Goal: Task Accomplishment & Management: Manage account settings

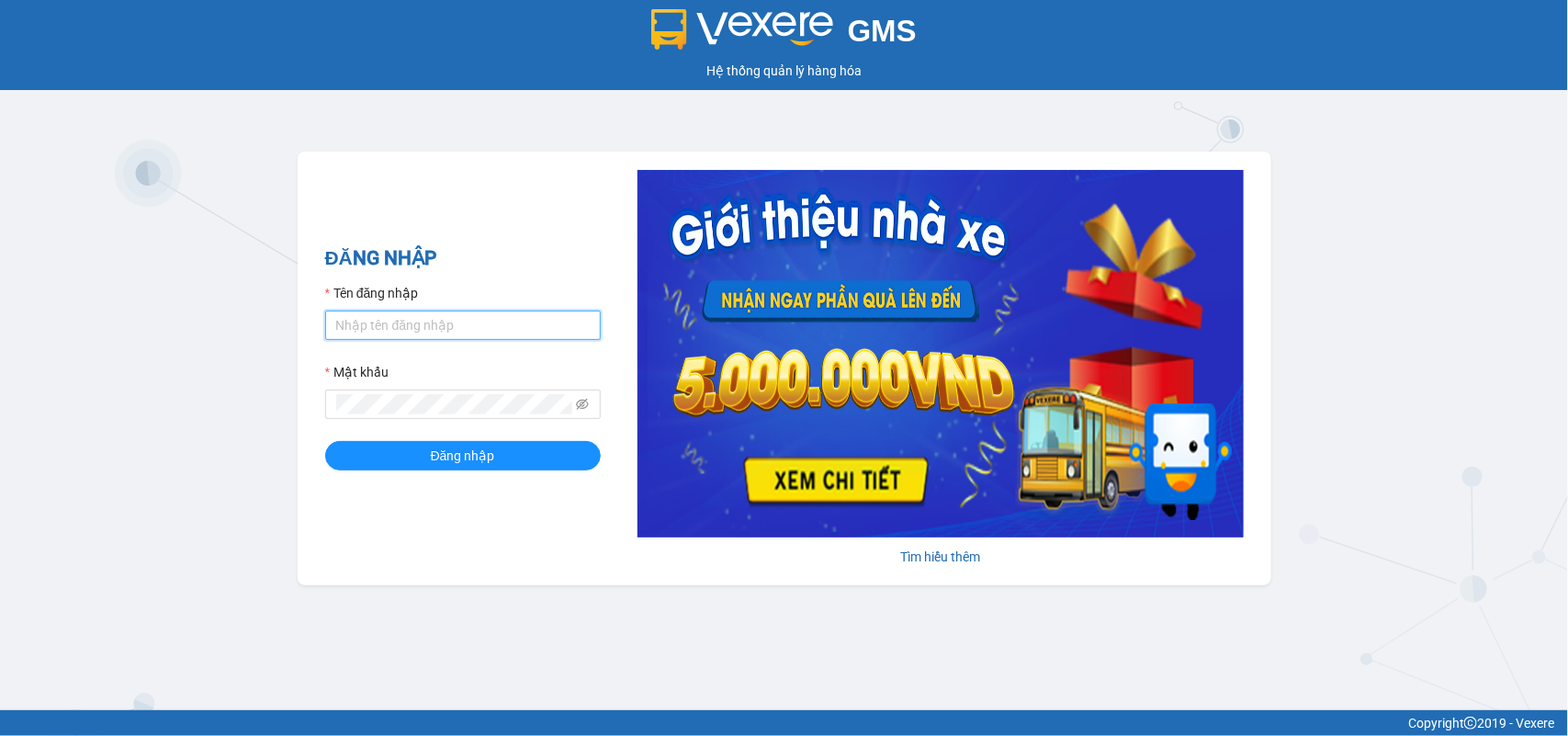
click at [517, 332] on input "Tên đăng nhập" at bounding box center [463, 325] width 276 height 29
type input "Y"
type input "yennhi.petrobp"
click at [325, 441] on button "Đăng nhập" at bounding box center [463, 455] width 276 height 29
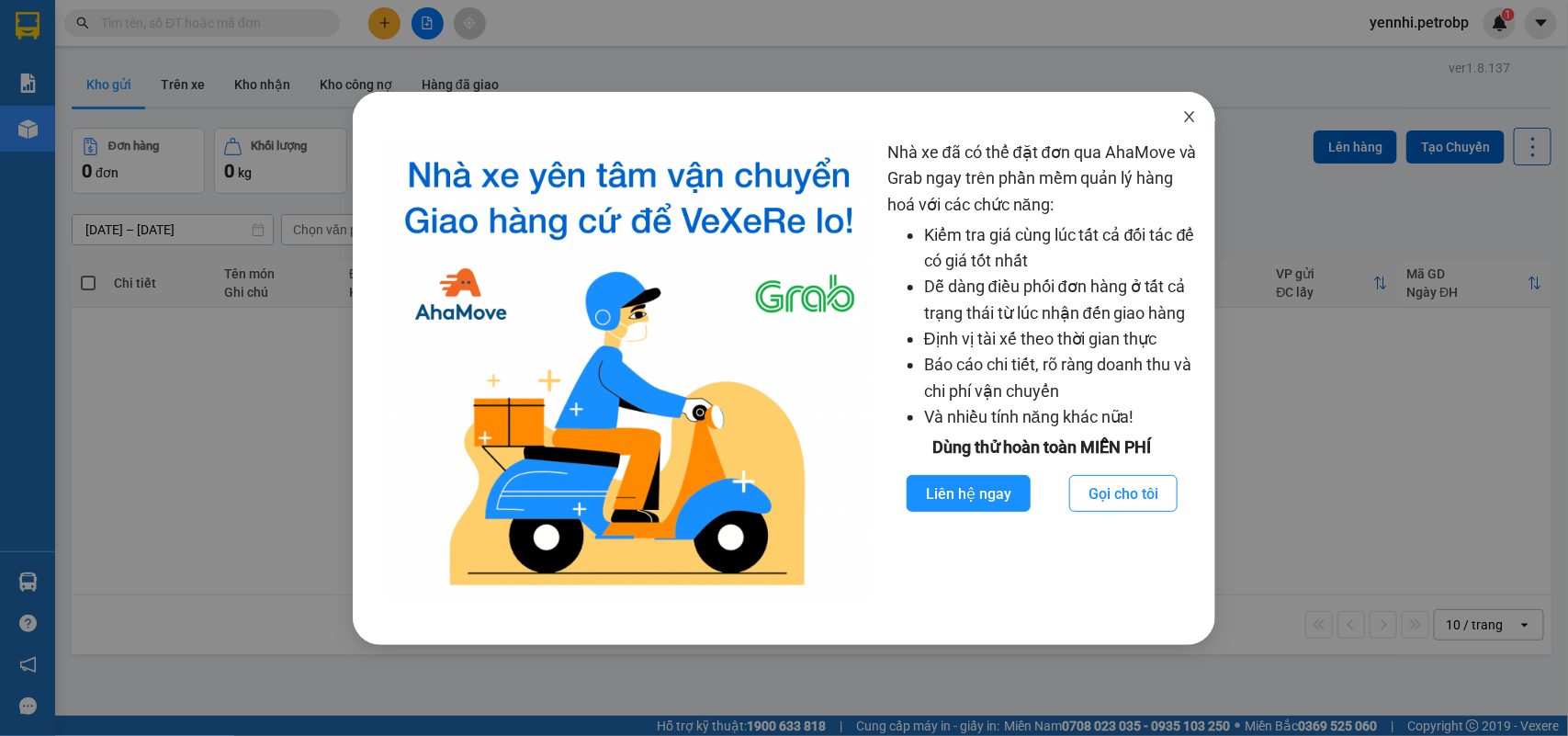
click at [1193, 116] on icon "close" at bounding box center [1190, 117] width 15 height 15
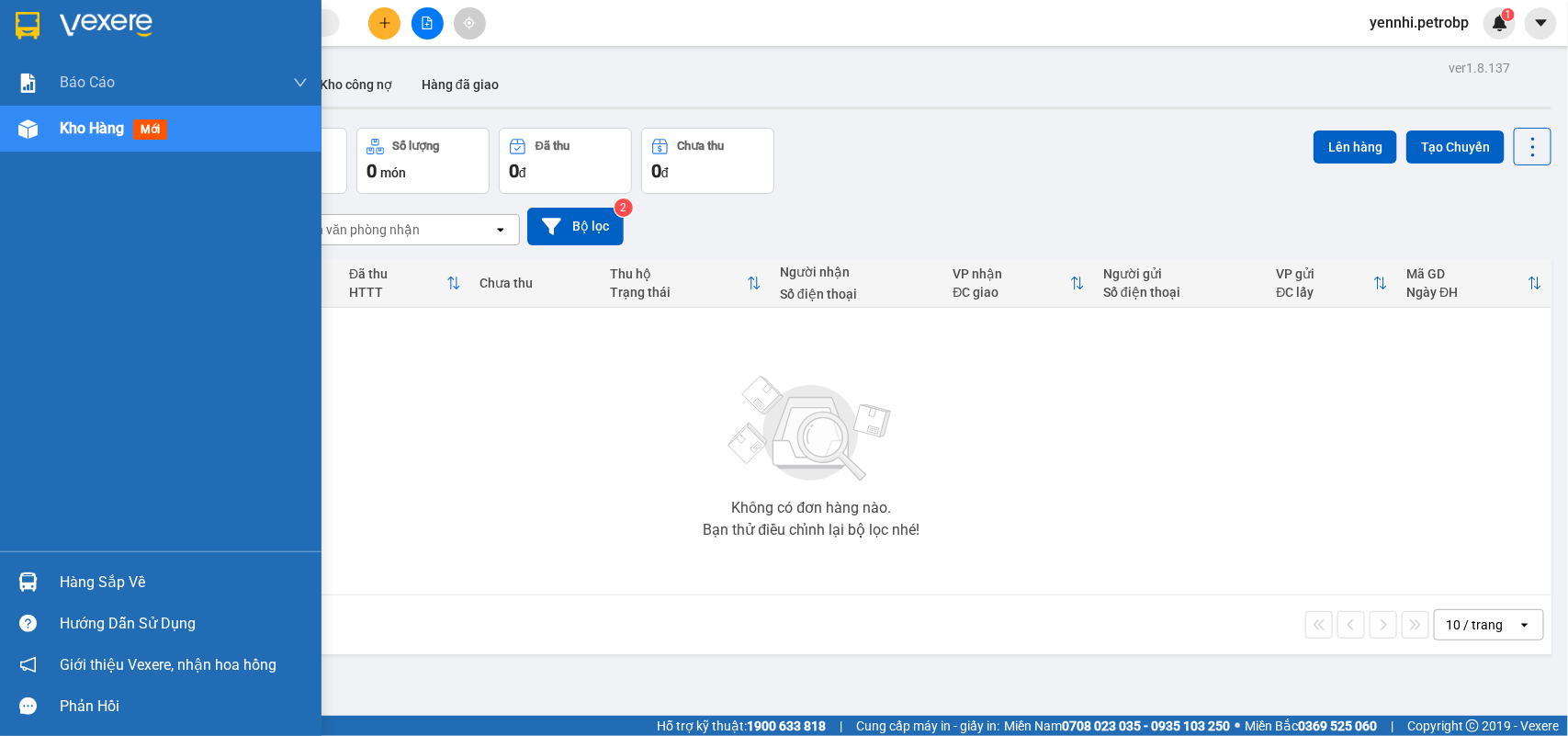
drag, startPoint x: 49, startPoint y: 581, endPoint x: 65, endPoint y: 580, distance: 16.0
click at [51, 581] on div "Hàng sắp về" at bounding box center [161, 582] width 321 height 42
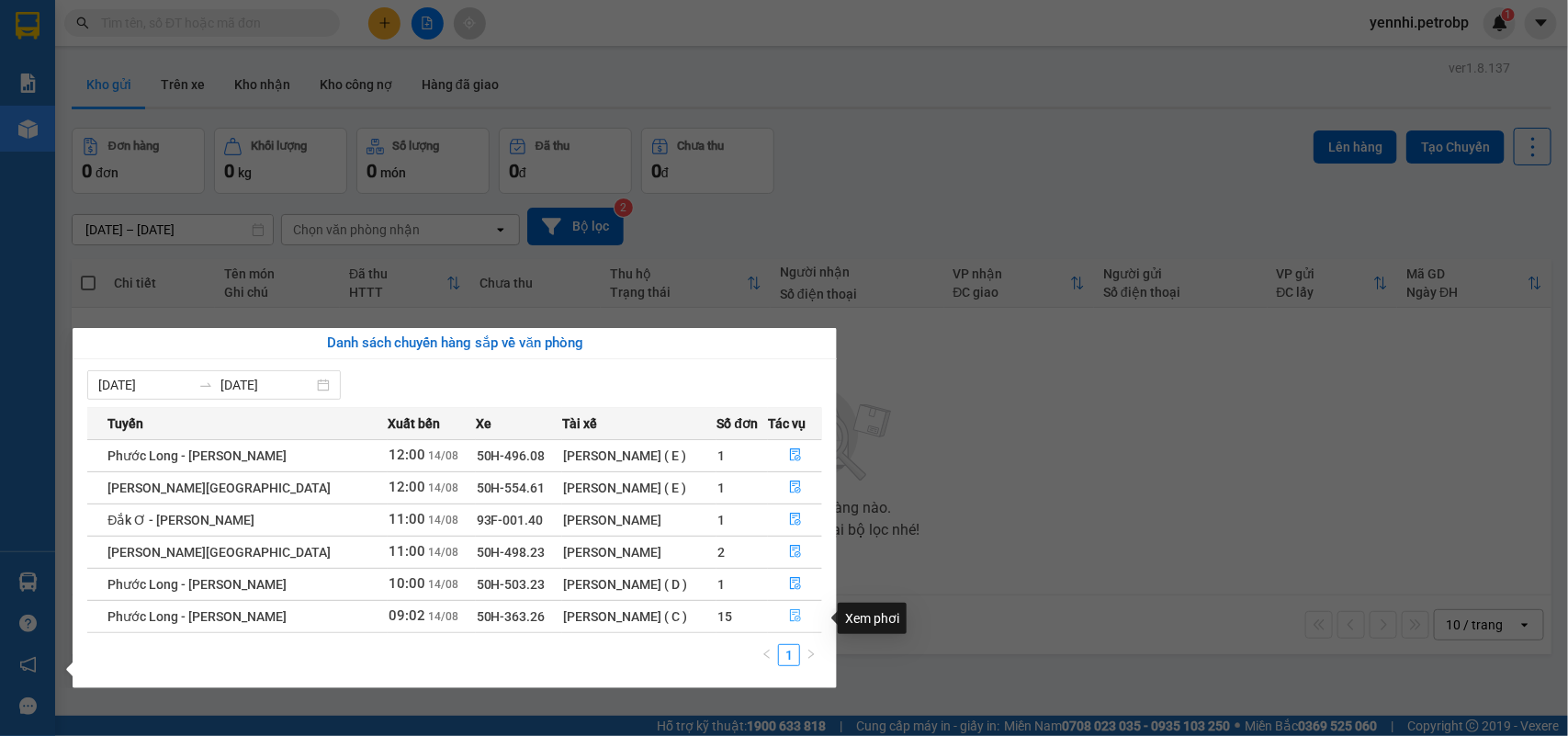
click at [791, 617] on icon "file-done" at bounding box center [796, 616] width 13 height 13
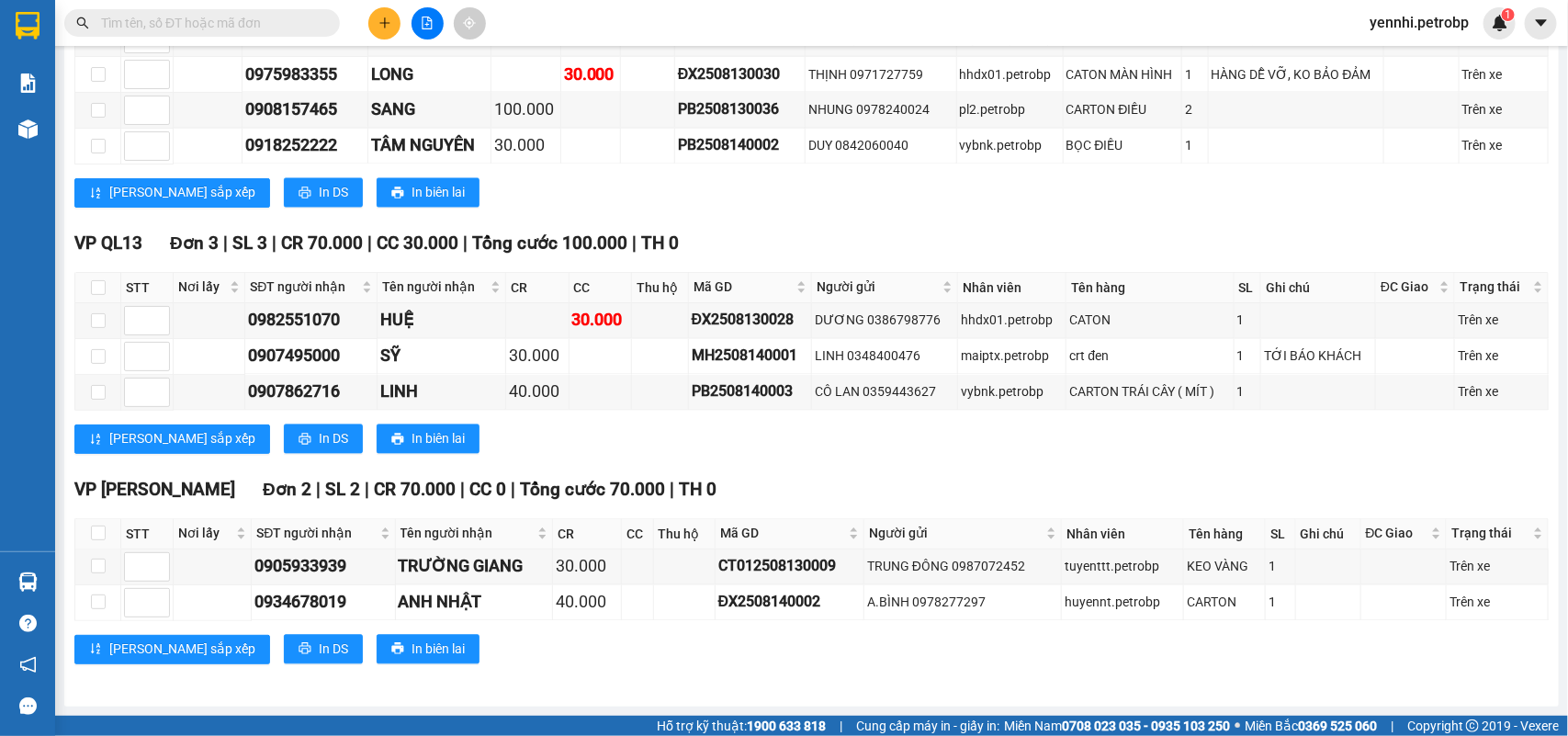
scroll to position [1027, 0]
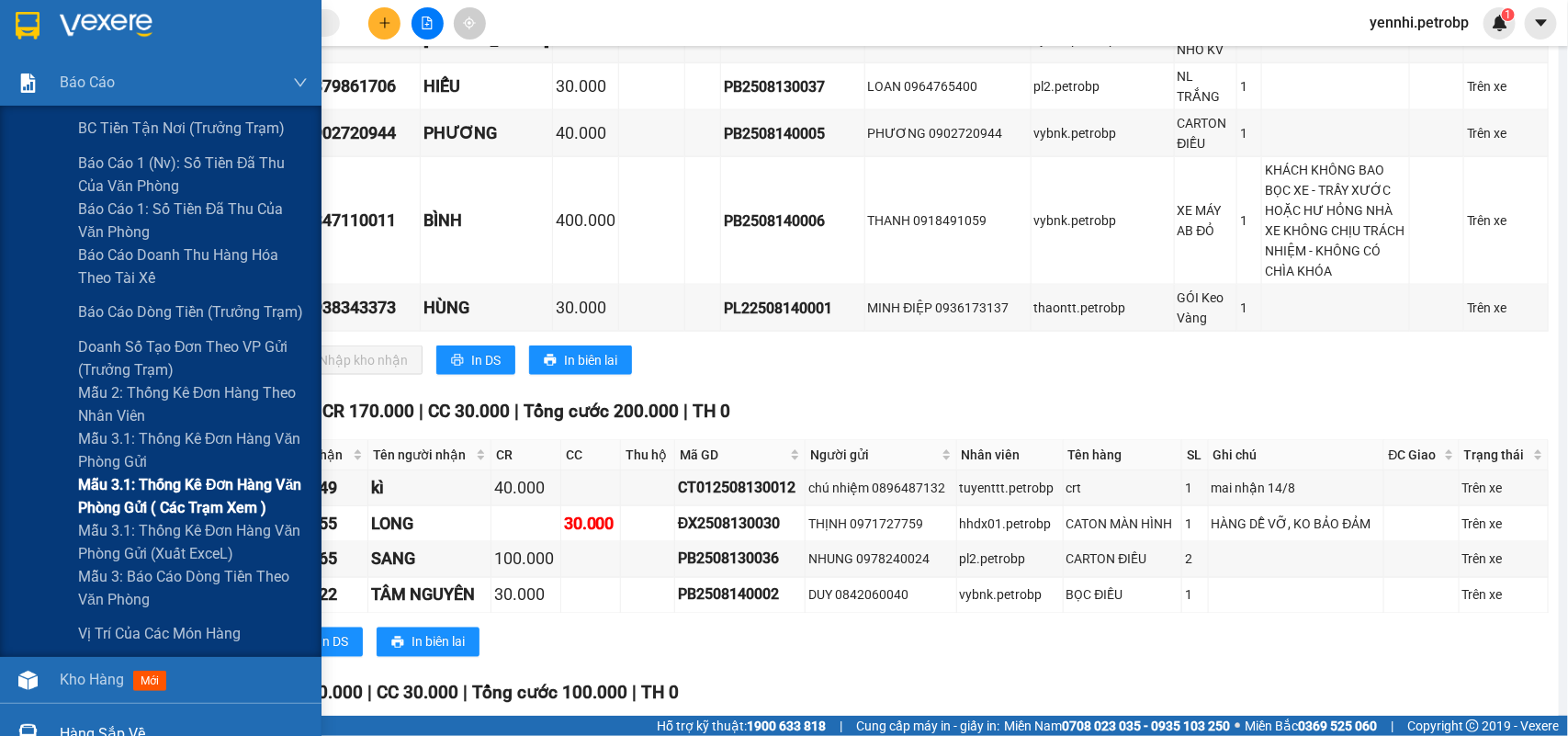
click at [185, 505] on span "Mẫu 3.1: Thống kê đơn hàng văn phòng gửi ( các trạm xem )" at bounding box center [193, 496] width 230 height 46
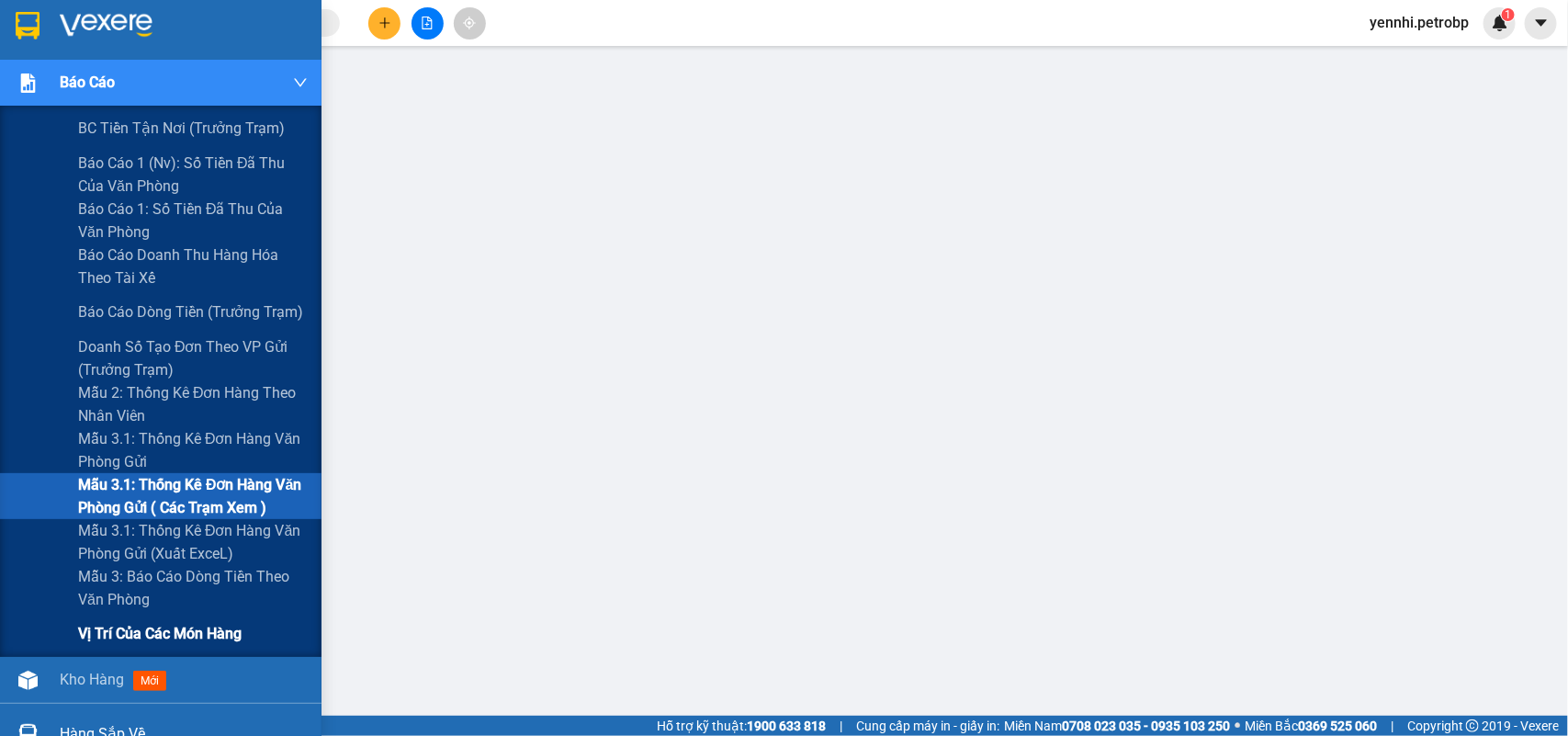
click at [183, 644] on span "Vị trí của các món hàng" at bounding box center [160, 633] width 164 height 23
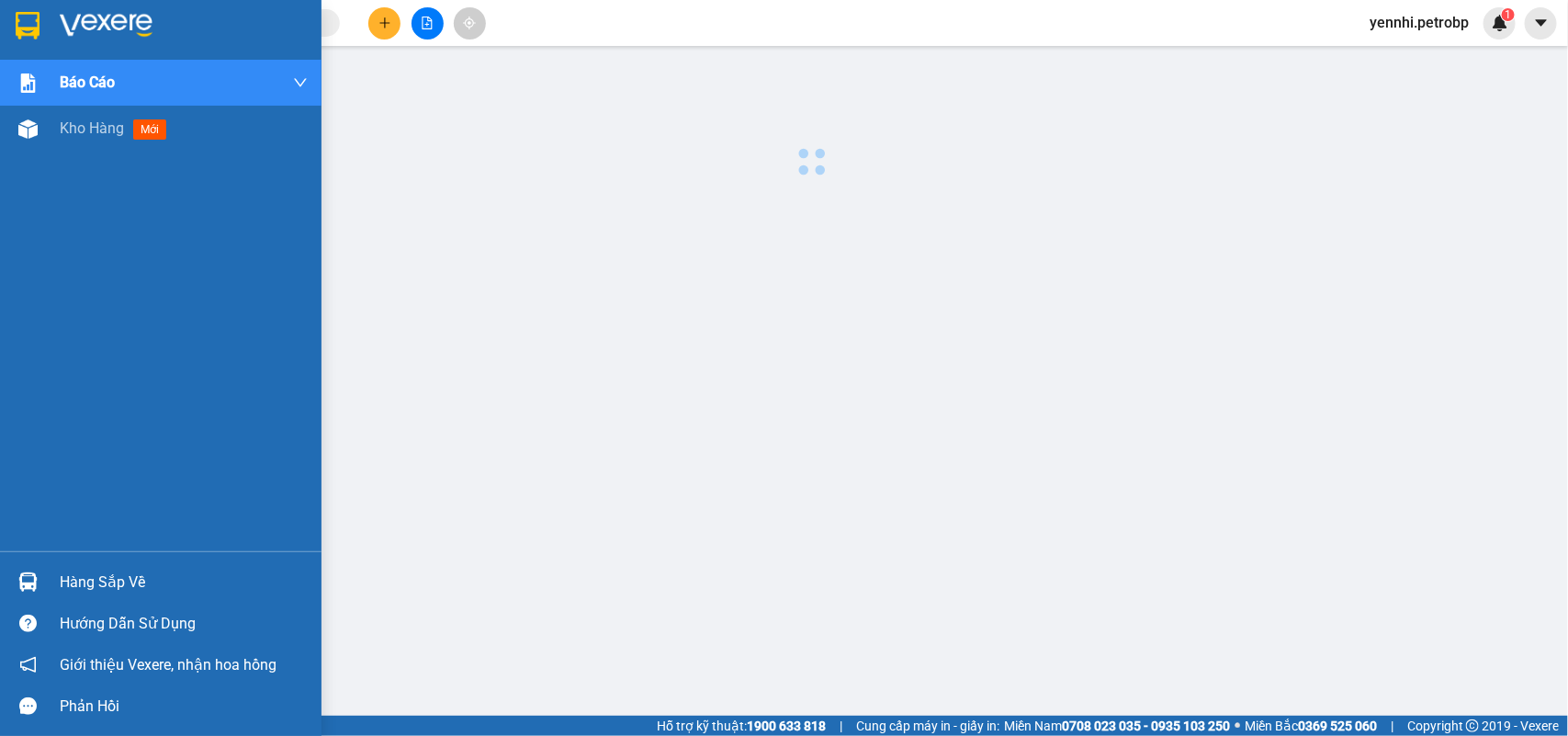
click at [125, 576] on div "Hàng sắp về" at bounding box center [183, 582] width 248 height 27
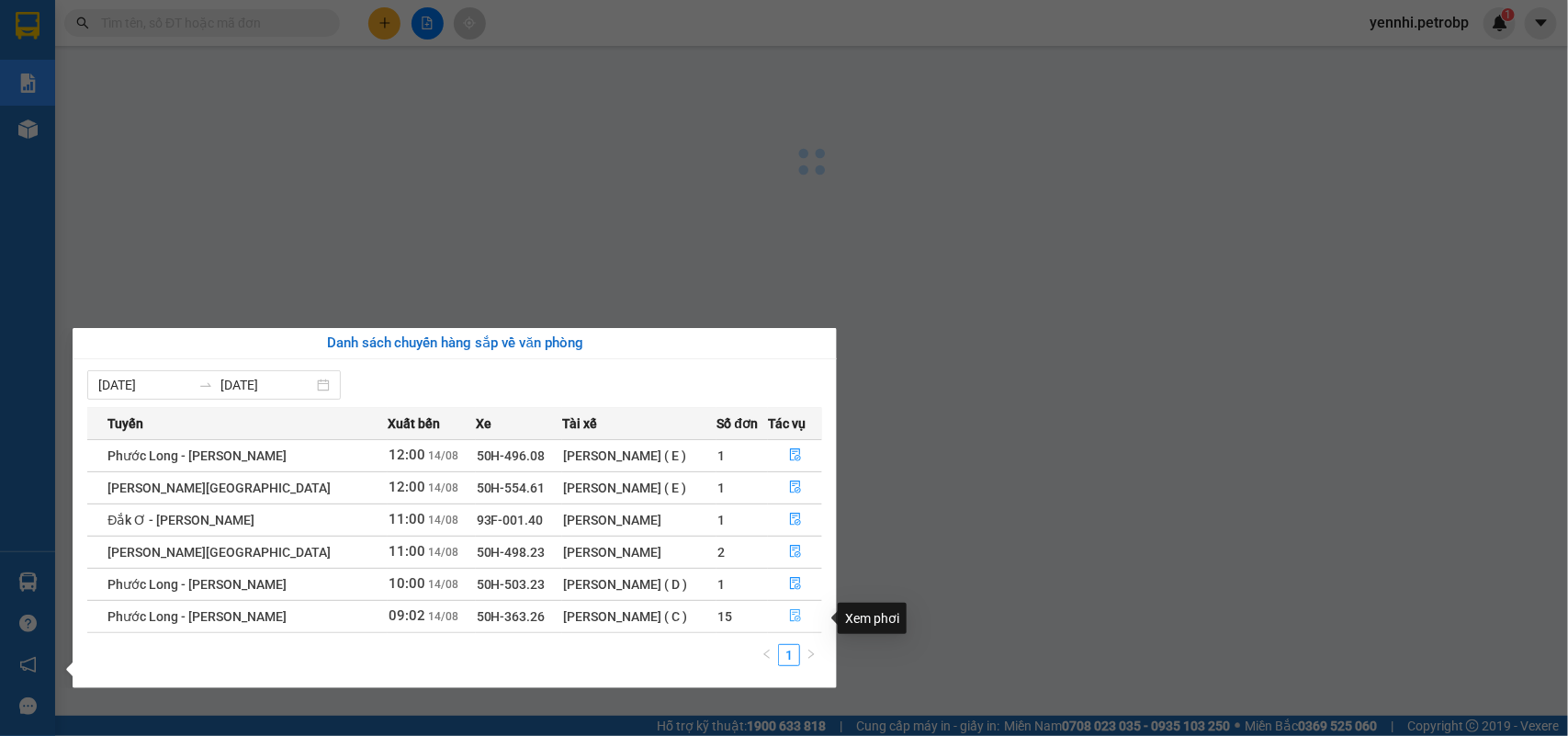
click at [790, 613] on icon "file-done" at bounding box center [796, 616] width 11 height 13
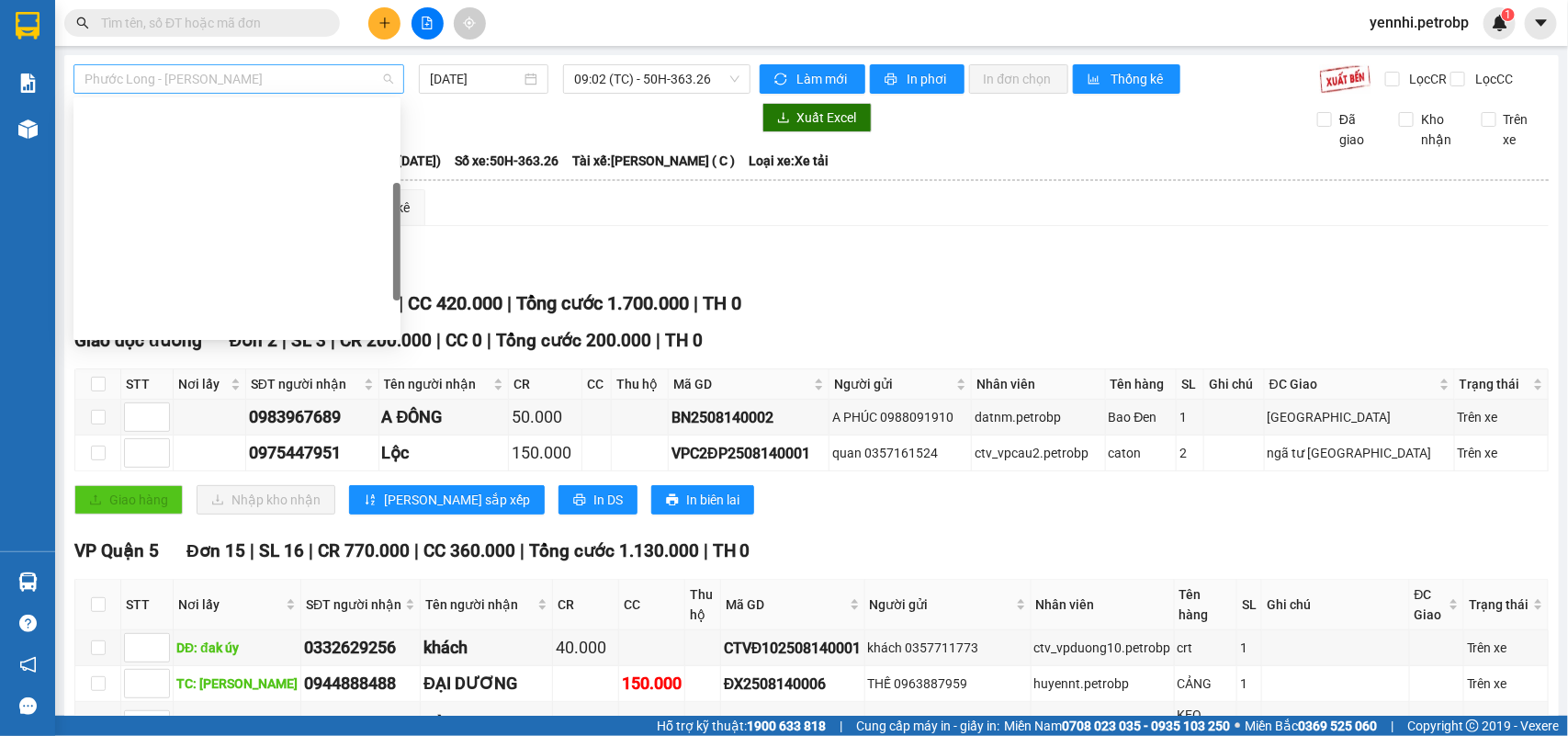
click at [291, 84] on span "Phước Long - [PERSON_NAME]" at bounding box center [238, 78] width 309 height 27
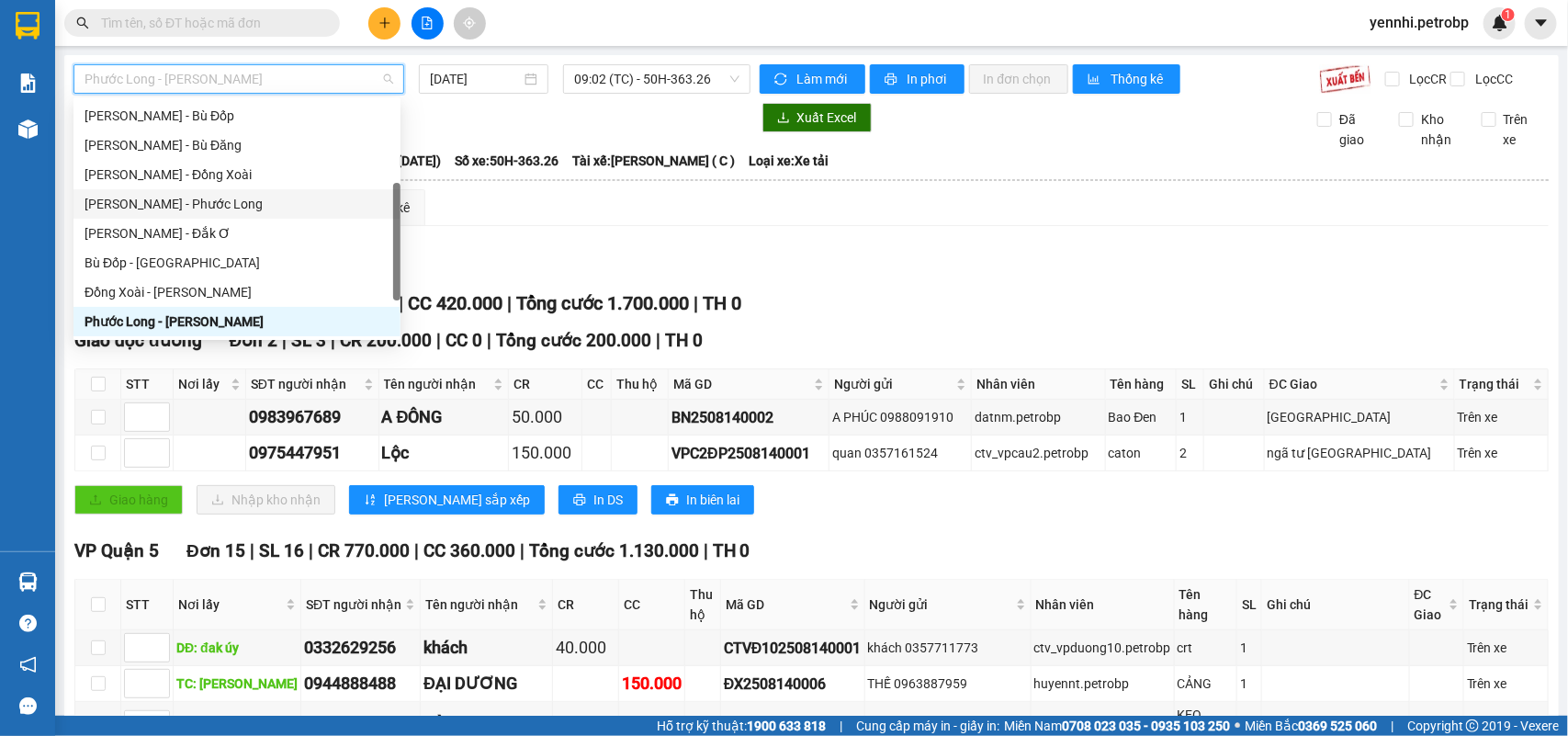
drag, startPoint x: 226, startPoint y: 205, endPoint x: 358, endPoint y: 154, distance: 141.5
click at [228, 207] on div "[PERSON_NAME] - Phước Long" at bounding box center [236, 203] width 305 height 20
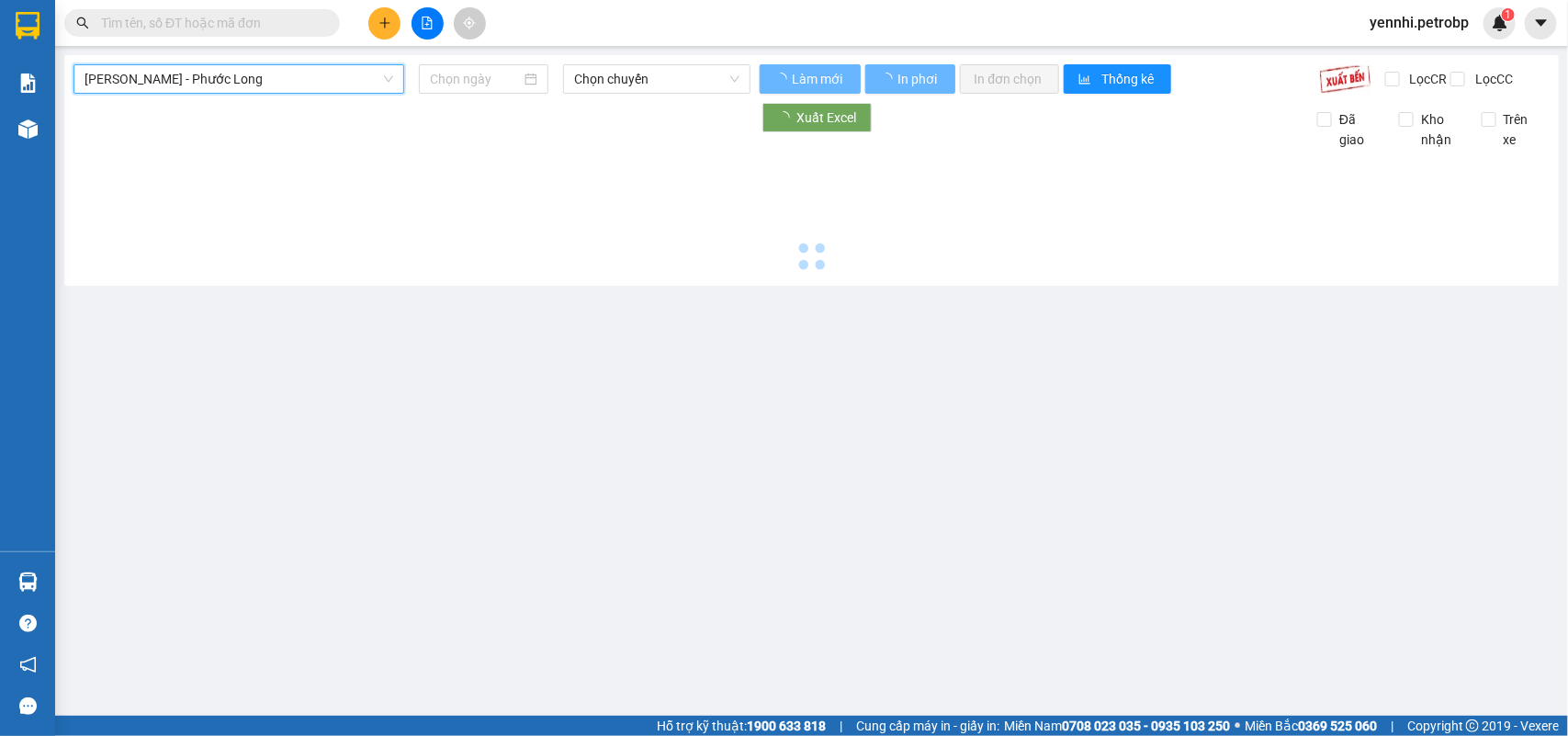
type input "[DATE]"
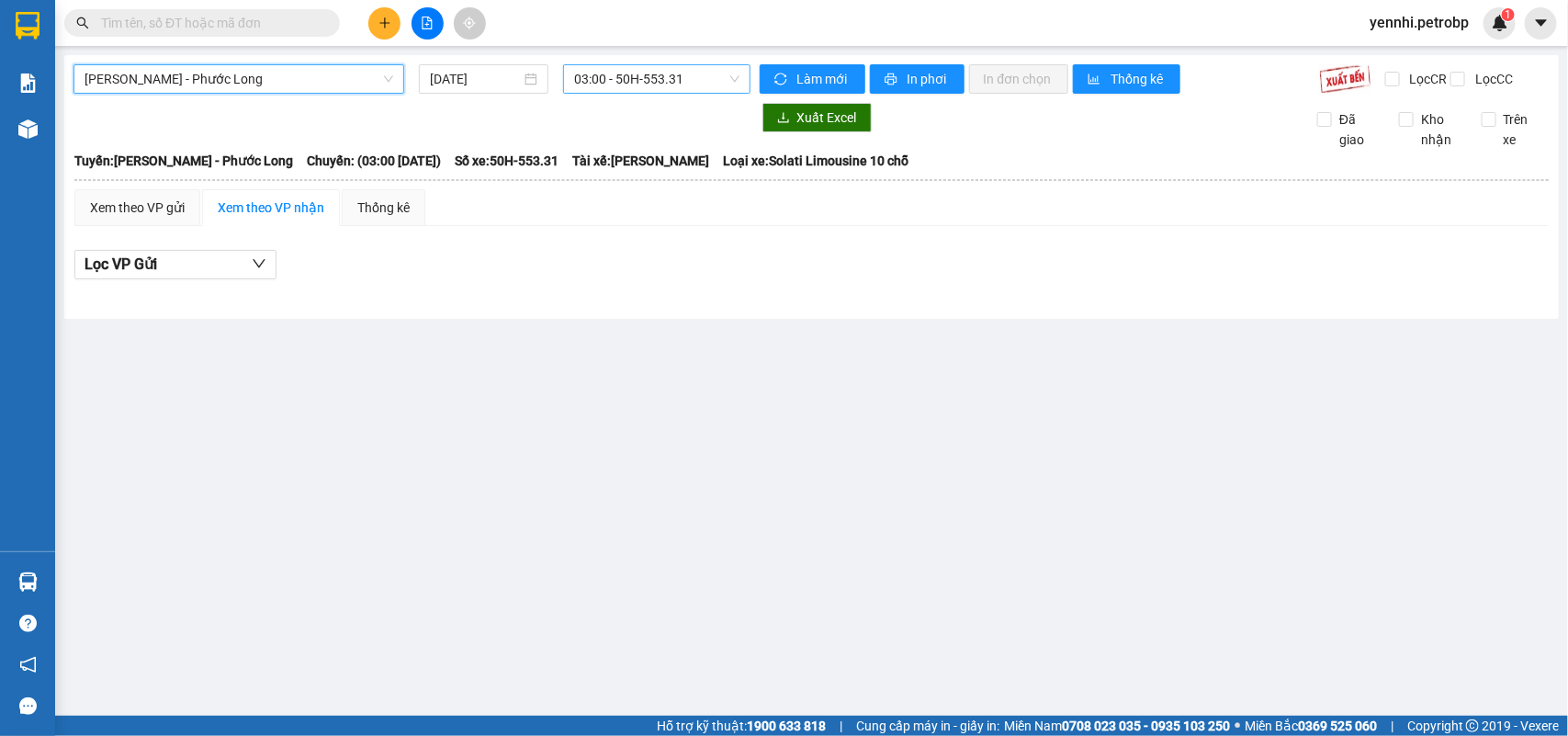
click at [681, 88] on span "03:00 - 50H-553.31" at bounding box center [657, 78] width 164 height 27
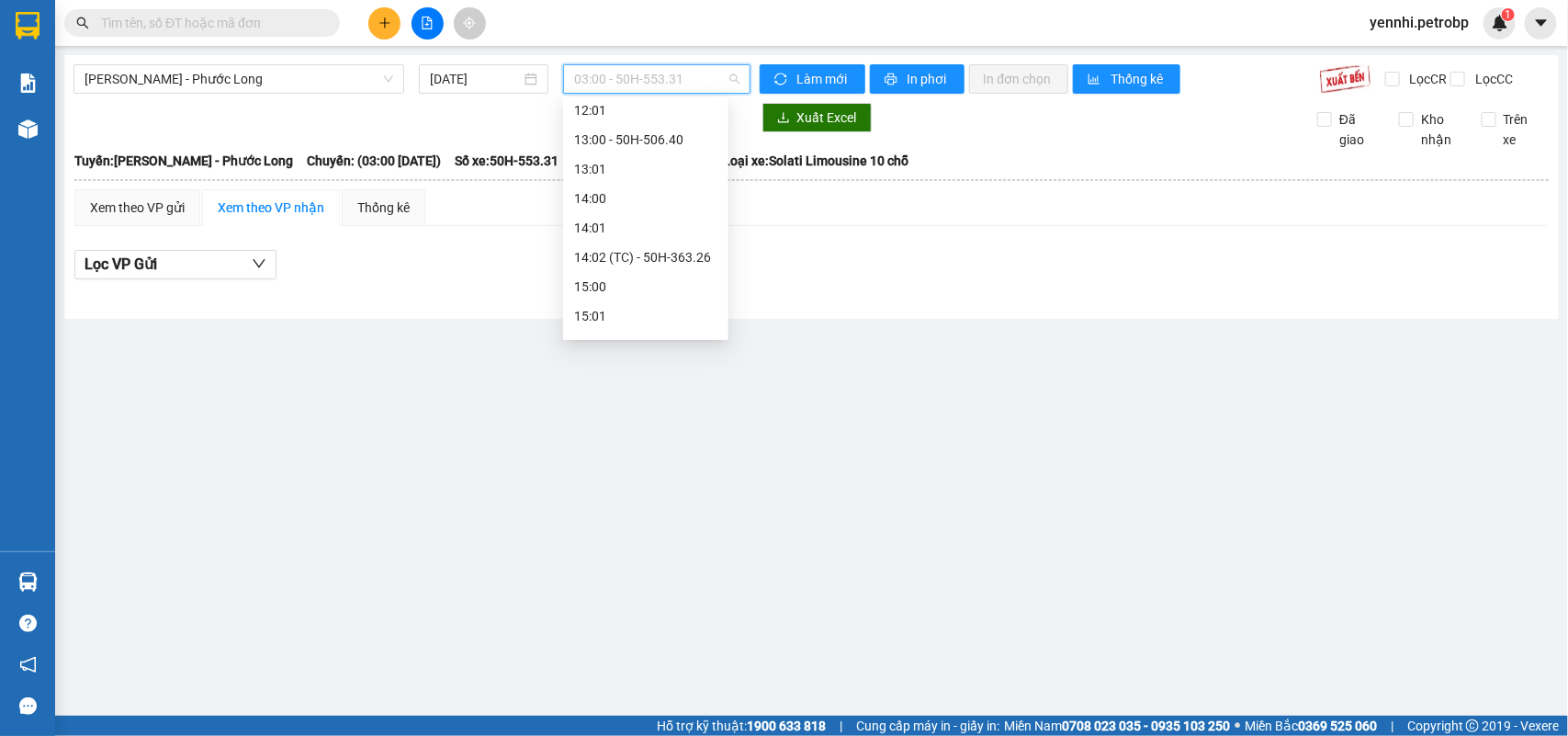
scroll to position [630, 0]
click at [687, 257] on div "14:02 (TC) - 50H-363.26" at bounding box center [646, 249] width 144 height 20
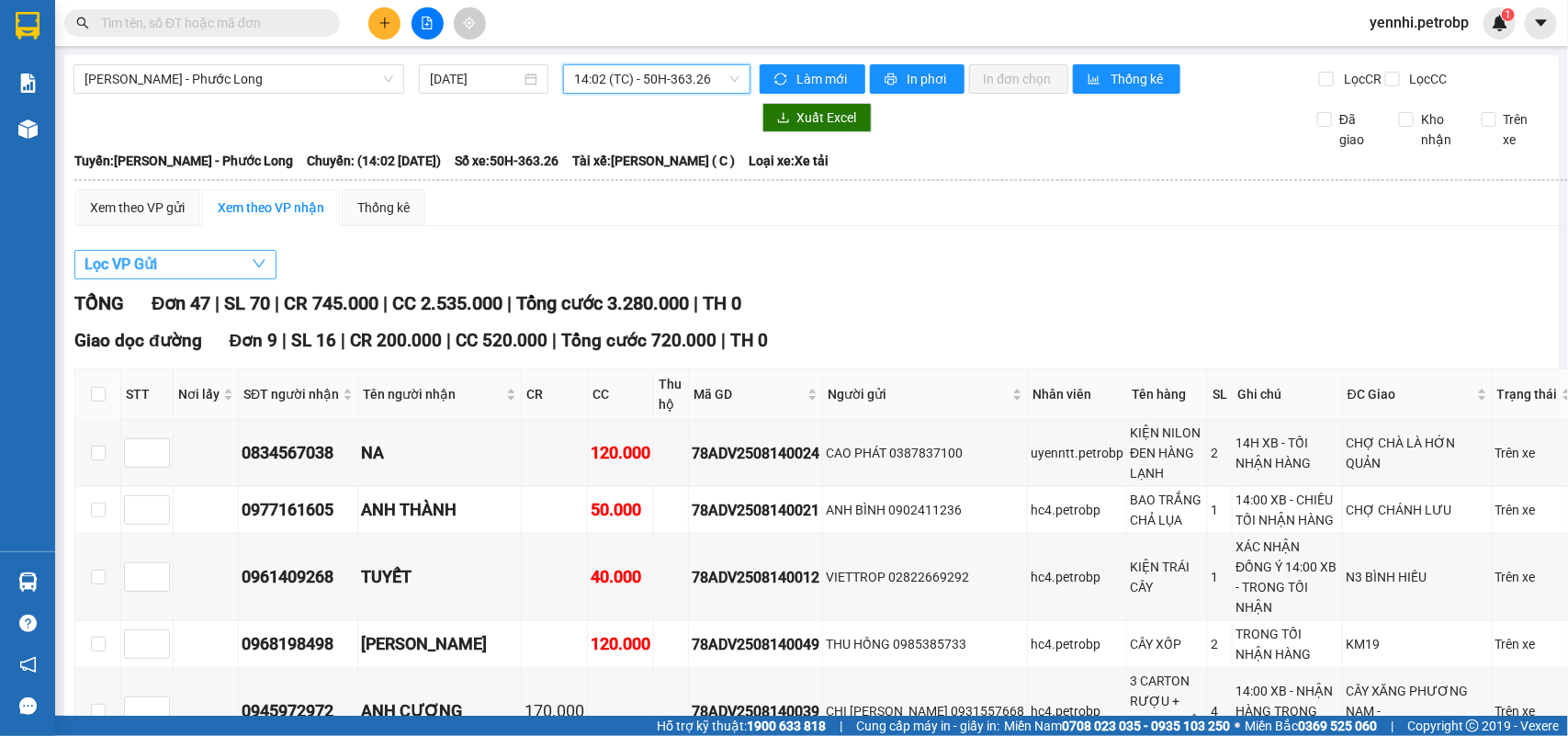
click at [235, 280] on button "Lọc VP Gửi" at bounding box center [176, 264] width 202 height 29
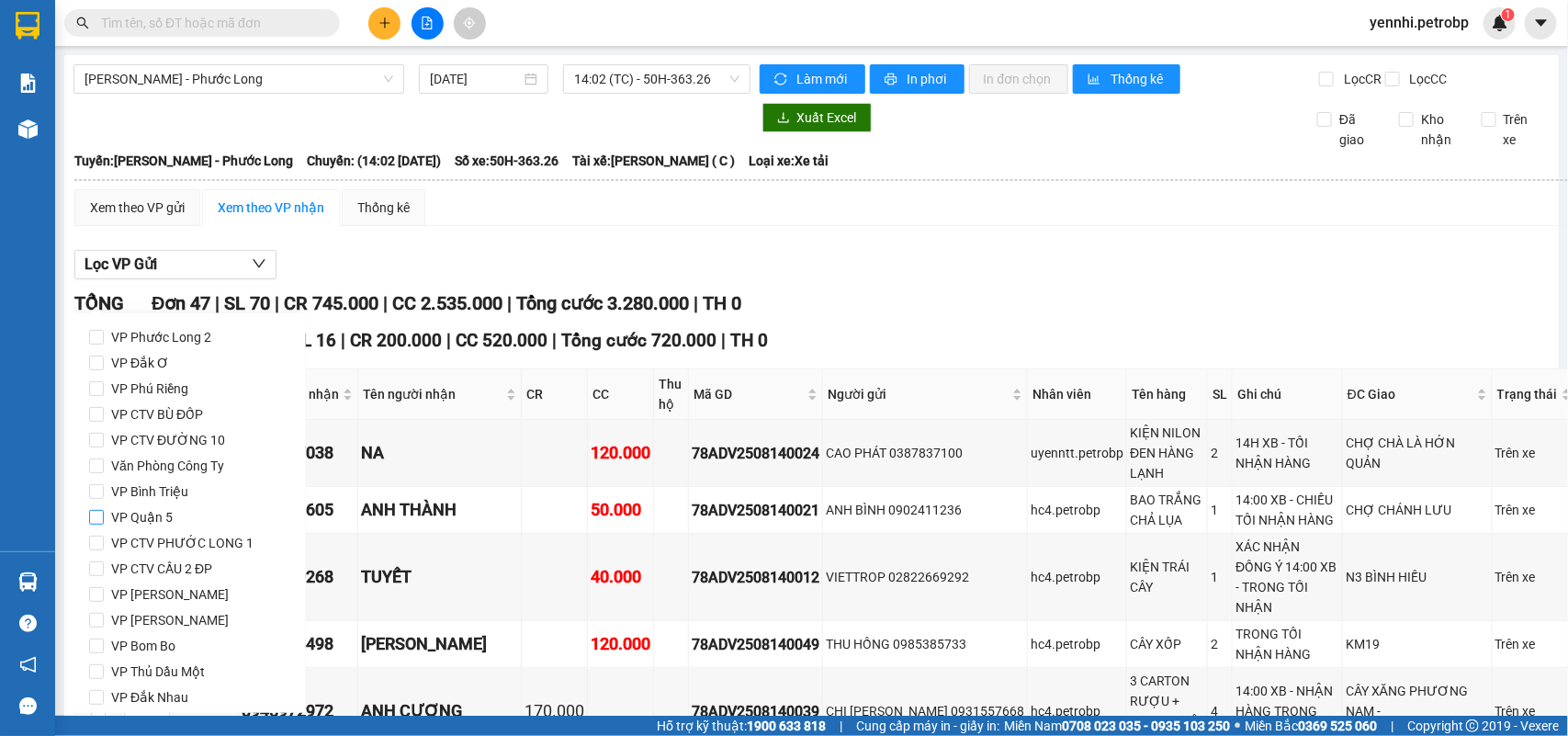
click at [145, 511] on span "VP Quận 5" at bounding box center [142, 517] width 77 height 26
click at [104, 511] on input "VP Quận 5" at bounding box center [96, 518] width 15 height 15
checkbox input "true"
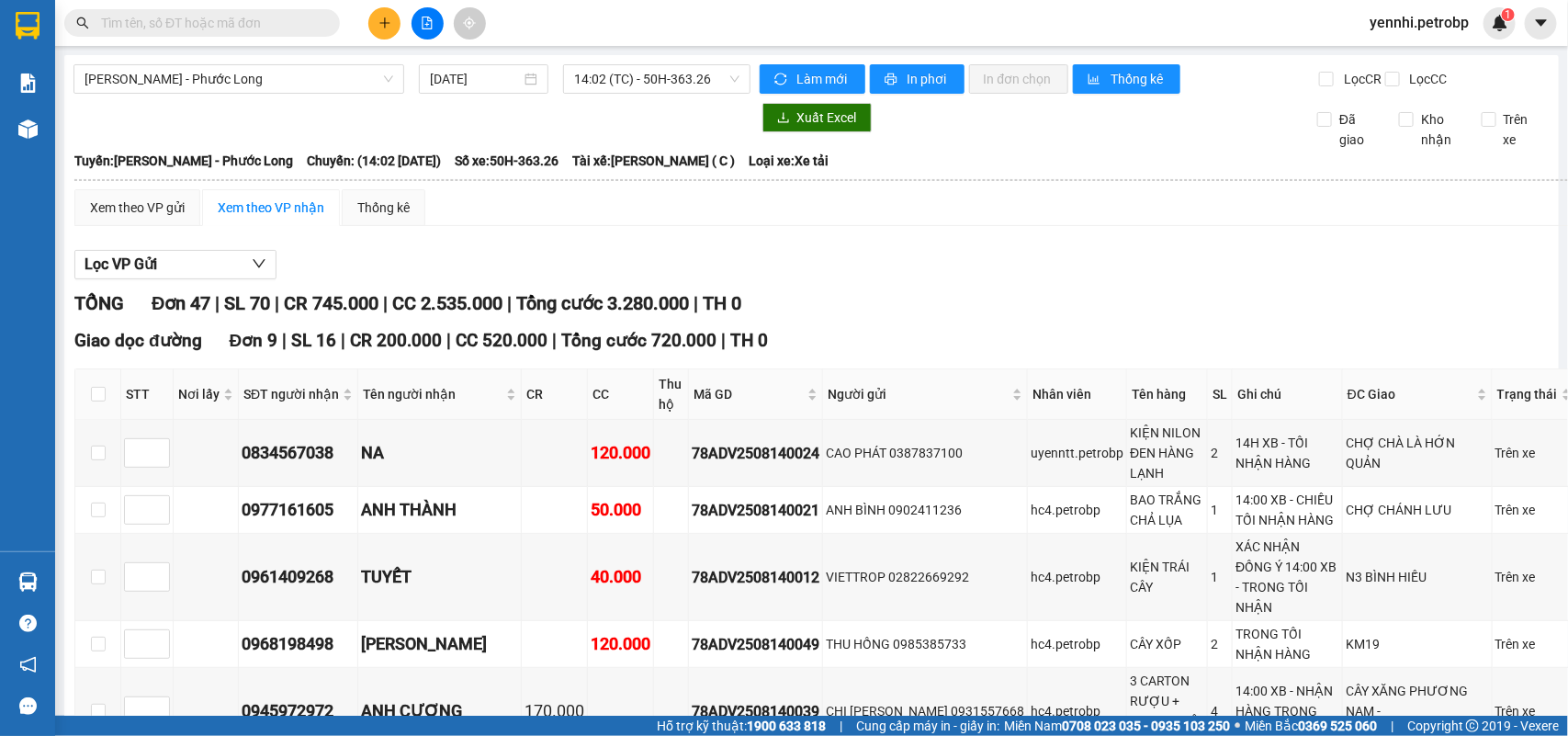
click at [239, 280] on button "Lọc VP Gửi" at bounding box center [176, 264] width 202 height 29
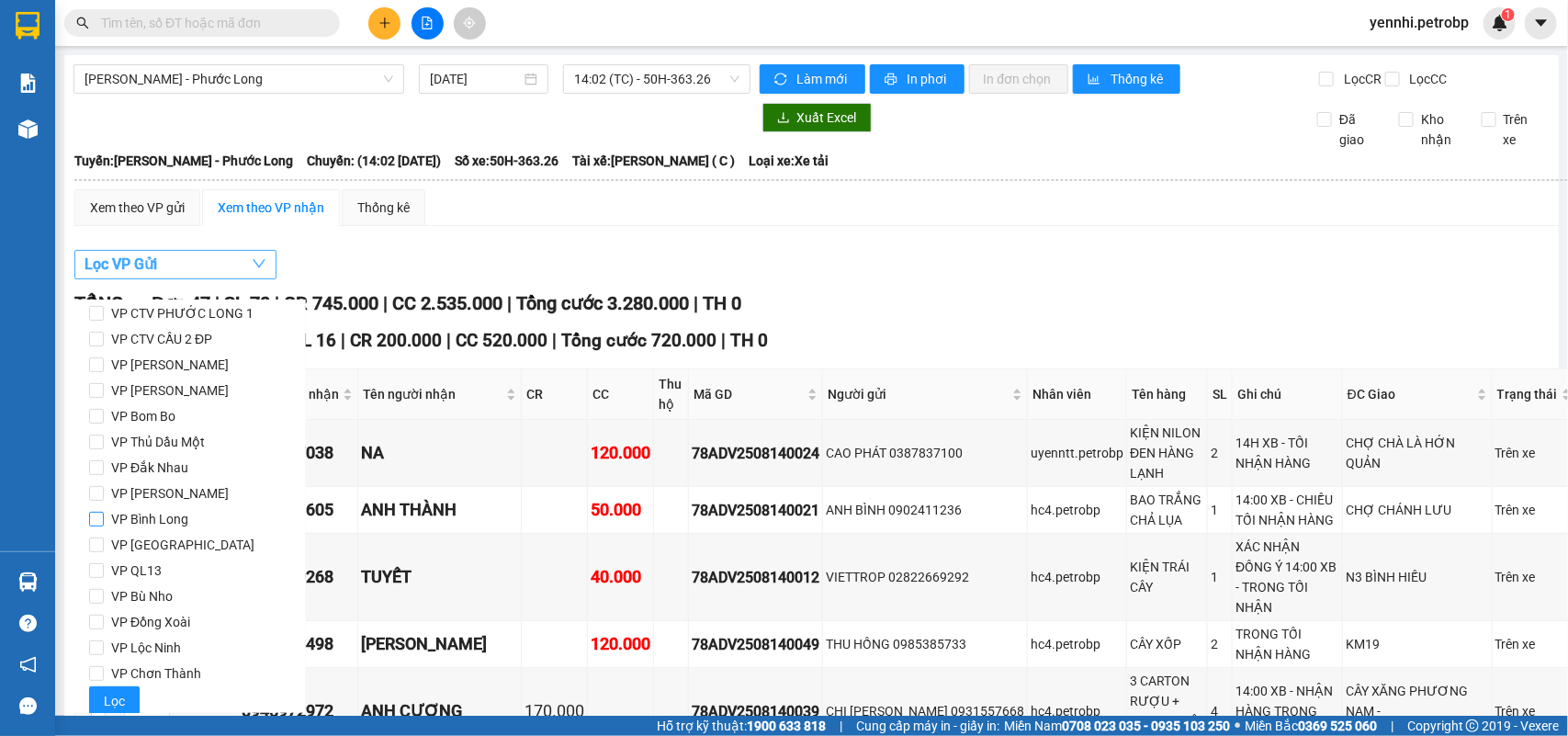
scroll to position [244, 0]
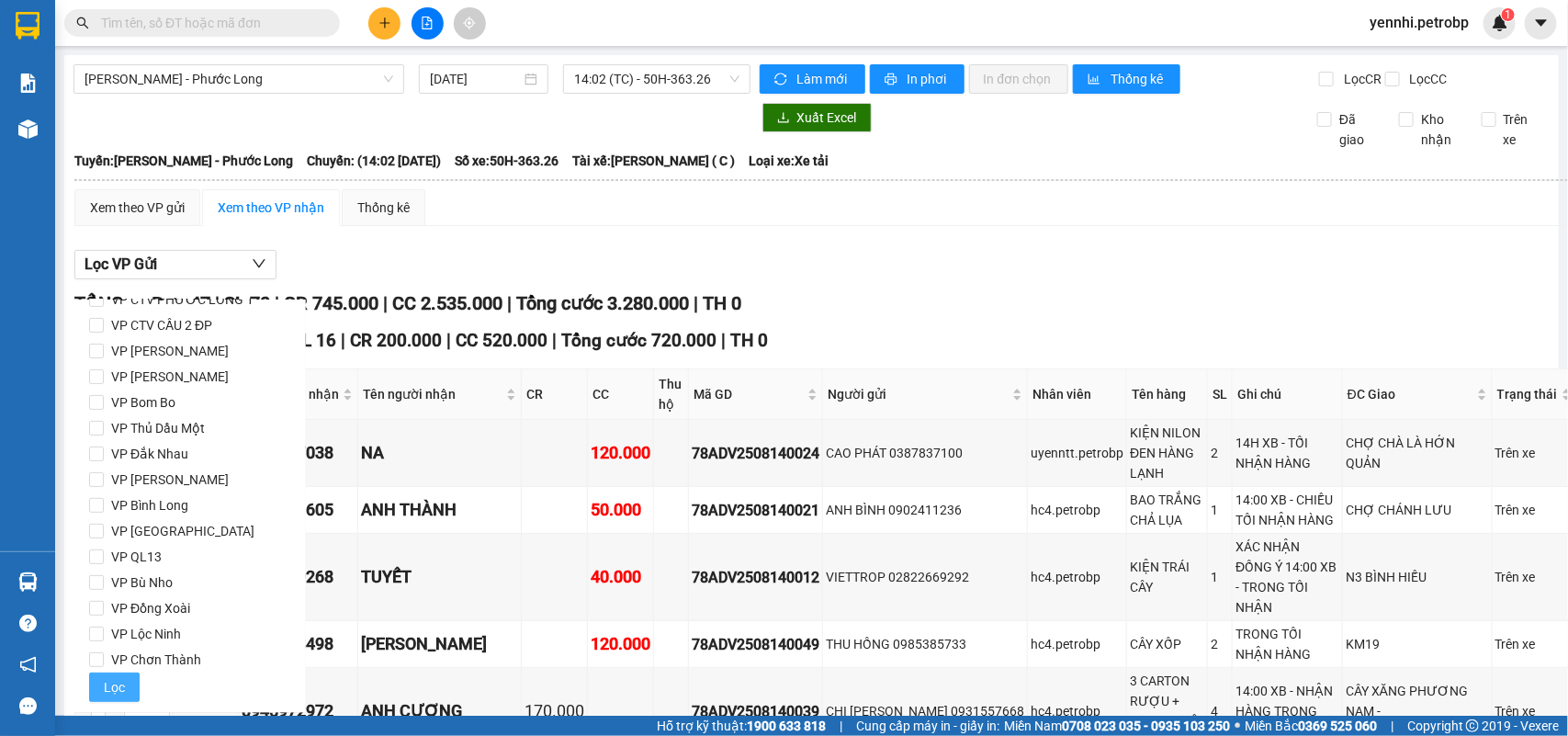
click at [115, 685] on span "Lọc" at bounding box center [114, 686] width 21 height 20
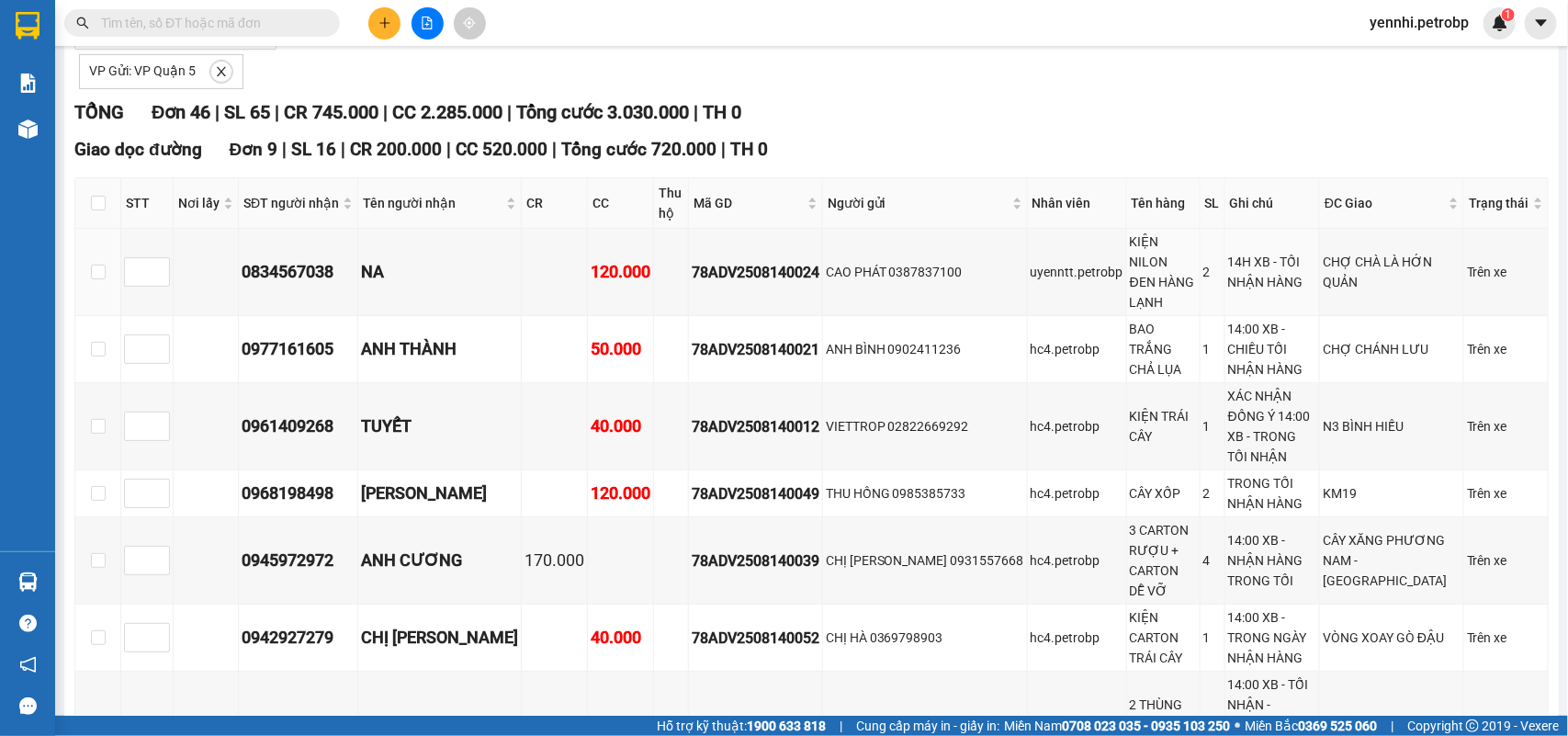
scroll to position [0, 0]
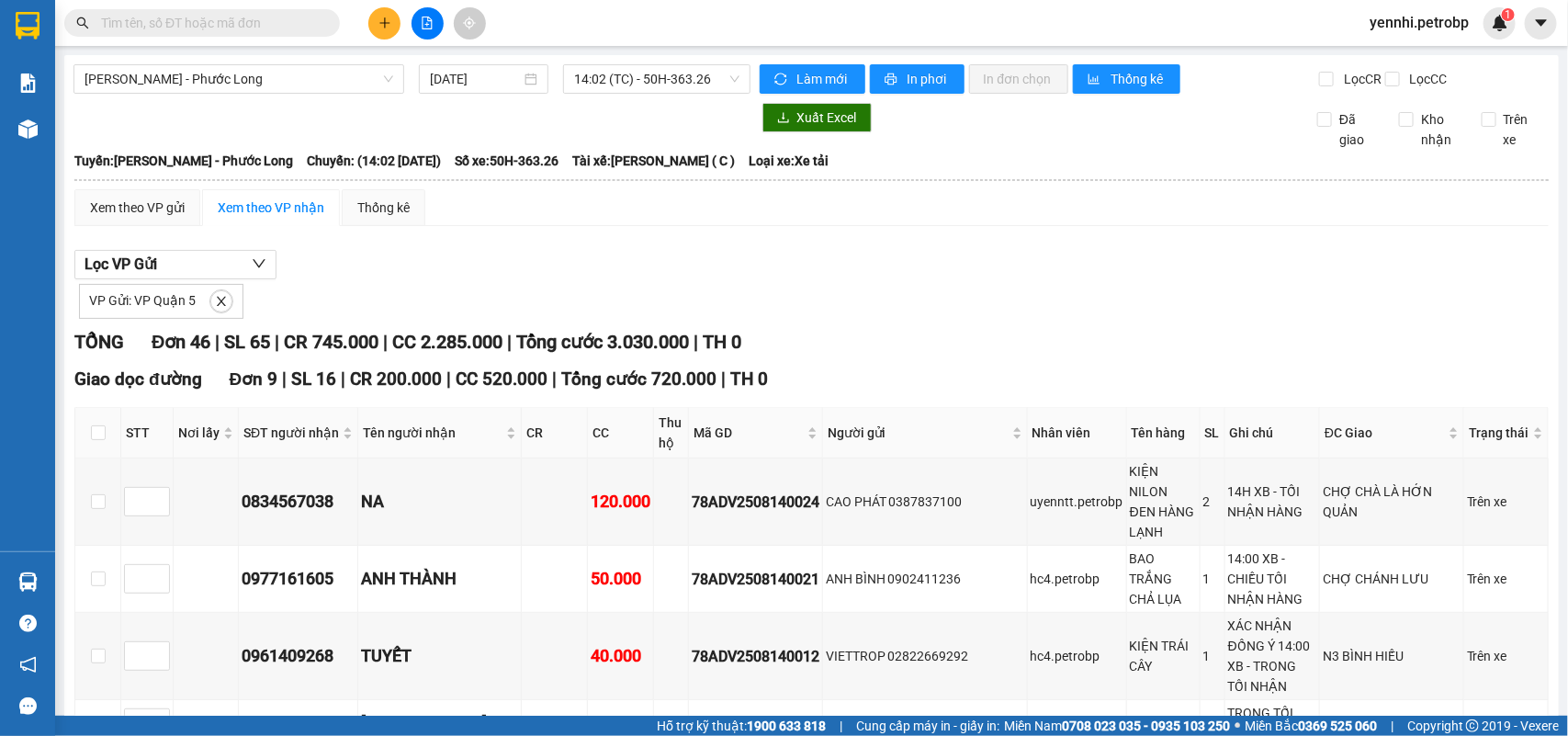
click at [874, 291] on div "Lọc VP Gửi VP Gửi: VP Quận 5" at bounding box center [812, 283] width 1474 height 69
click at [221, 310] on button "button" at bounding box center [221, 300] width 22 height 22
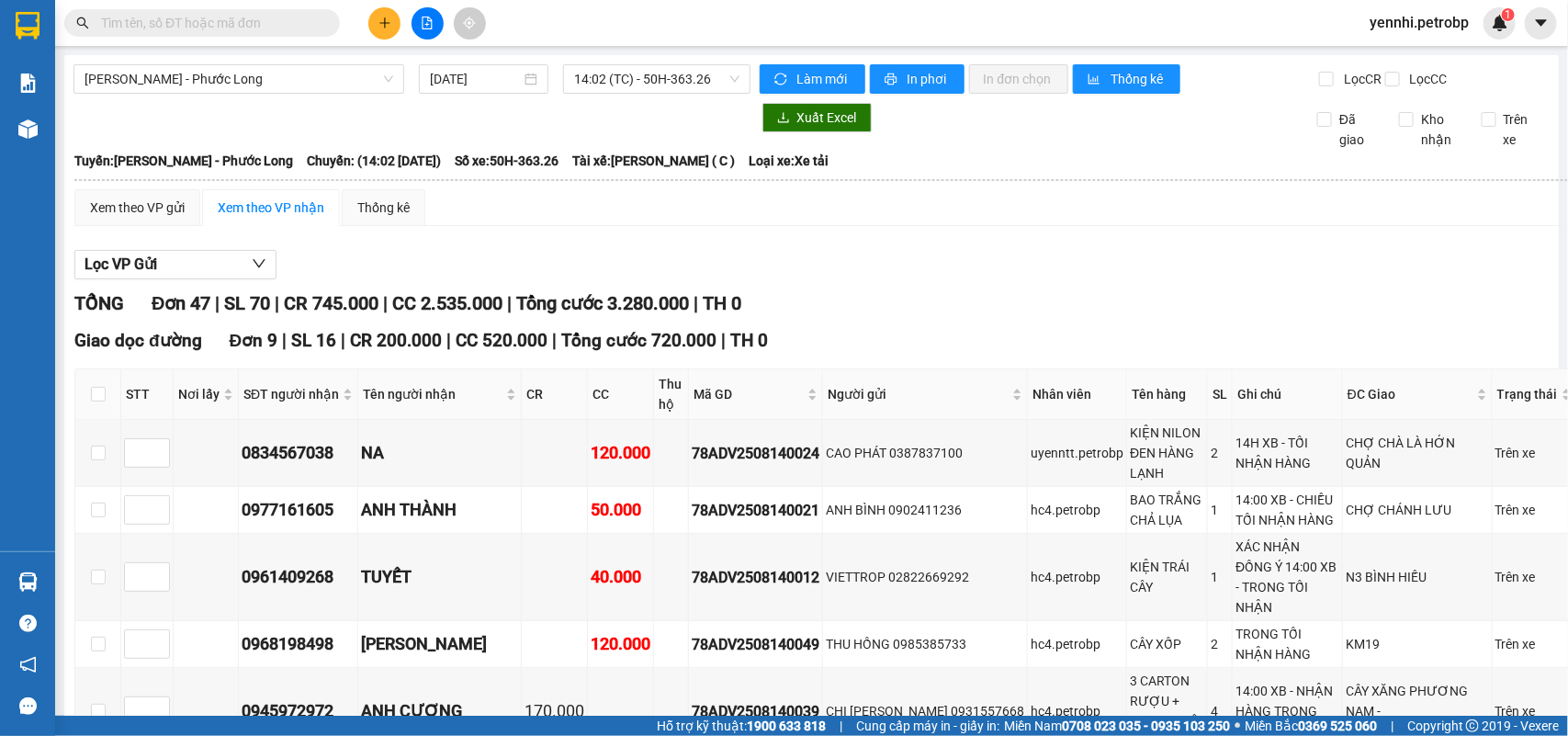
click at [907, 79] on span "In phơi" at bounding box center [928, 78] width 43 height 20
click at [919, 80] on span "In phơi" at bounding box center [928, 78] width 43 height 20
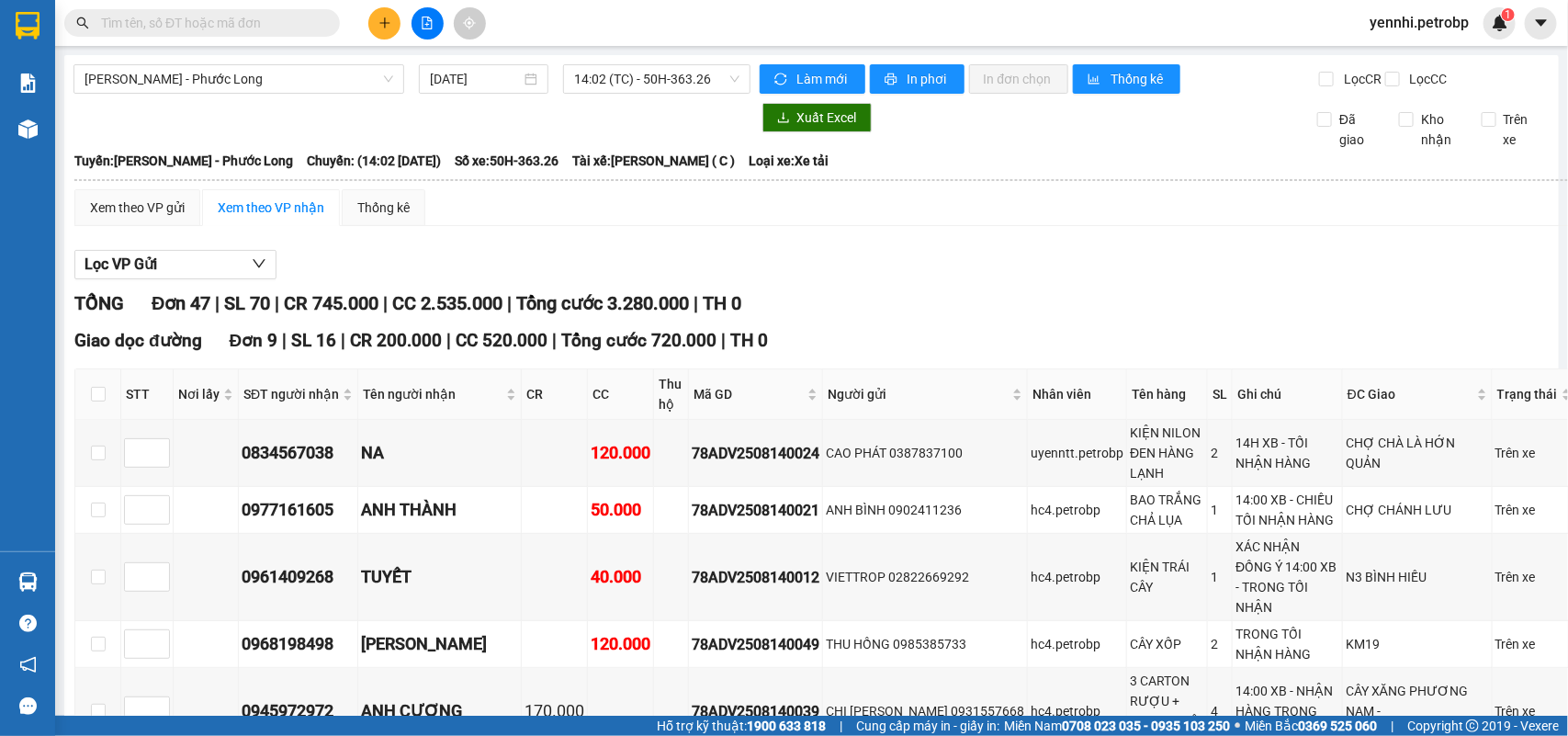
click at [774, 305] on div "TỔNG Đơn 47 | SL 70 | CR 745.000 | CC 2.535.000 | Tổng cước 3.280.000 | TH 0" at bounding box center [826, 303] width 1503 height 28
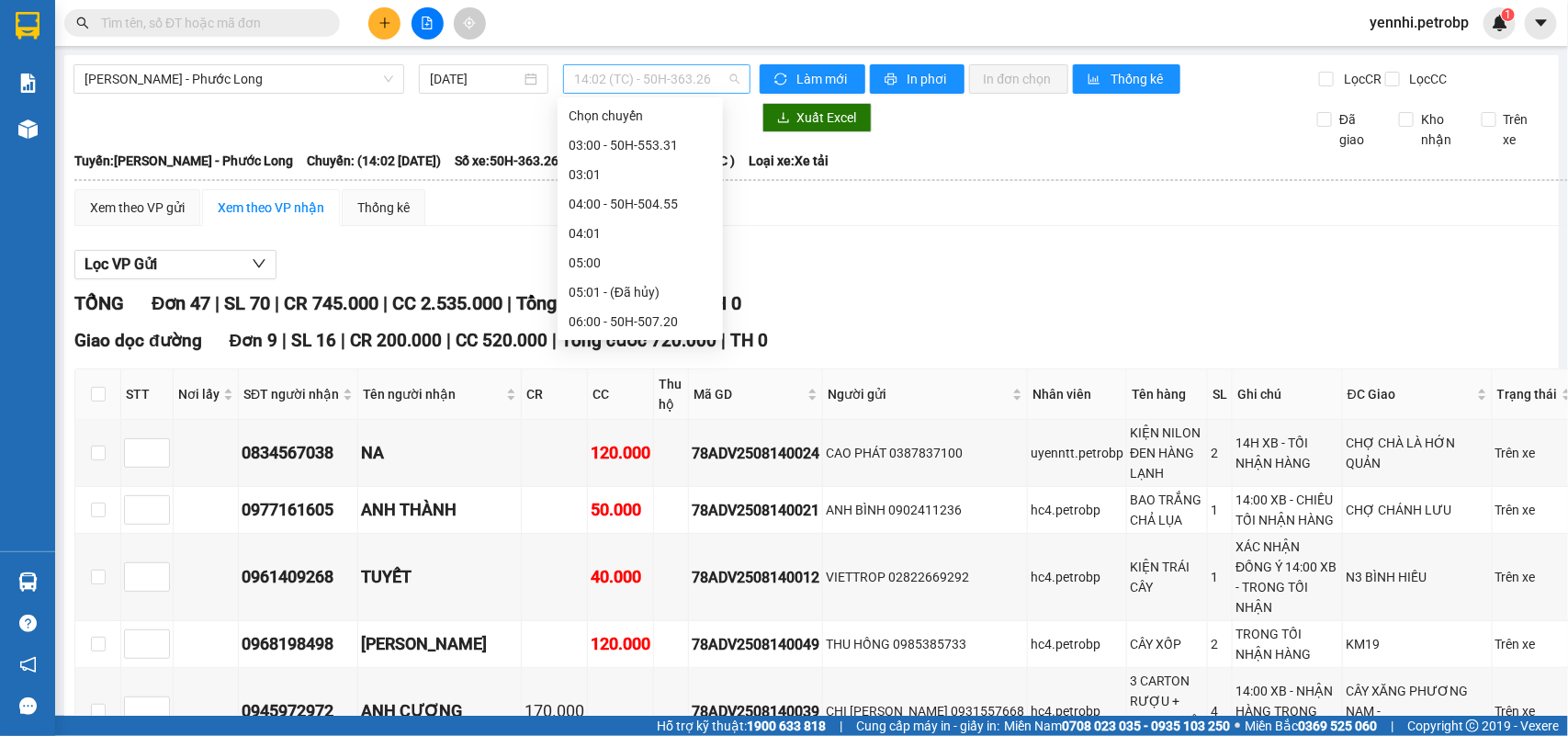
click at [630, 70] on span "14:02 (TC) - 50H-363.26" at bounding box center [657, 78] width 164 height 27
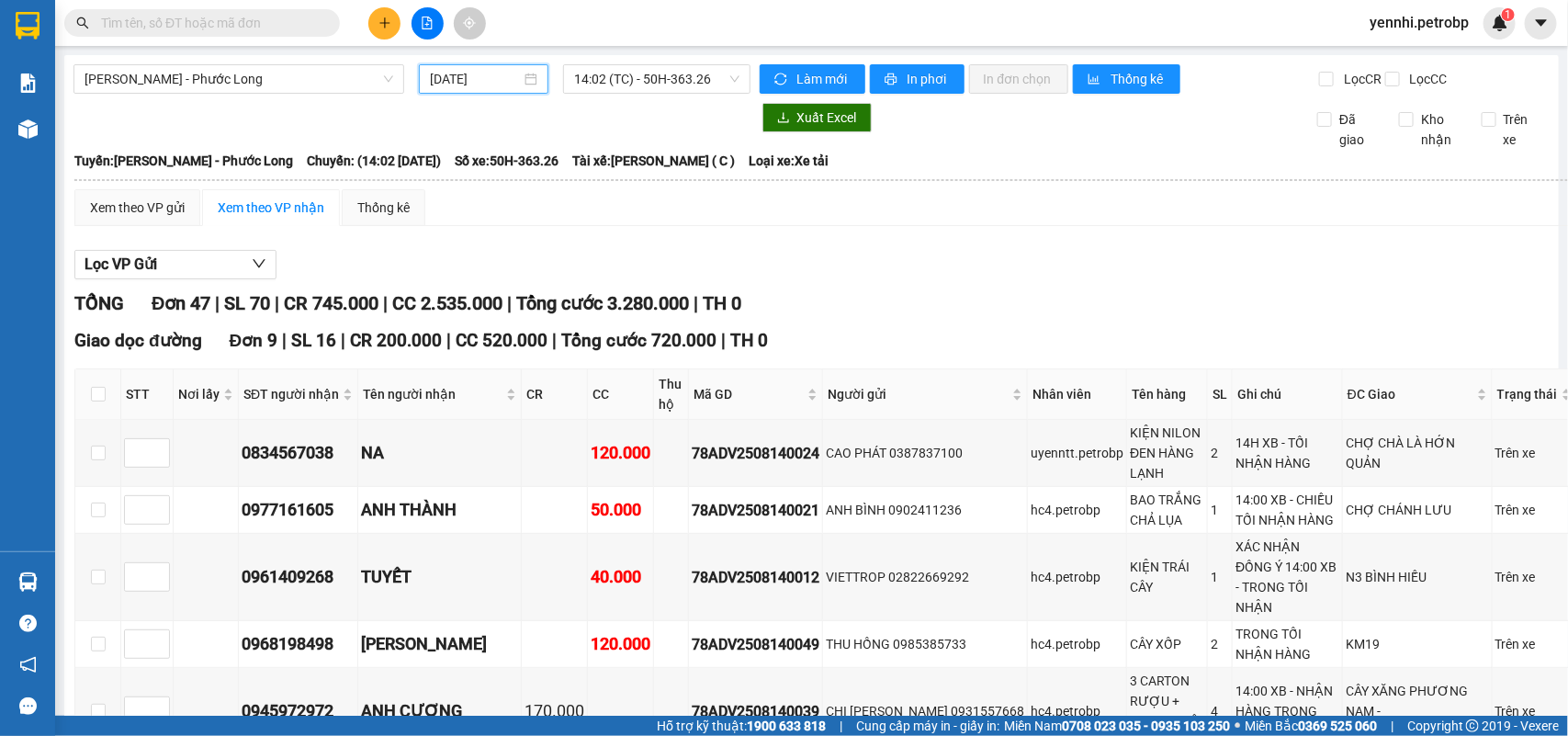
click at [439, 79] on input "[DATE]" at bounding box center [475, 78] width 91 height 20
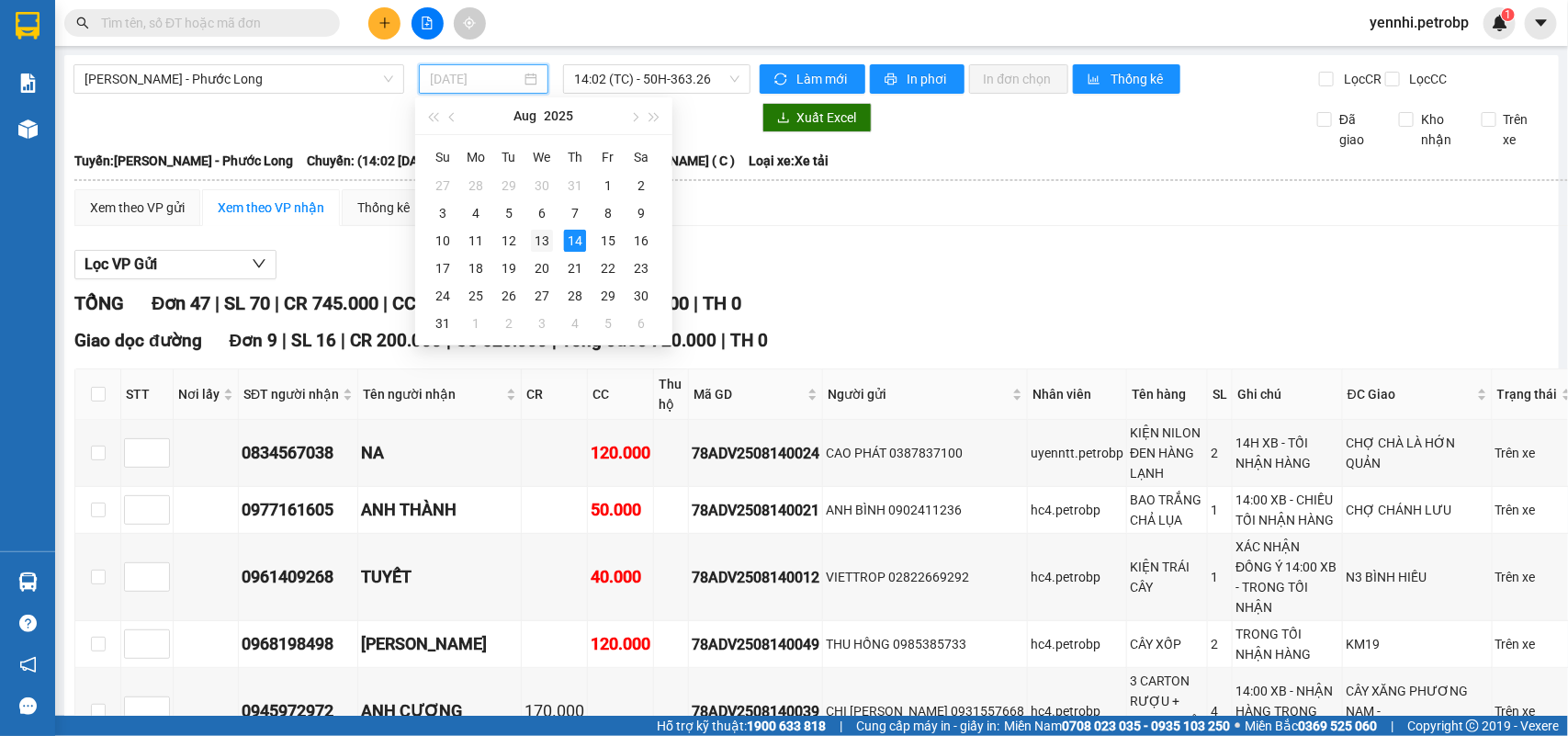
click at [539, 239] on div "13" at bounding box center [542, 240] width 22 height 22
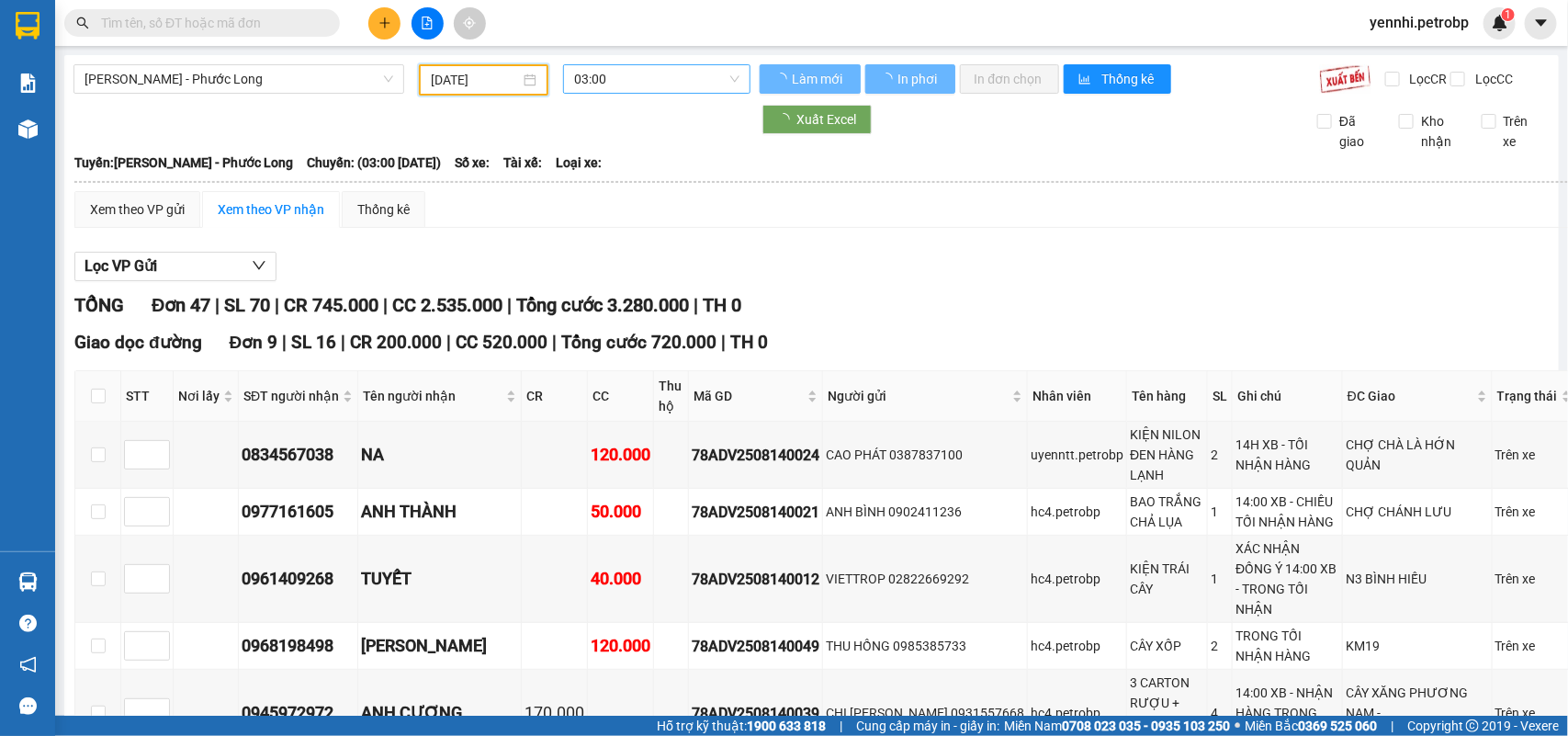
type input "13/08/2025"
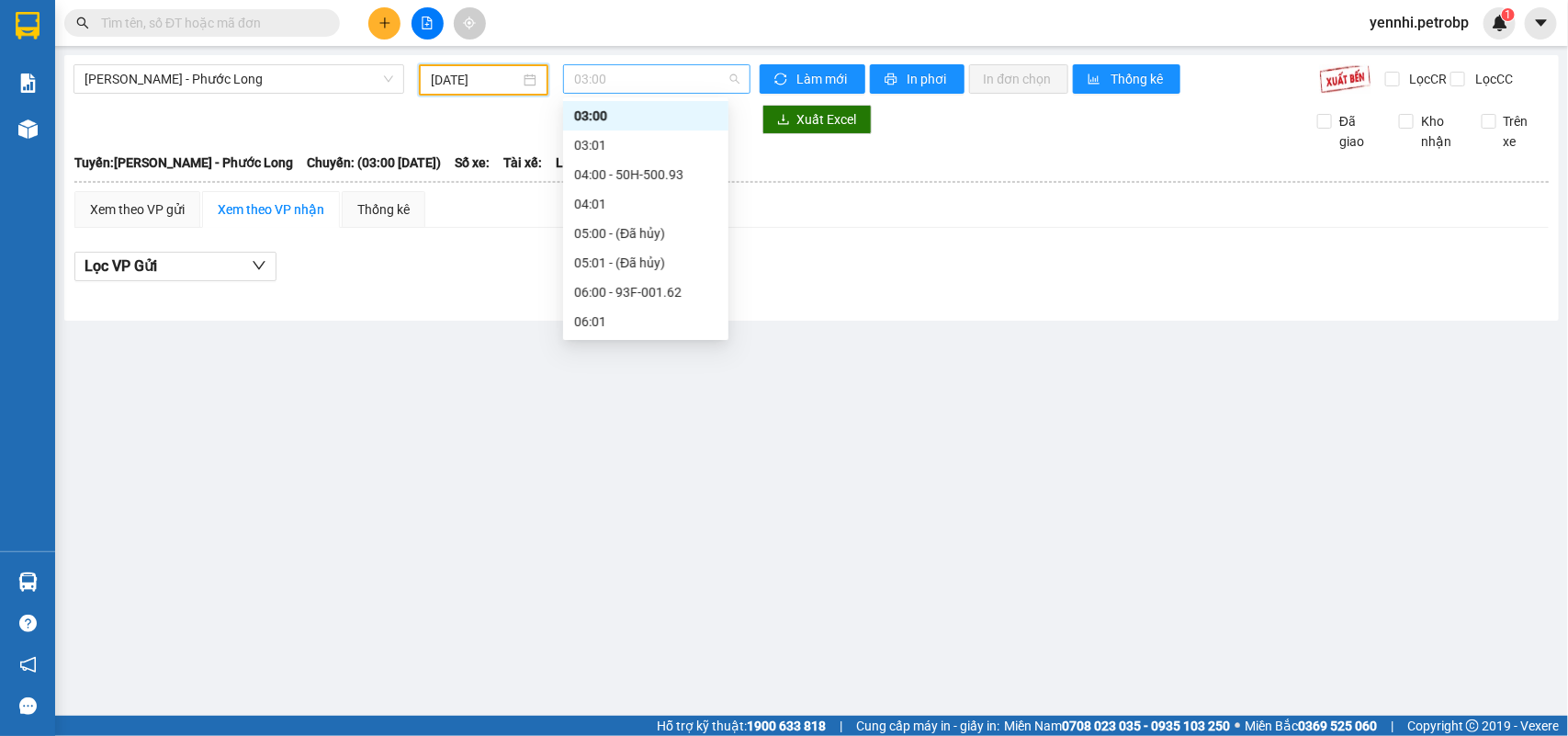
click at [680, 83] on span "03:00" at bounding box center [657, 78] width 164 height 27
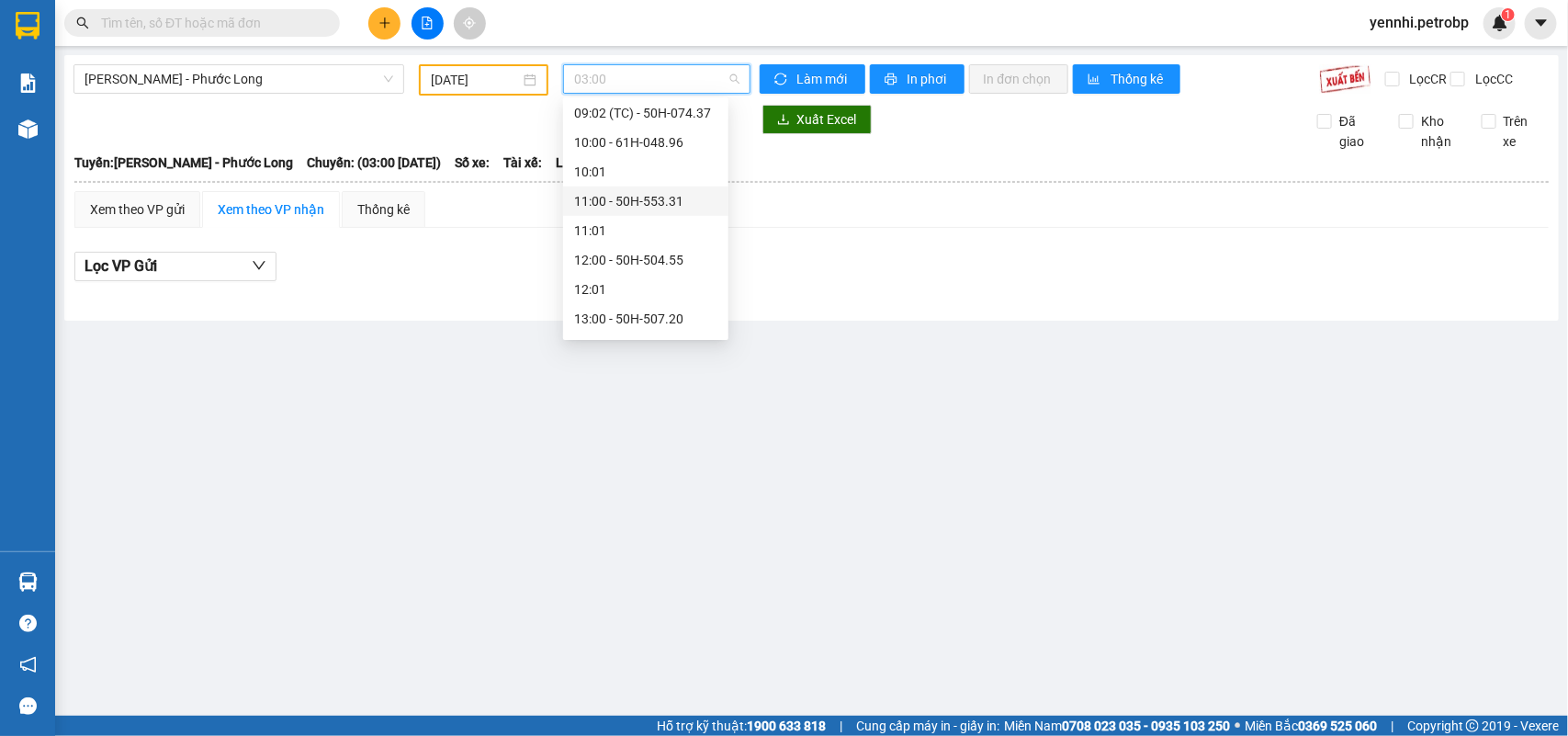
scroll to position [441, 0]
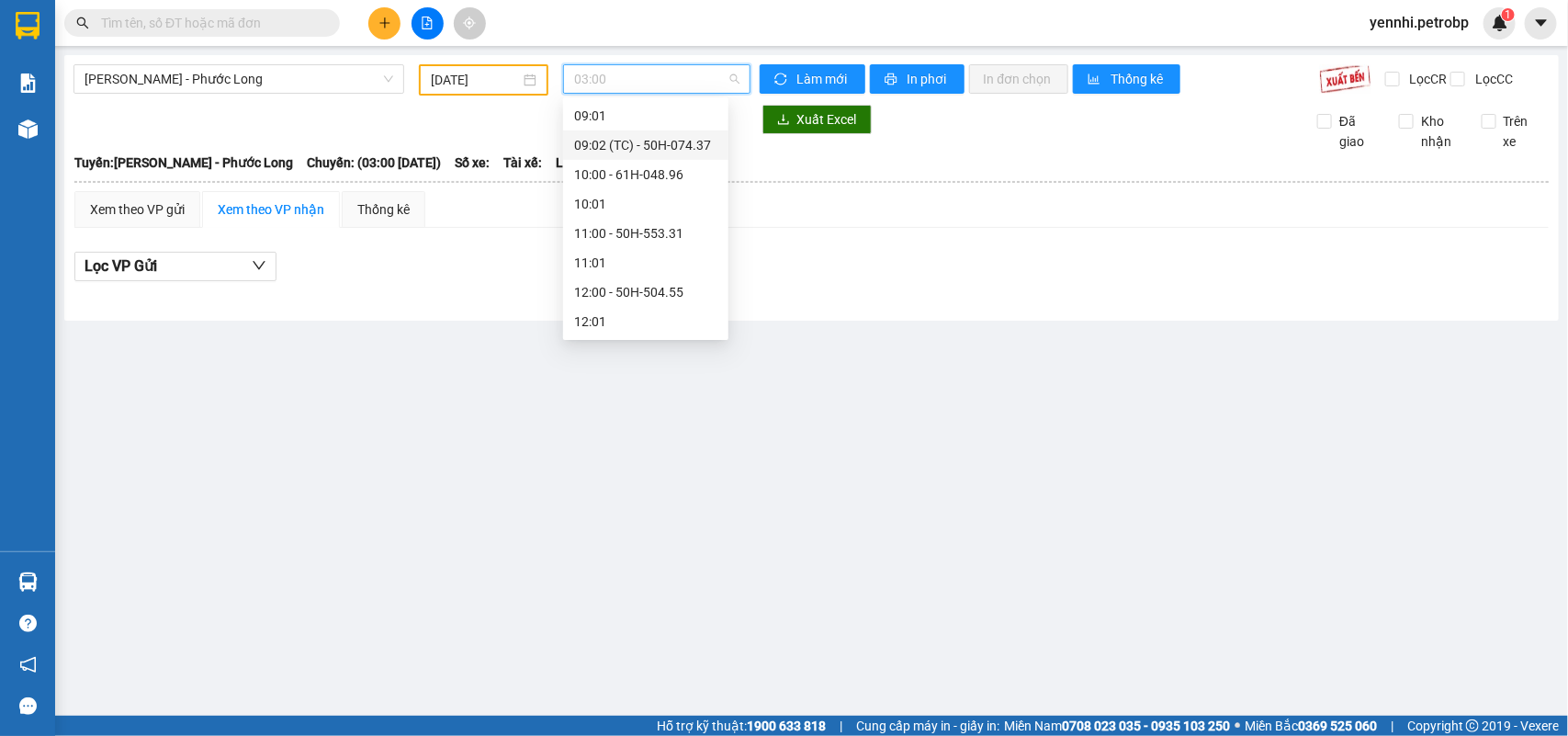
click at [682, 143] on div "09:02 (TC) - 50H-074.37" at bounding box center [646, 145] width 144 height 20
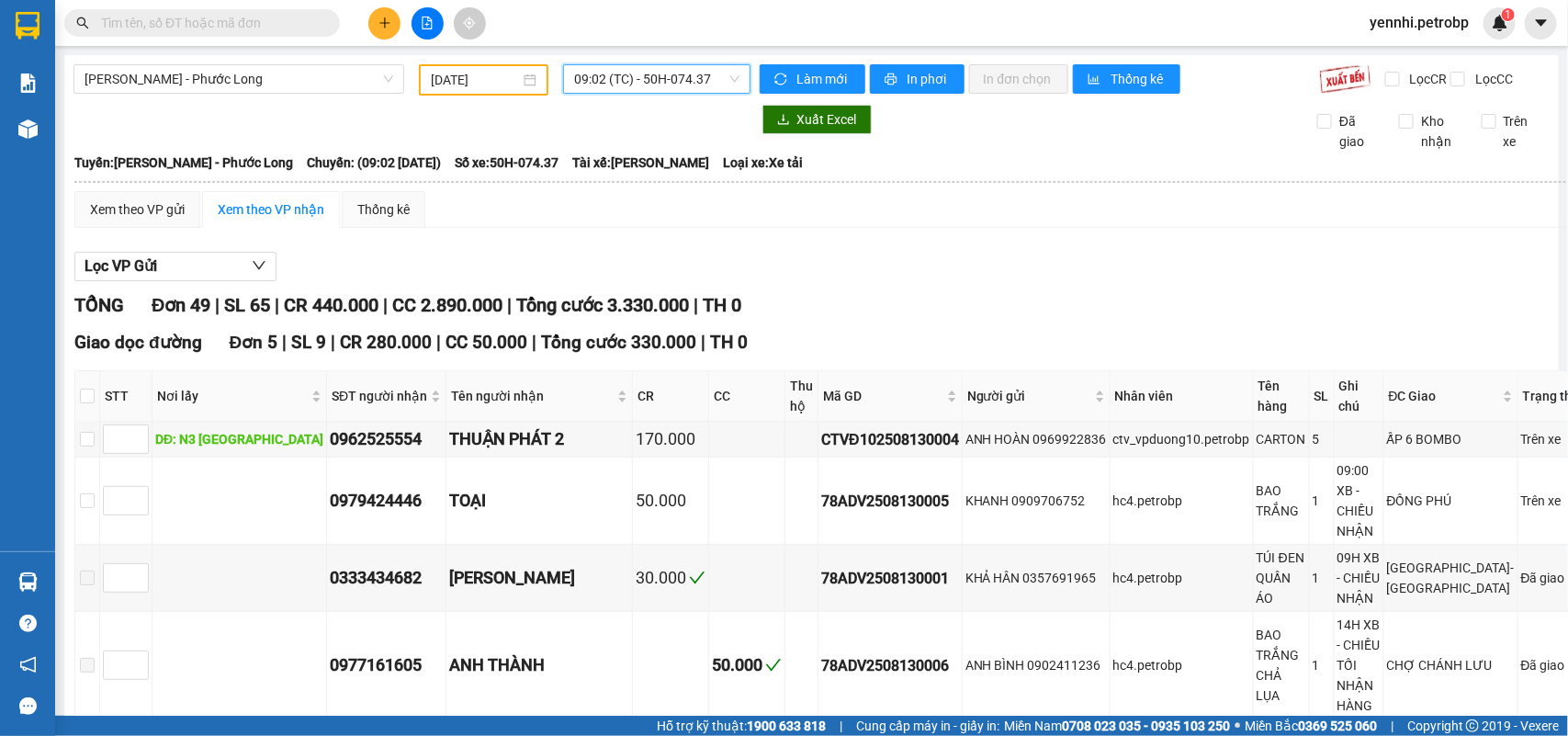
drag, startPoint x: 706, startPoint y: 94, endPoint x: 715, endPoint y: 85, distance: 12.7
click at [708, 94] on div "Hồ Chí Minh - Phước Long 13/08/2025 09:02 09:02 (TC) - 50H-074.37" at bounding box center [412, 79] width 677 height 31
click at [722, 77] on span "09:02 (TC) - 50H-074.37" at bounding box center [657, 78] width 164 height 27
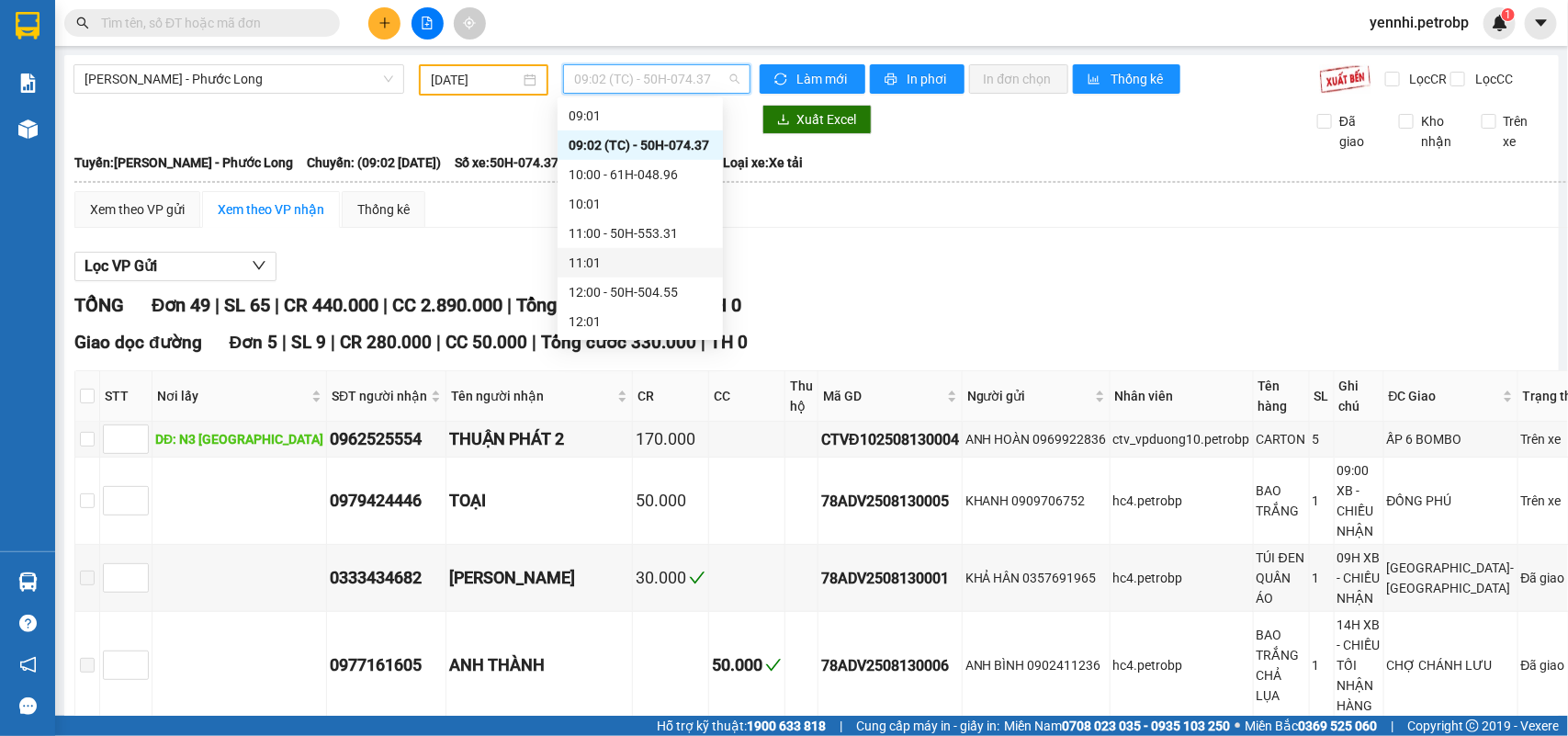
scroll to position [1116, 0]
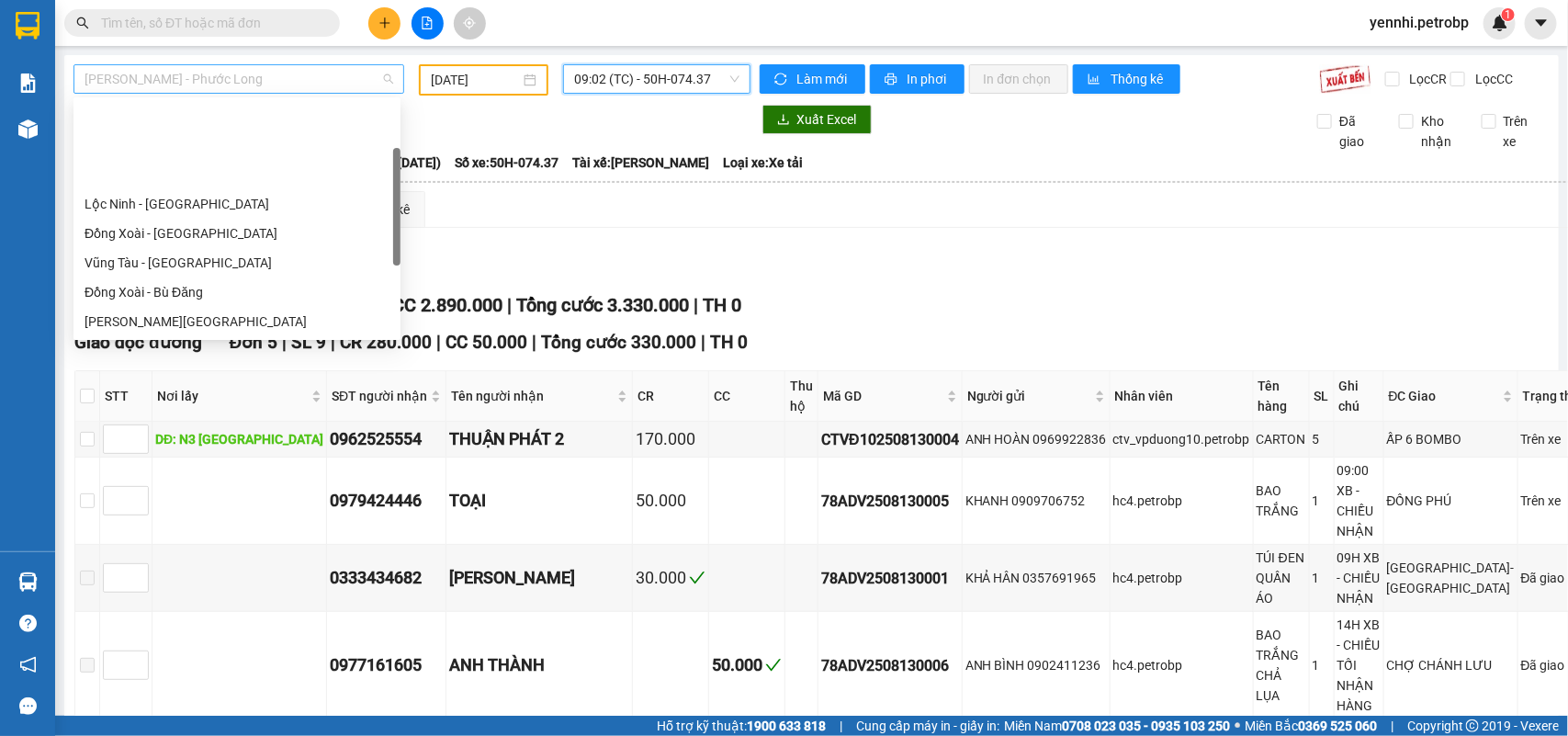
click at [271, 84] on span "[PERSON_NAME] - Phước Long" at bounding box center [238, 78] width 309 height 27
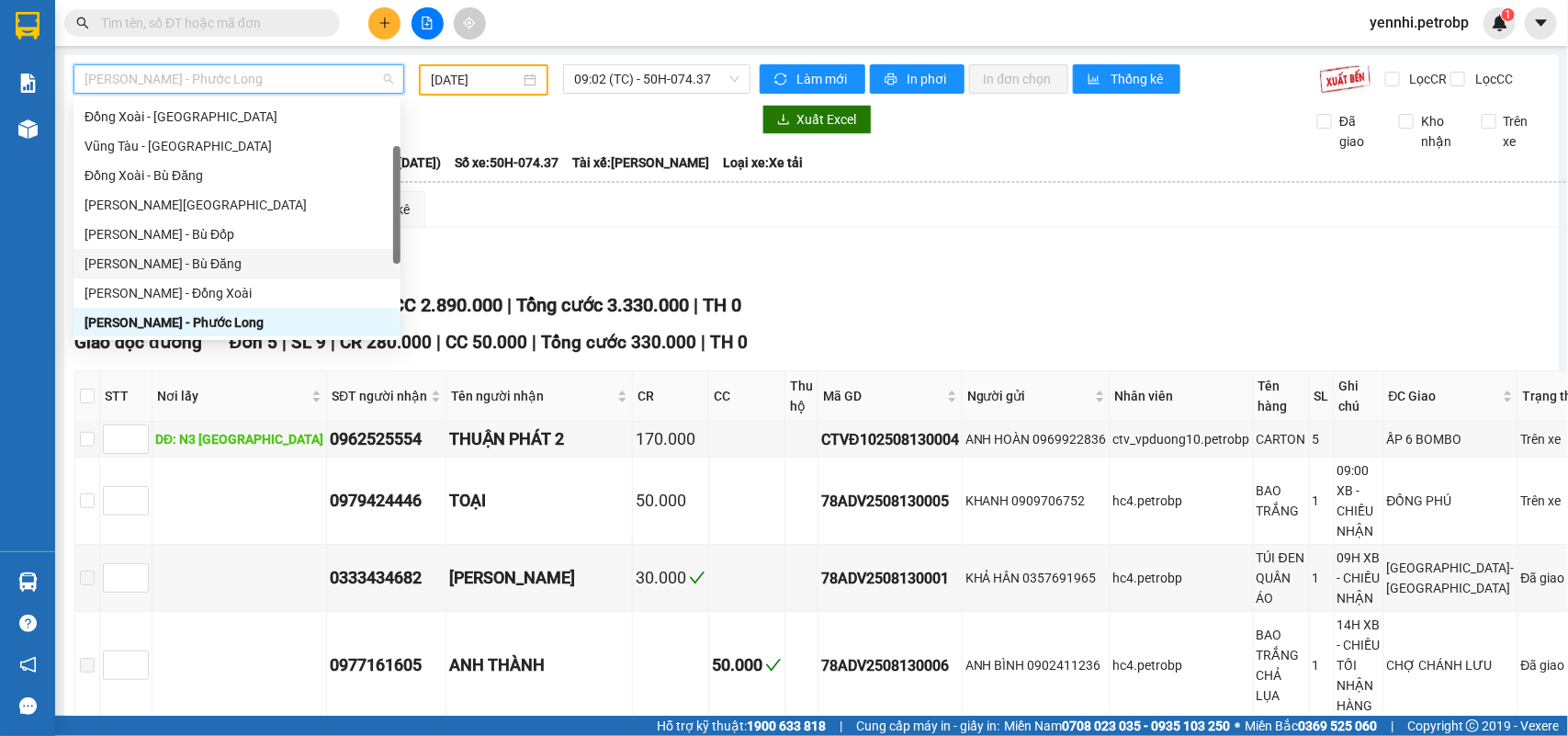
click at [214, 255] on div "[PERSON_NAME] - Bù Đăng" at bounding box center [236, 263] width 305 height 20
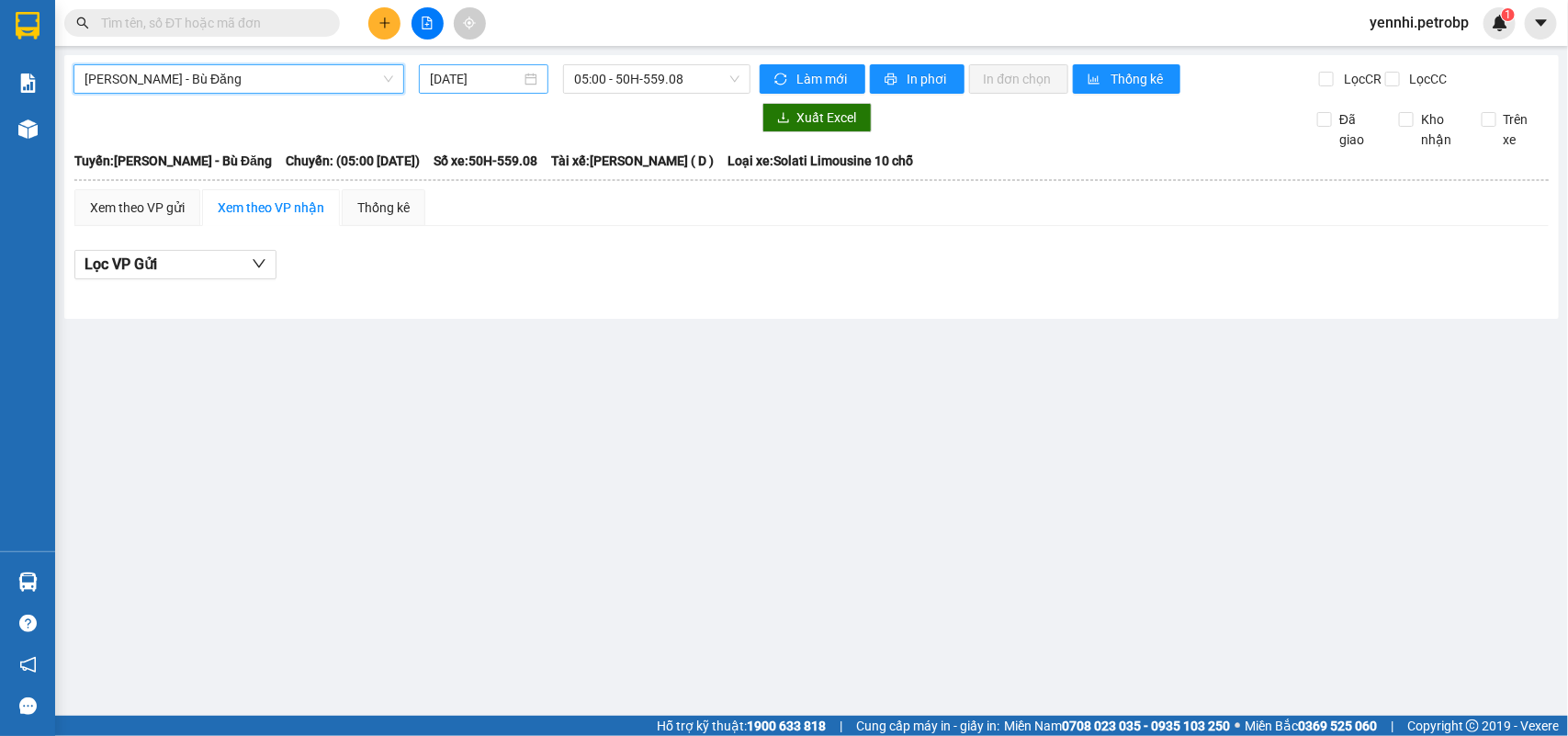
click at [508, 72] on input "[DATE]" at bounding box center [475, 78] width 91 height 20
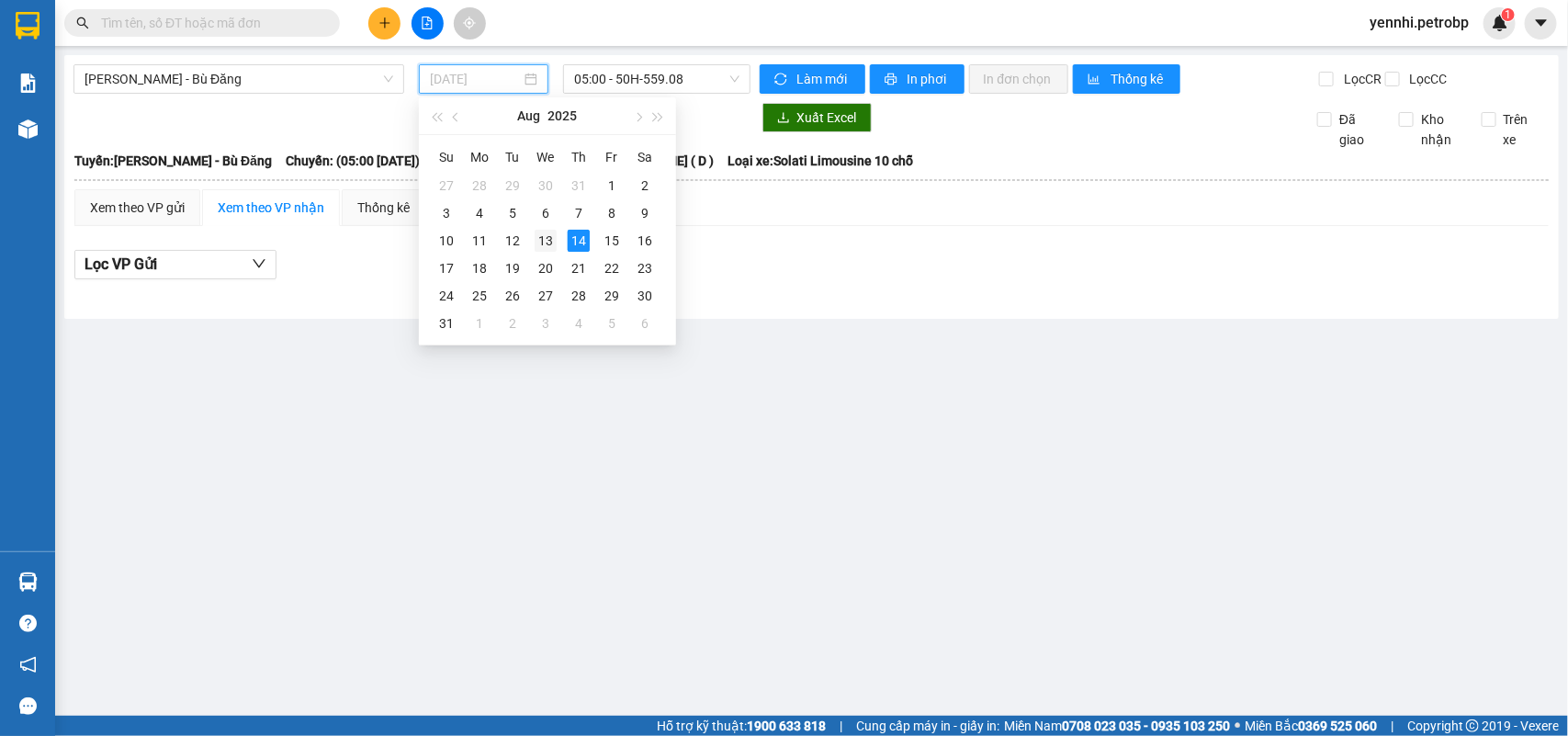
click at [547, 236] on div "13" at bounding box center [545, 240] width 22 height 22
type input "13/08/2025"
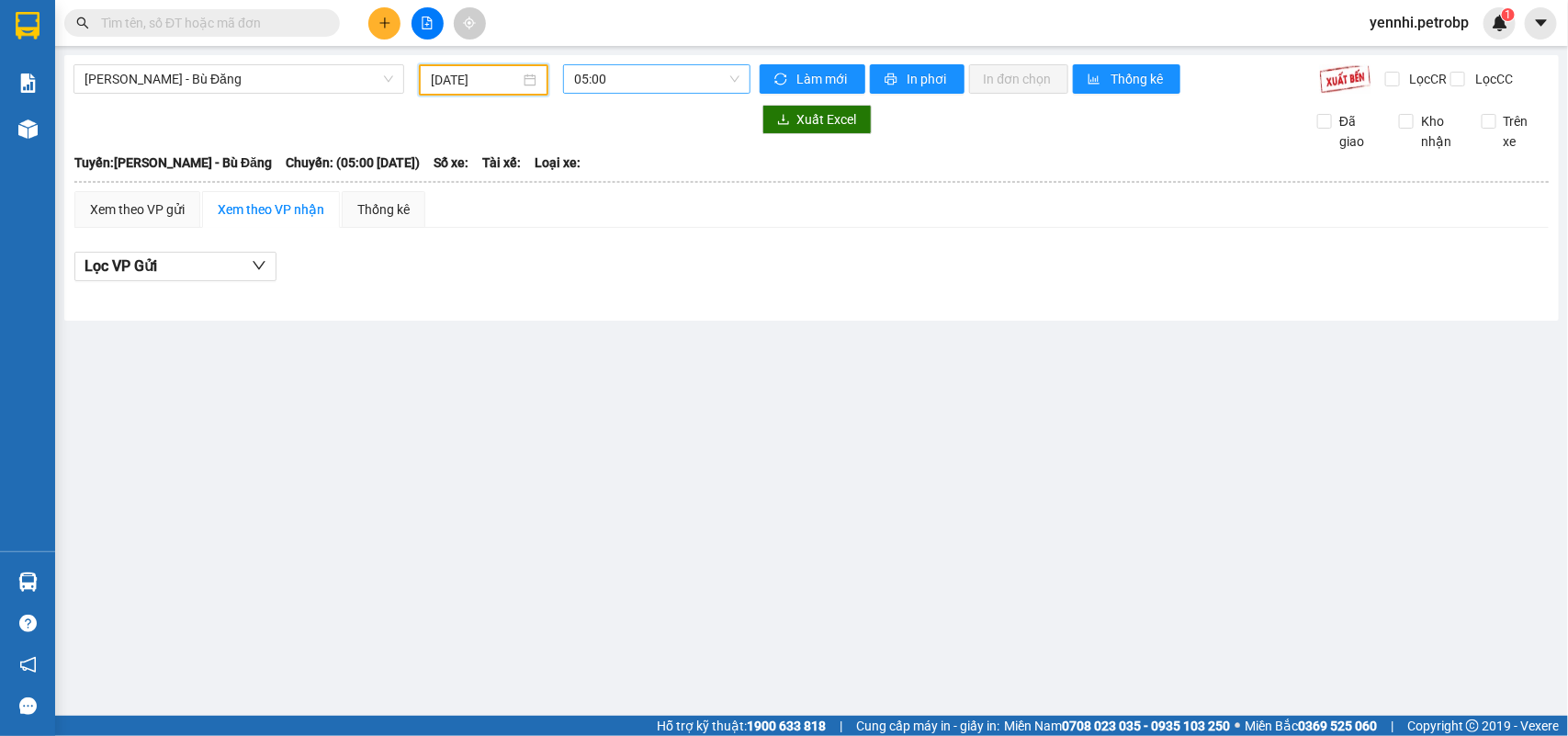
click at [631, 78] on span "05:00" at bounding box center [657, 78] width 164 height 27
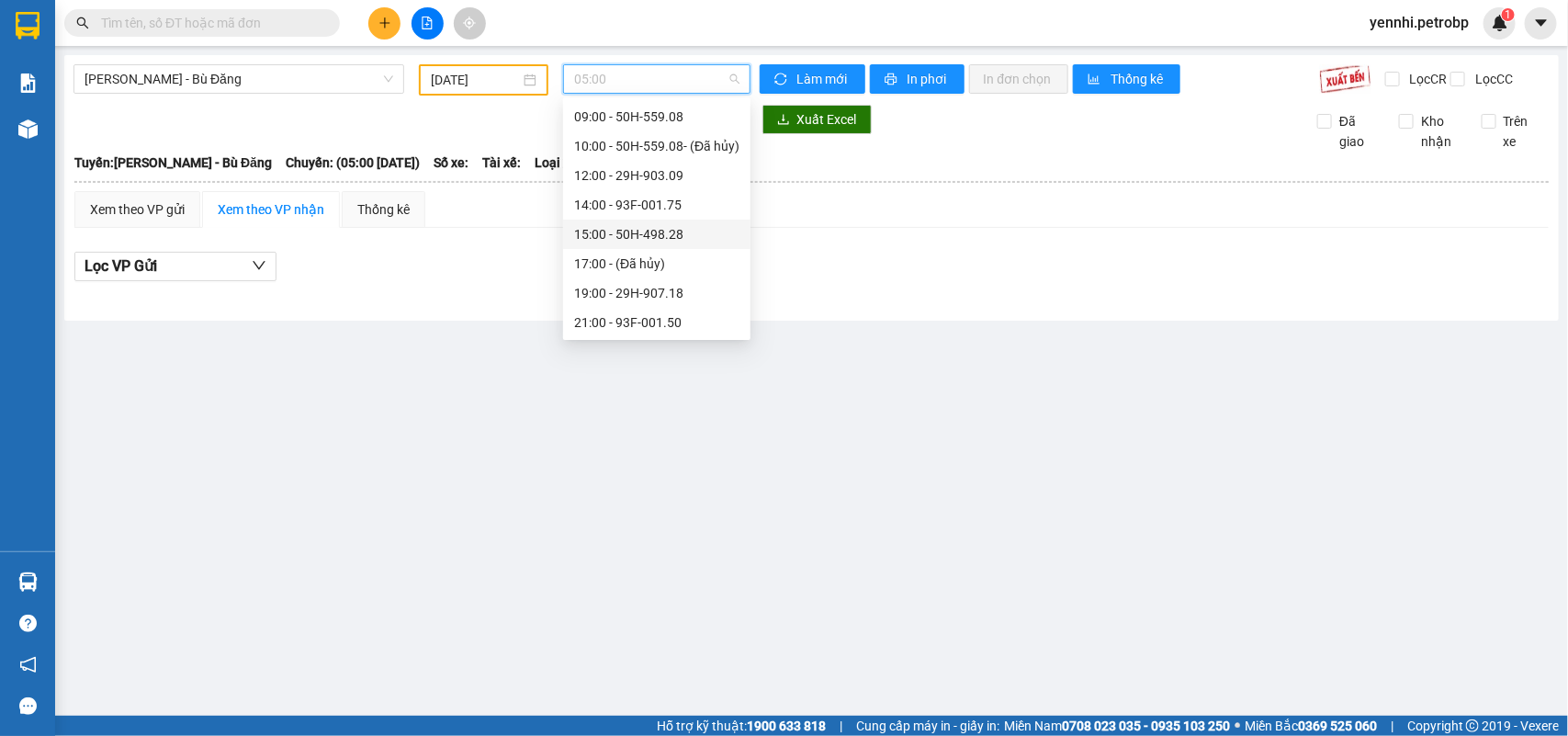
scroll to position [2, 0]
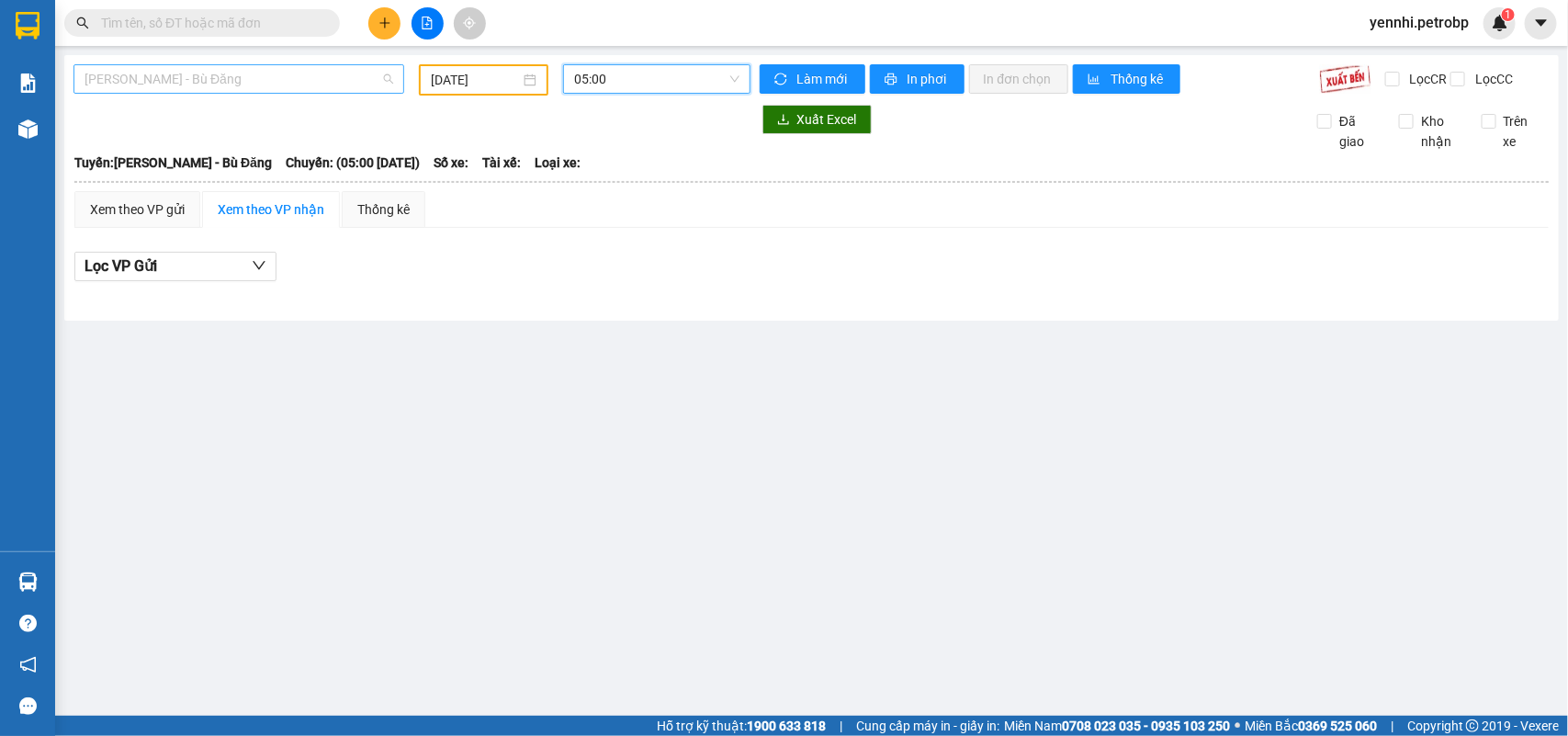
click at [257, 82] on span "[PERSON_NAME] - Bù Đăng" at bounding box center [238, 78] width 309 height 27
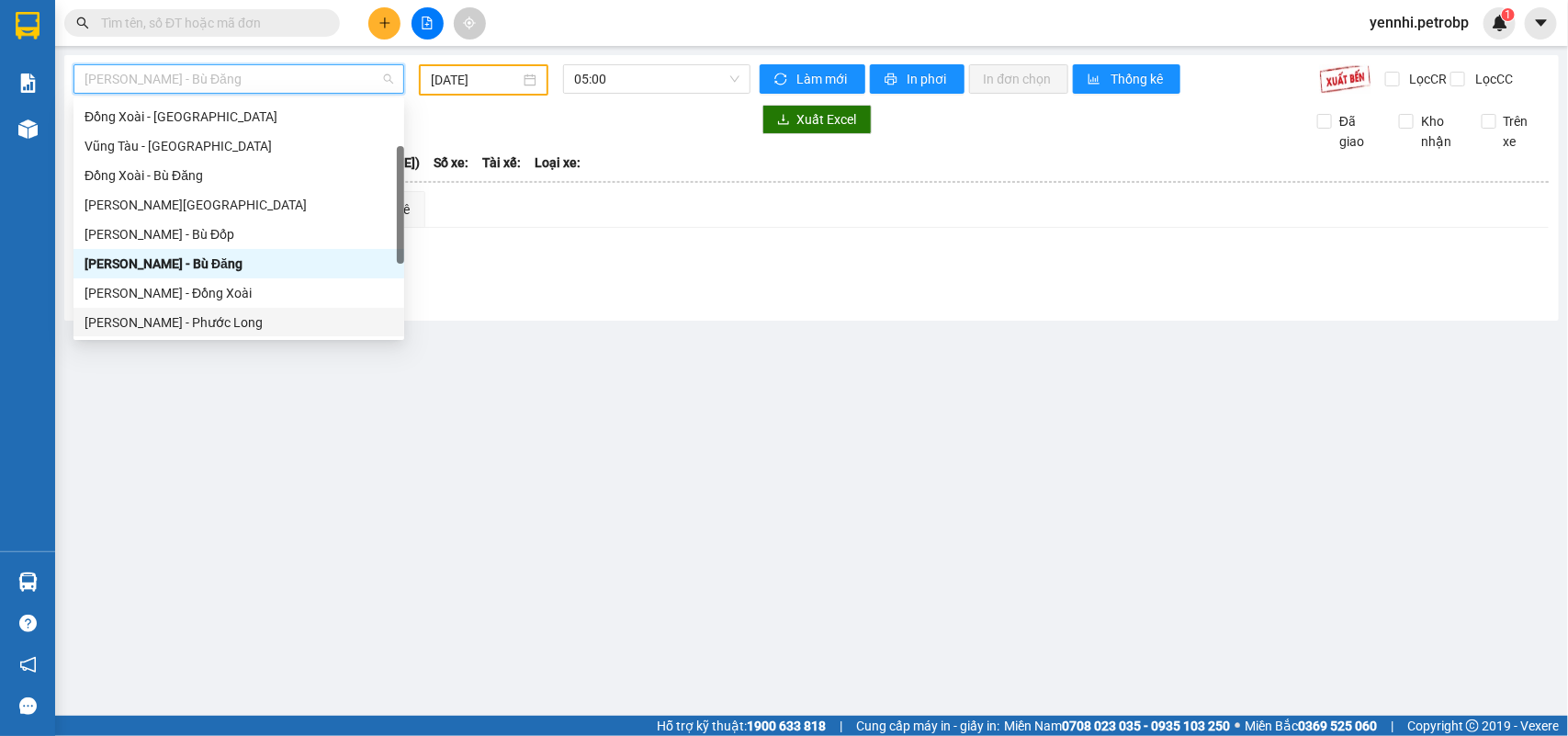
click at [230, 324] on div "[PERSON_NAME] - Phước Long" at bounding box center [238, 322] width 309 height 20
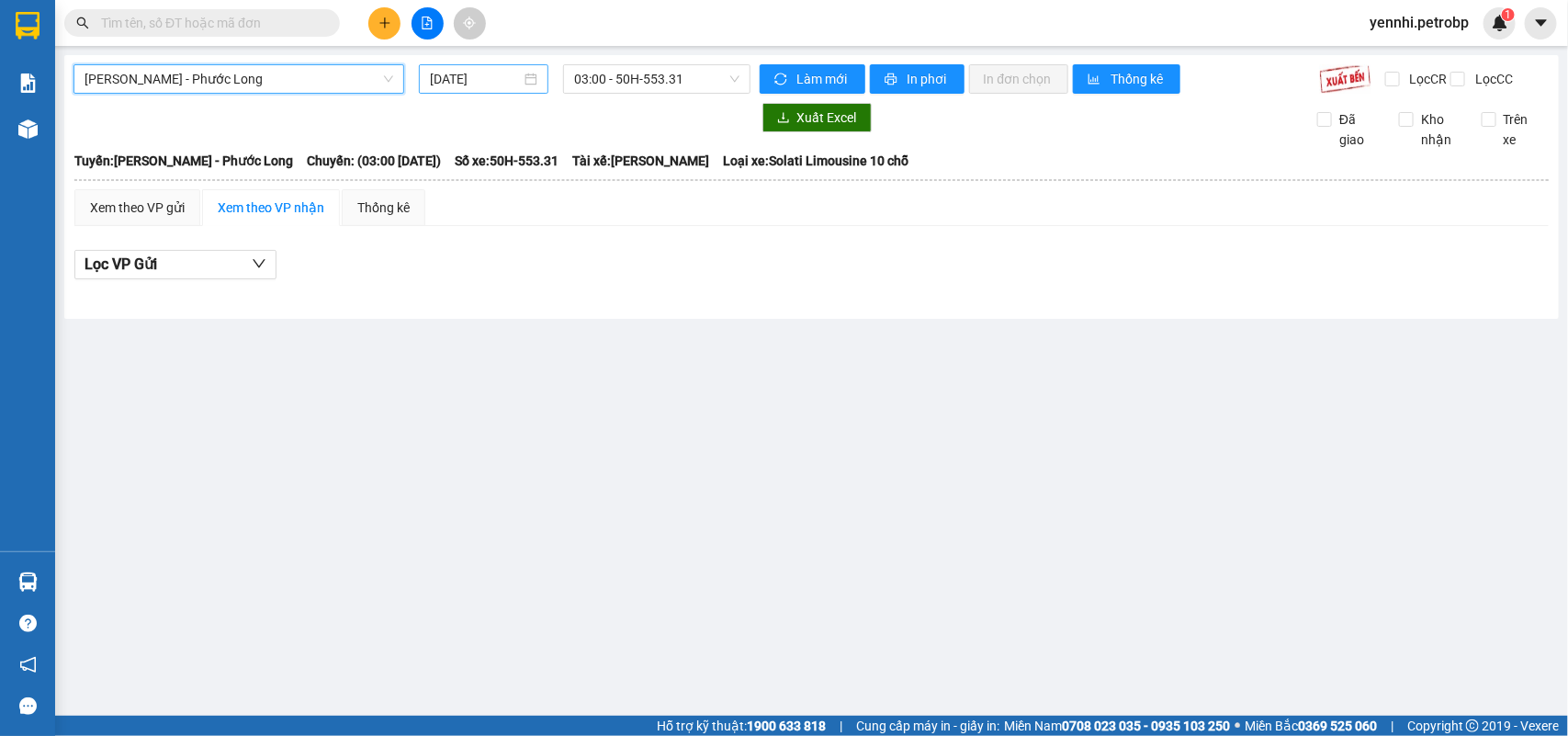
click at [479, 82] on input "[DATE]" at bounding box center [475, 78] width 91 height 20
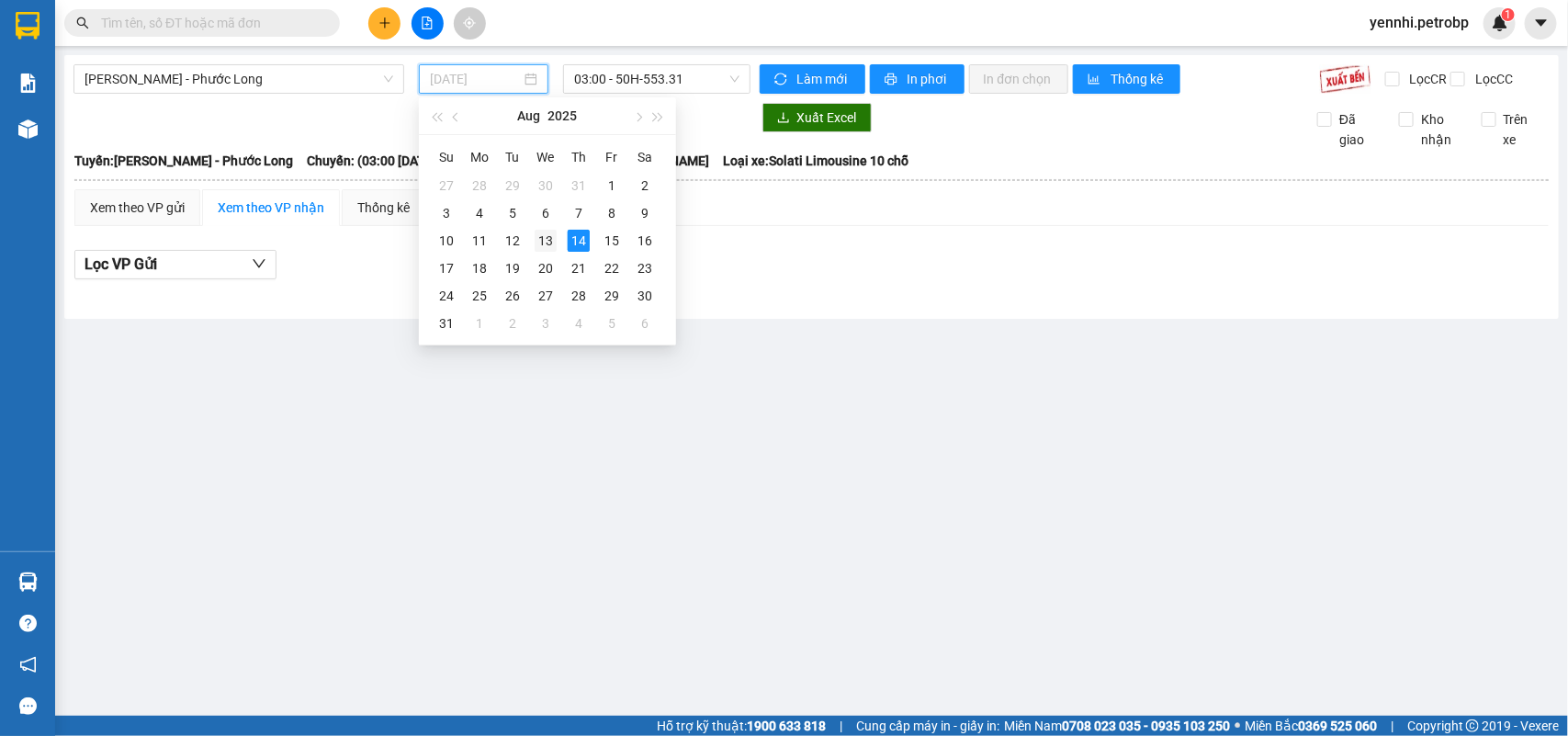
click at [549, 244] on div "13" at bounding box center [545, 240] width 22 height 22
type input "13/08/2025"
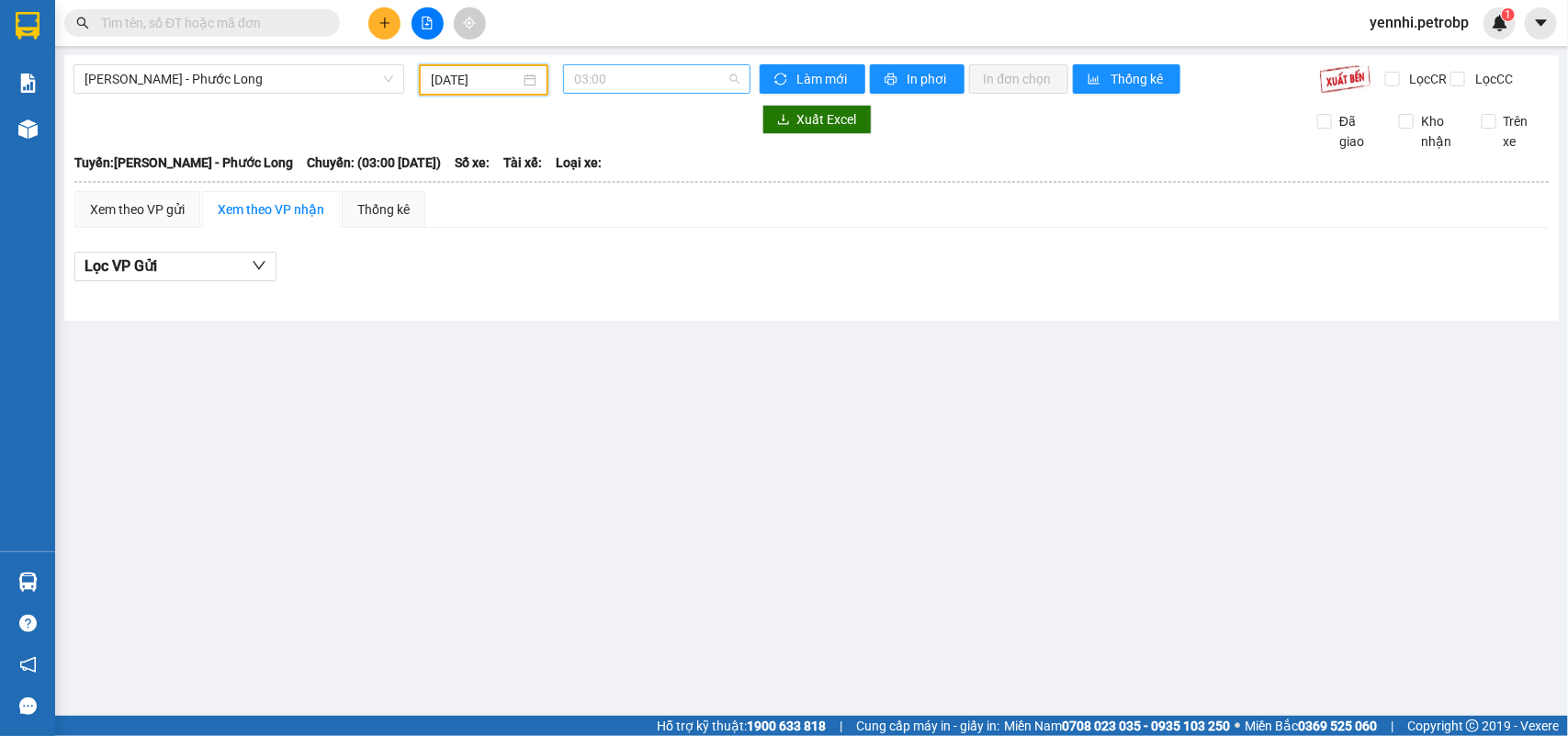
click at [678, 82] on span "03:00" at bounding box center [657, 78] width 164 height 27
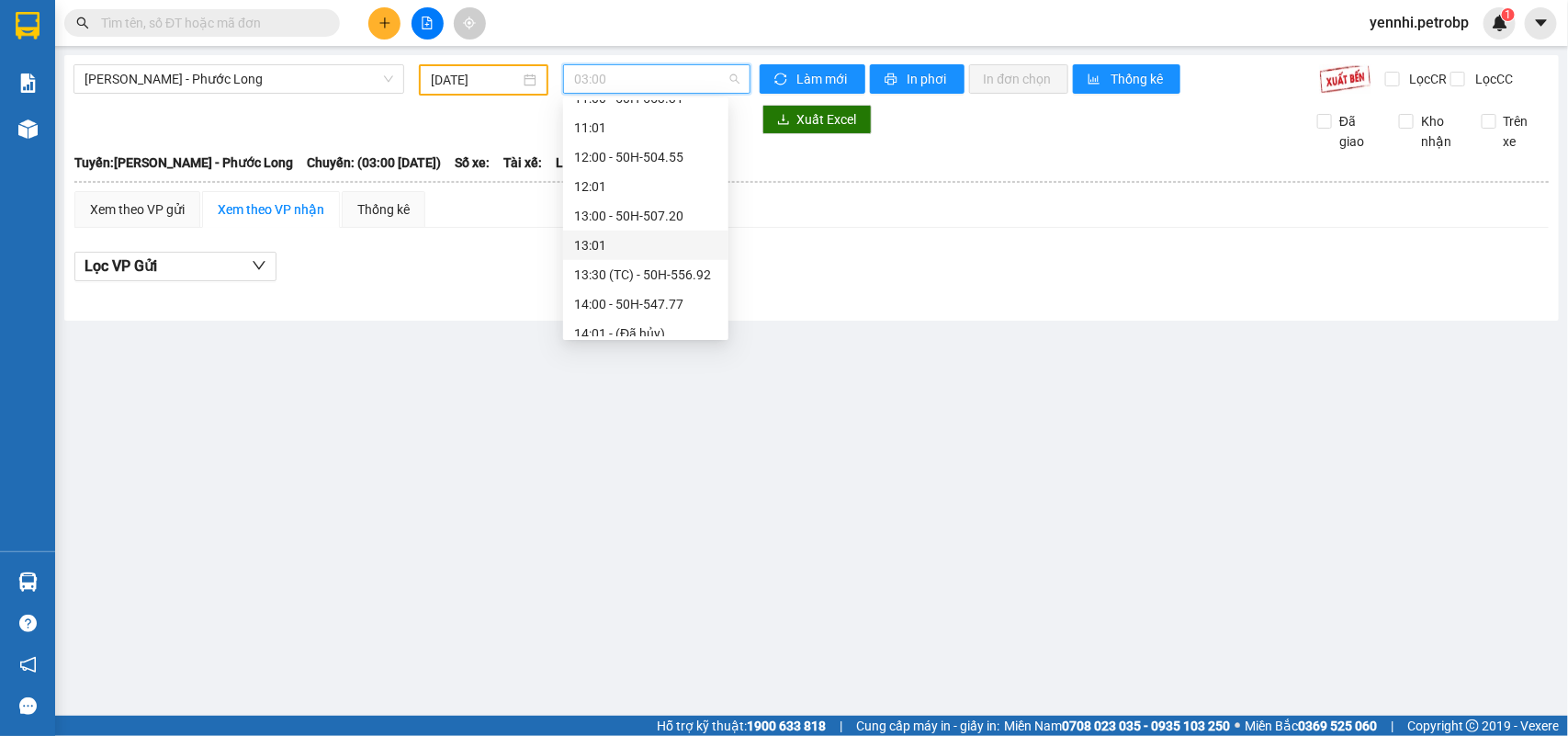
scroll to position [1116, 0]
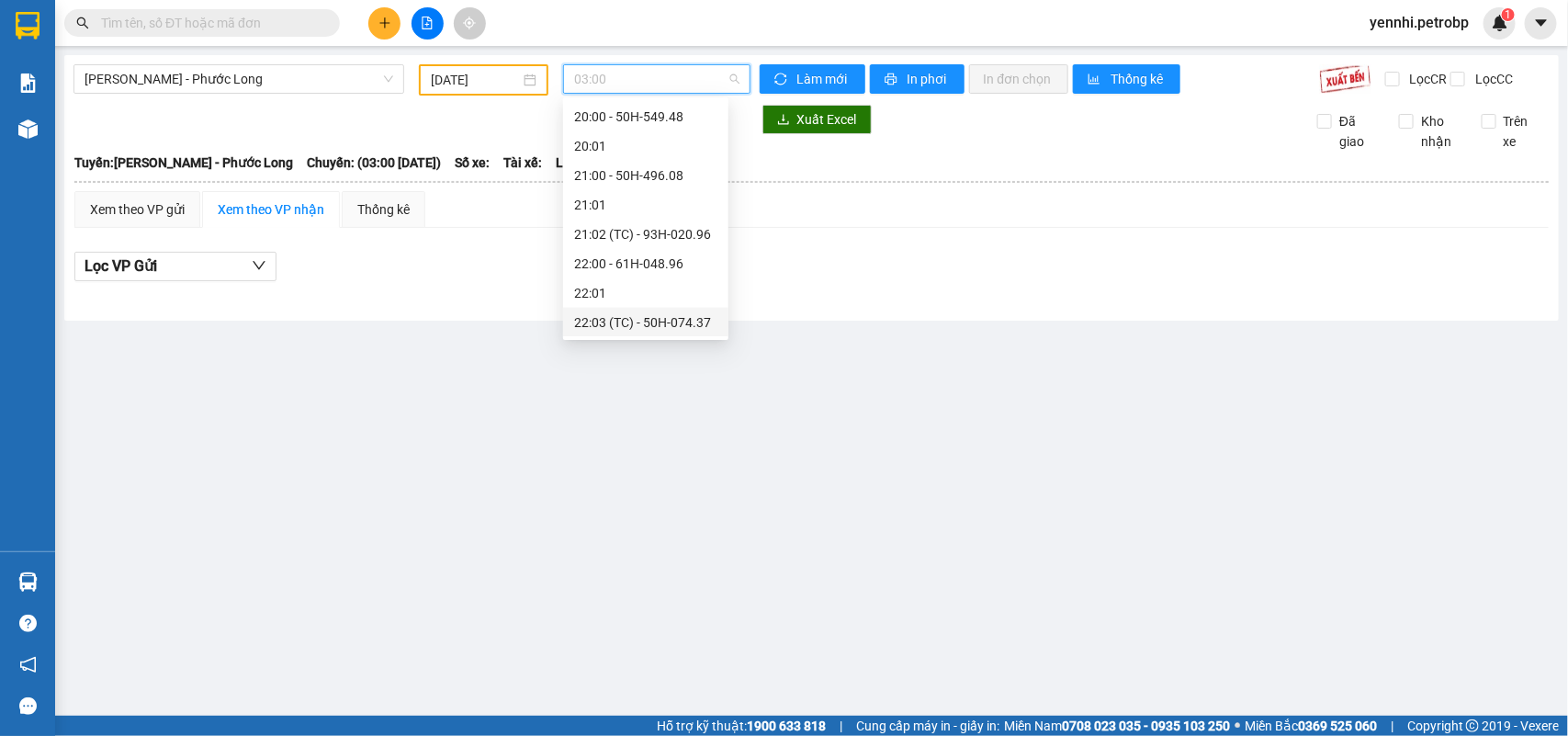
click at [677, 326] on div "22:03 (TC) - 50H-074.37" at bounding box center [646, 322] width 144 height 20
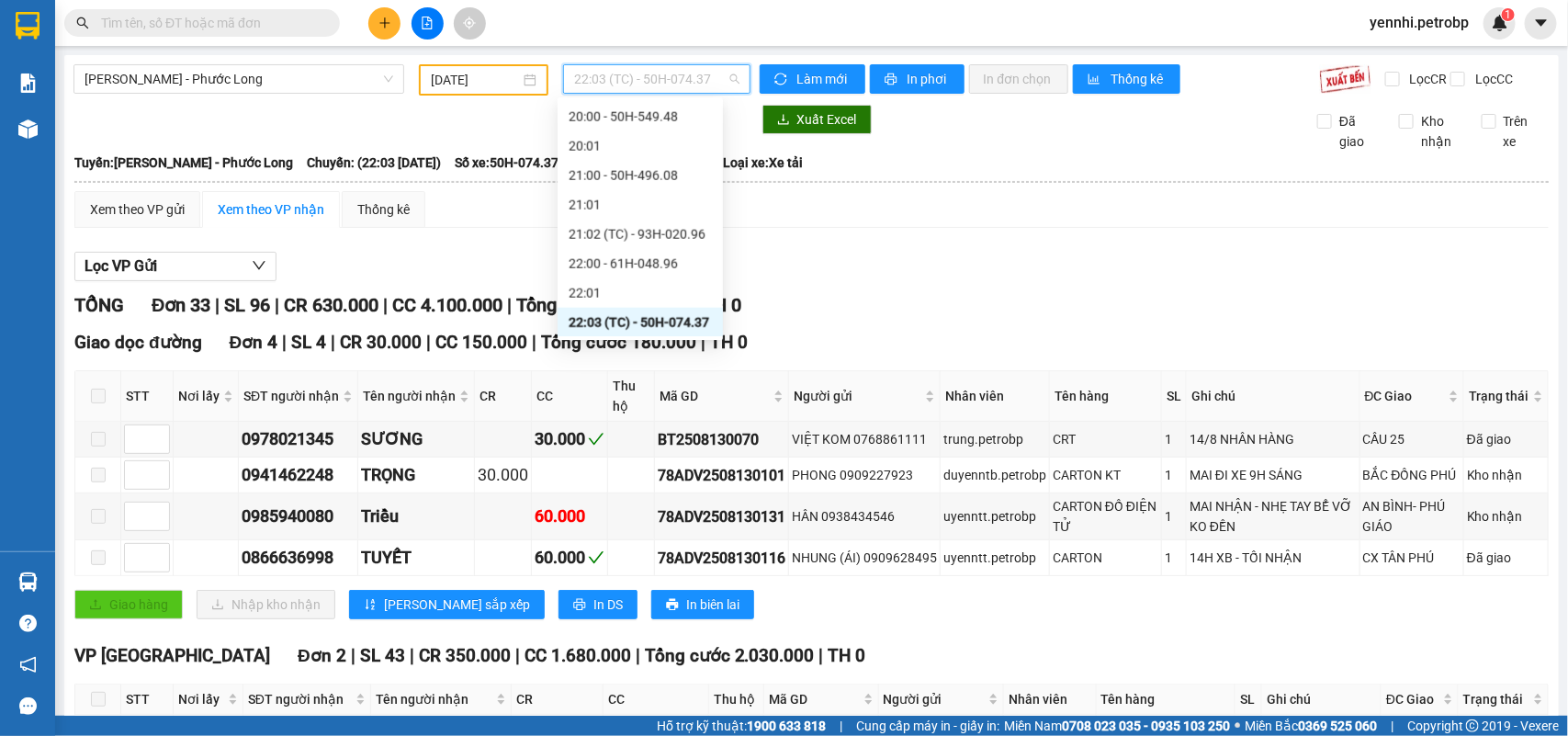
click at [658, 84] on span "22:03 (TC) - 50H-074.37" at bounding box center [657, 78] width 164 height 27
click at [681, 235] on div "21:02 (TC) - 93H-020.96" at bounding box center [641, 233] width 144 height 20
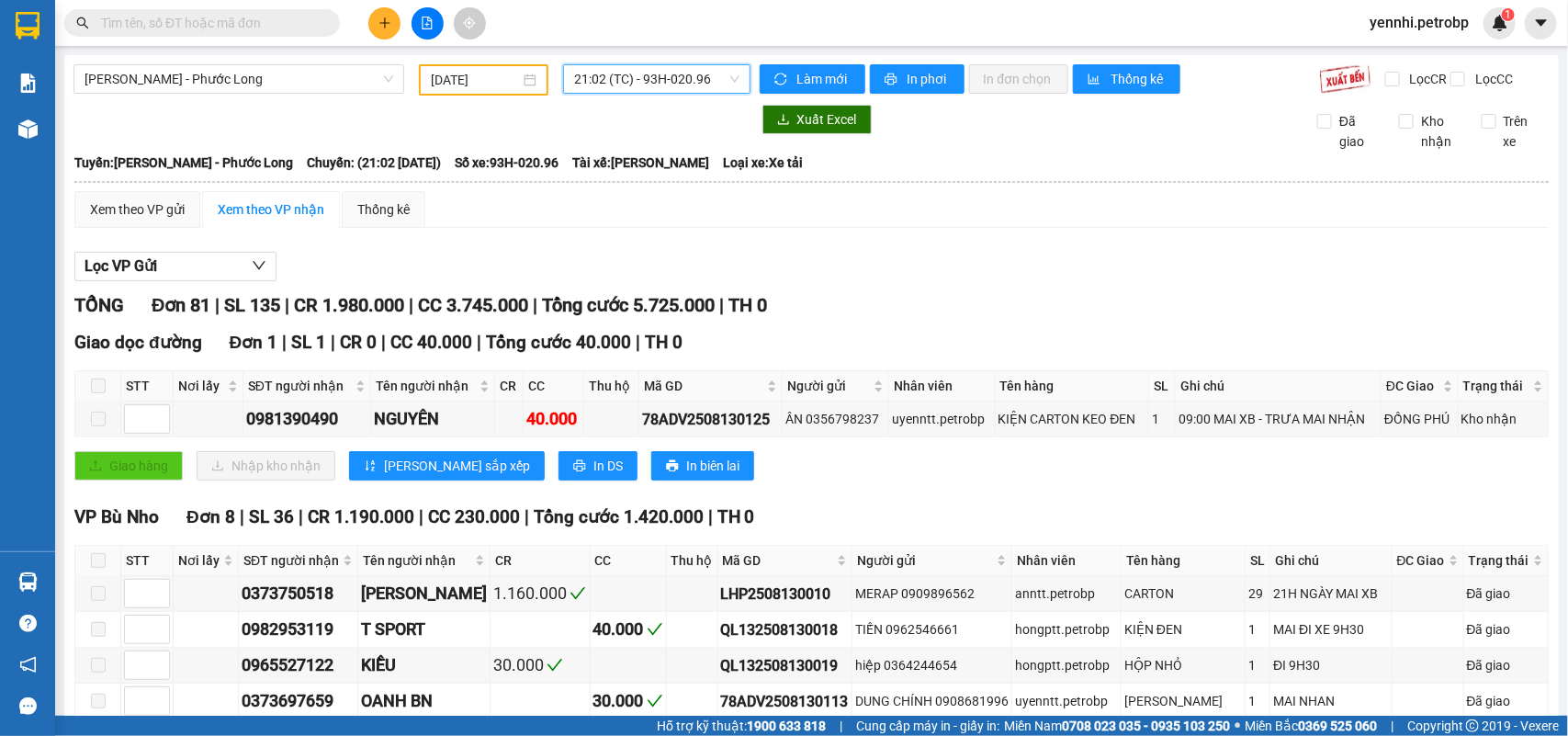
click at [703, 77] on span "21:02 (TC) - 93H-020.96" at bounding box center [657, 78] width 164 height 27
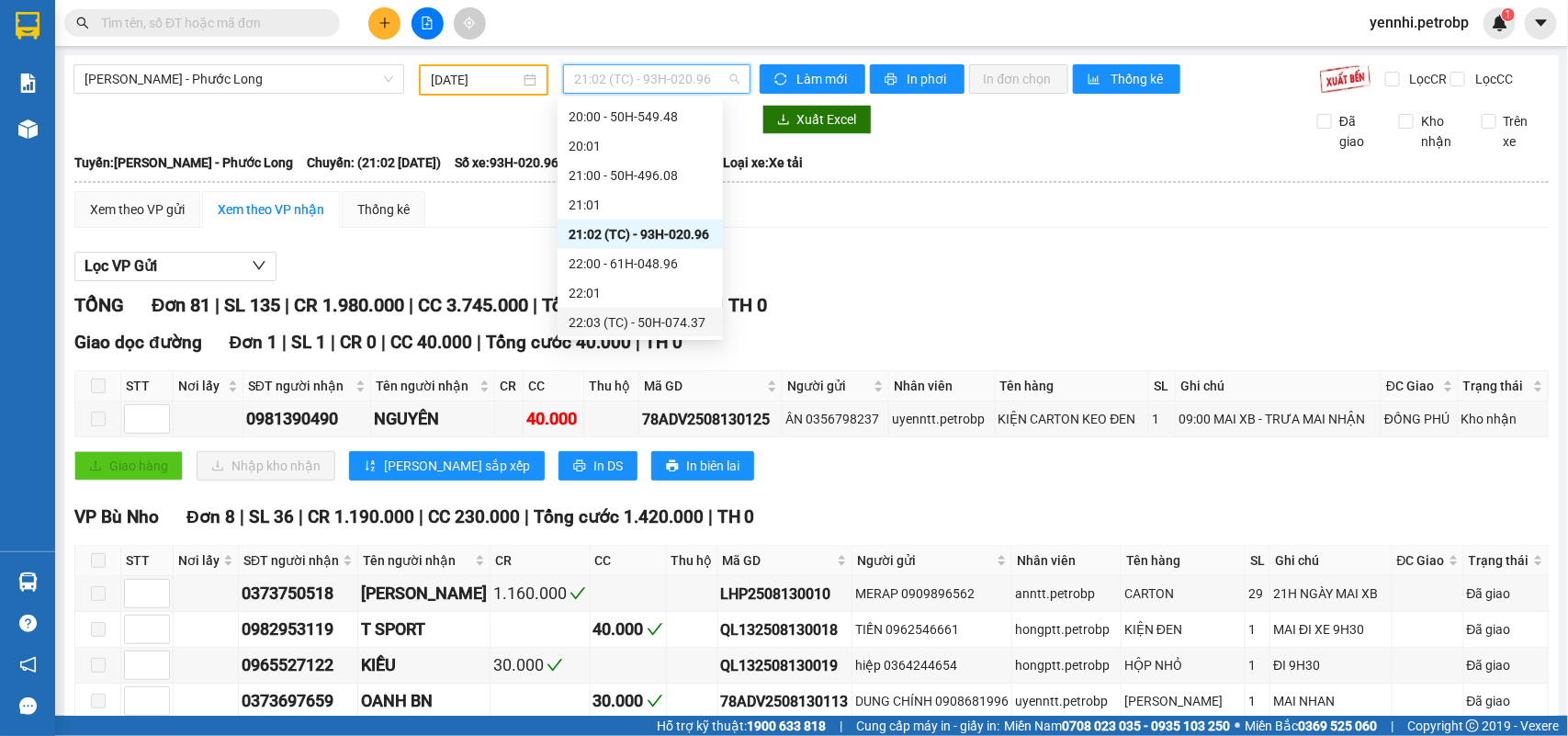
click at [687, 315] on div "22:03 (TC) - 50H-074.37" at bounding box center [641, 322] width 144 height 20
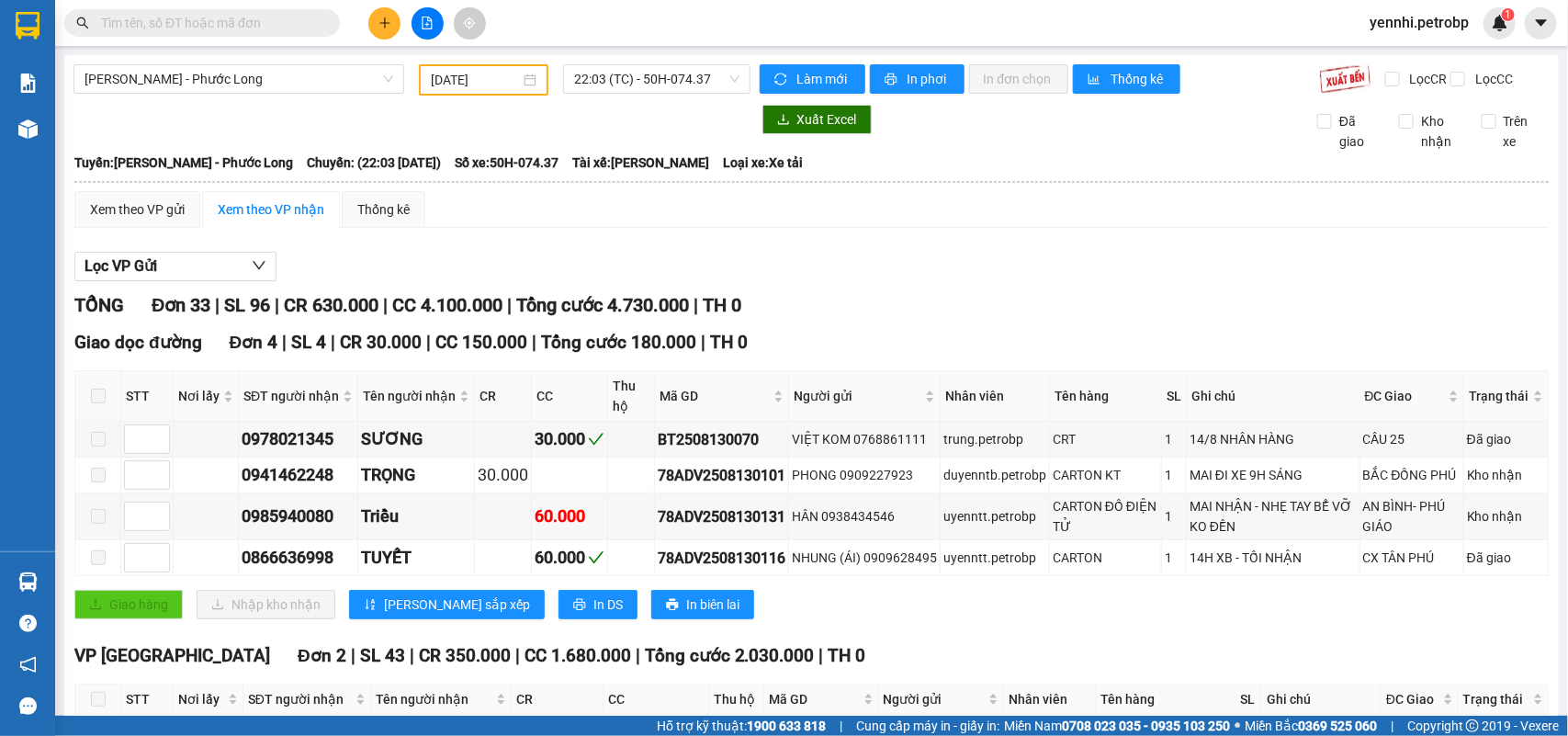
click at [297, 188] on th at bounding box center [812, 181] width 1476 height 16
click at [307, 173] on span "Chuyến: (22:03 - 13/08/2025)" at bounding box center [374, 162] width 134 height 20
click at [628, 78] on span "22:03 (TC) - 50H-074.37" at bounding box center [657, 78] width 164 height 27
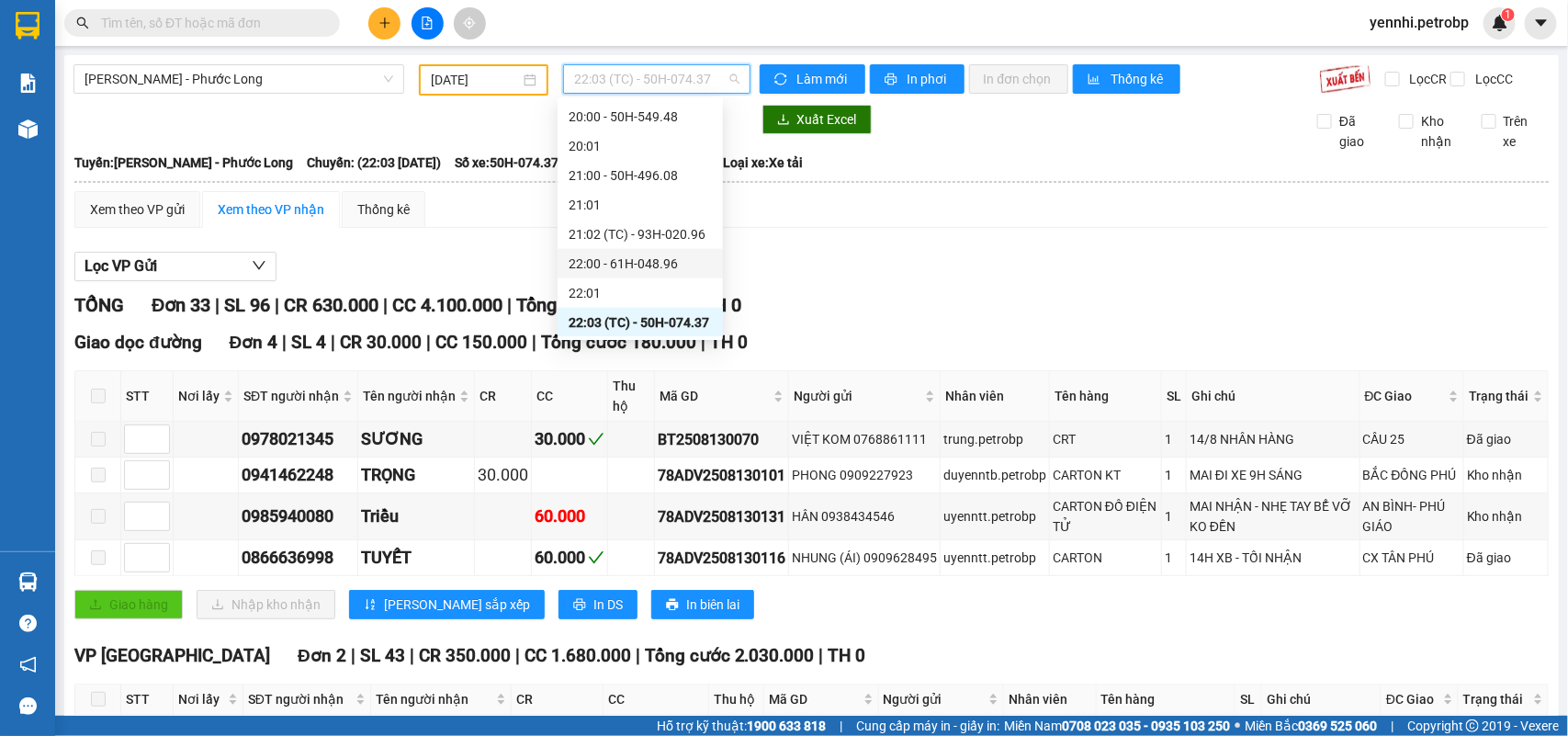
click at [667, 271] on div "22:00 - 61H-048.96" at bounding box center [641, 263] width 144 height 20
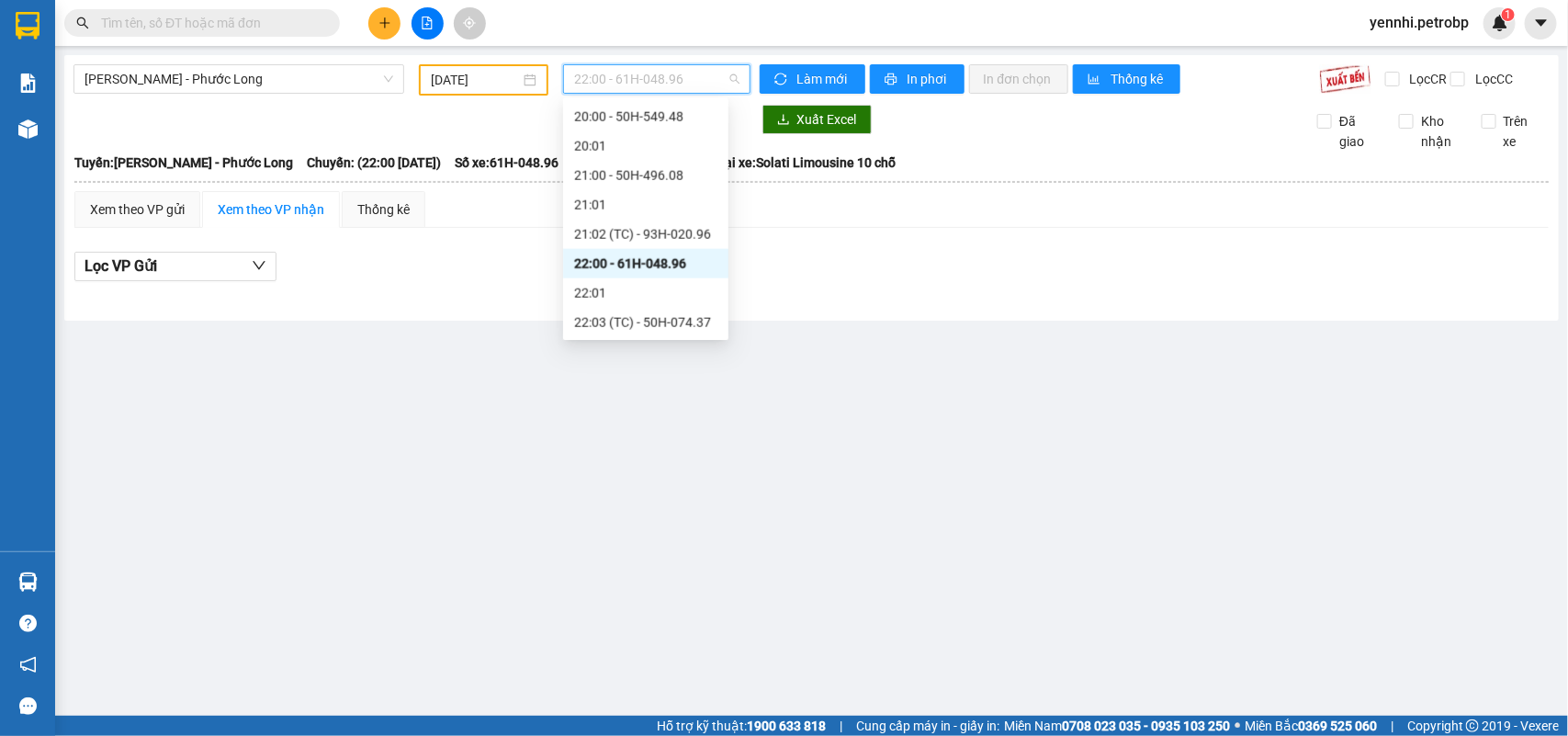
click at [681, 78] on span "22:00 - 61H-048.96" at bounding box center [657, 78] width 164 height 27
click at [648, 180] on div "21:00 - 50H-496.08" at bounding box center [646, 175] width 144 height 20
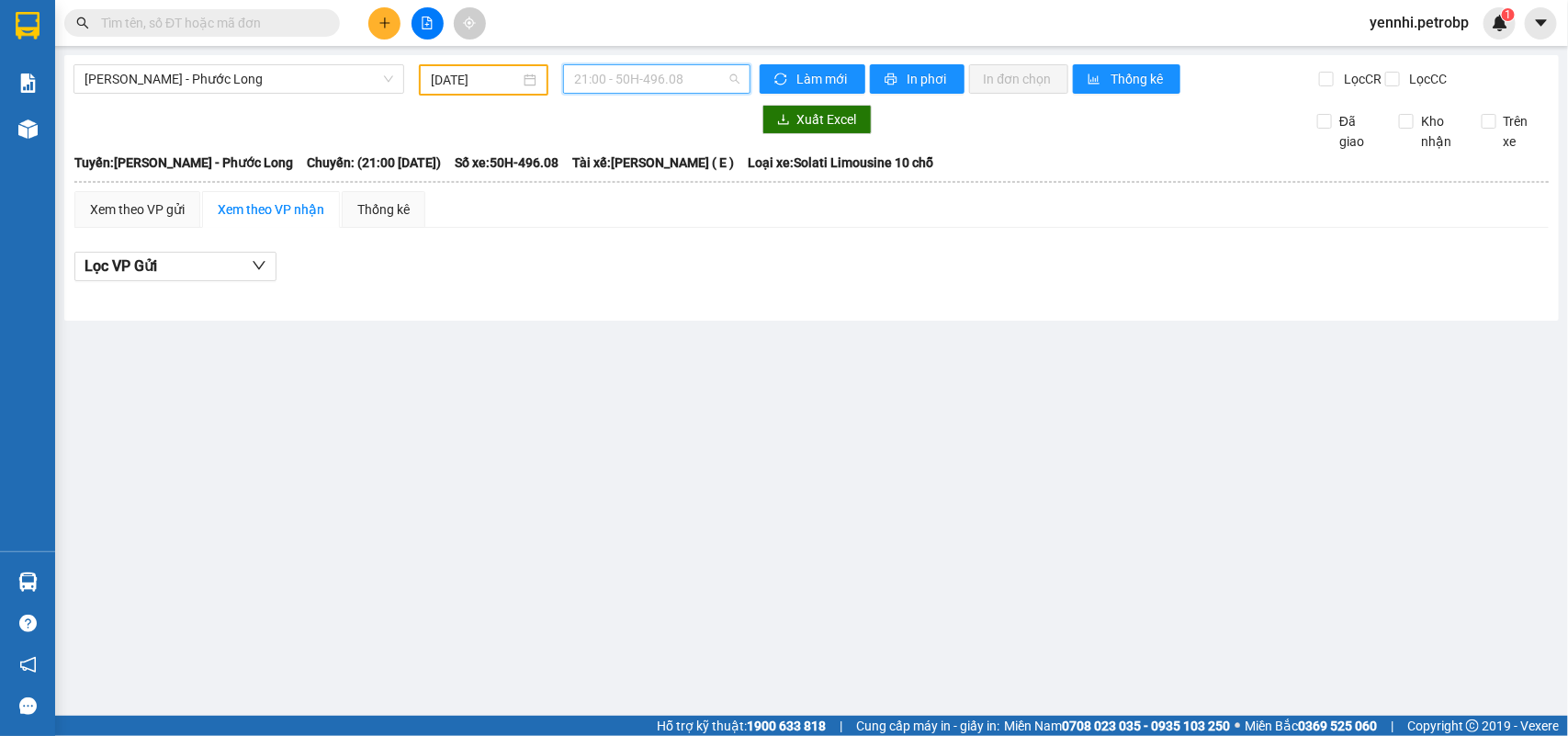
click at [677, 87] on span "21:00 - 50H-496.08" at bounding box center [657, 78] width 164 height 27
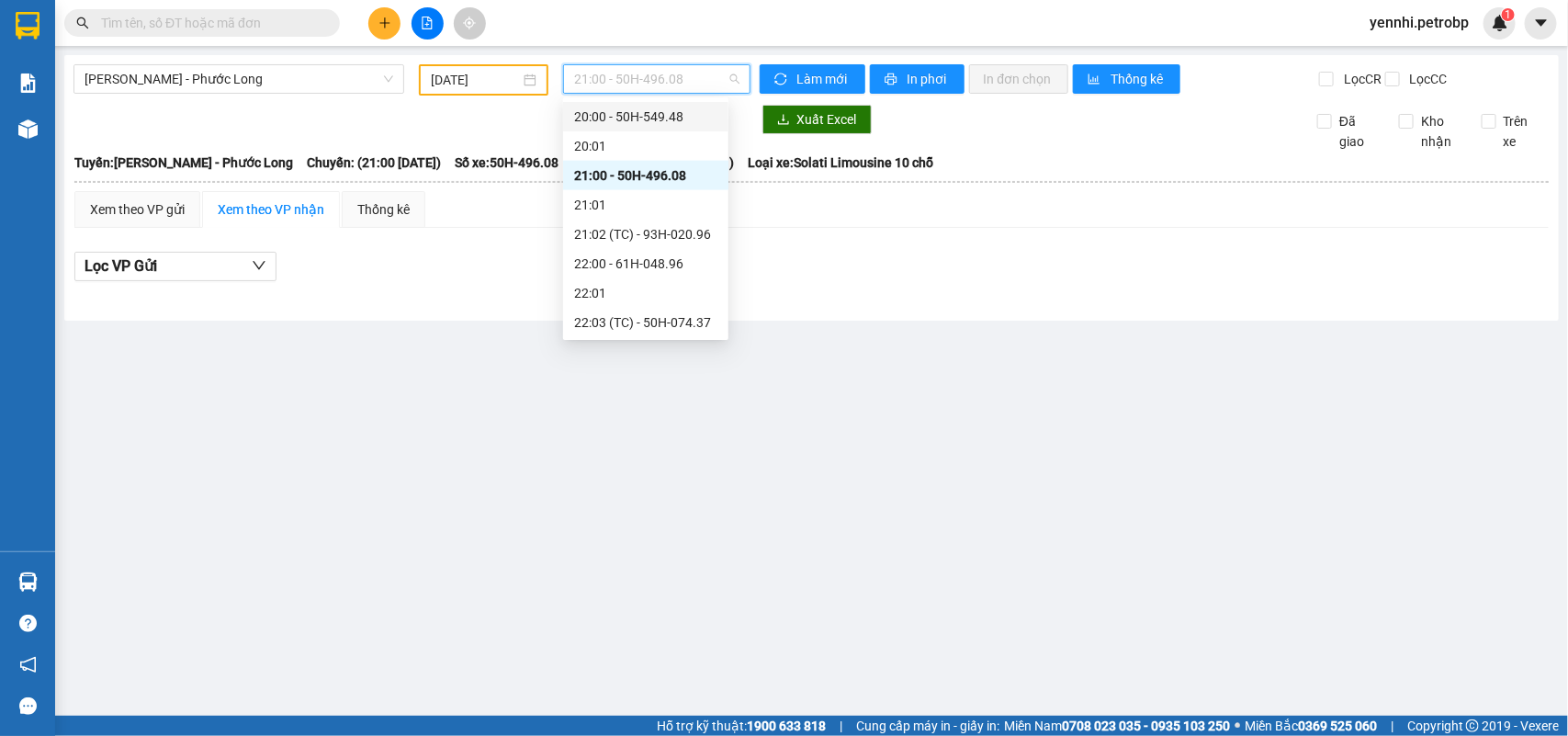
click at [653, 120] on div "20:00 - 50H-549.48" at bounding box center [646, 116] width 144 height 20
click at [681, 80] on span "20:00 - 50H-549.48" at bounding box center [657, 78] width 164 height 27
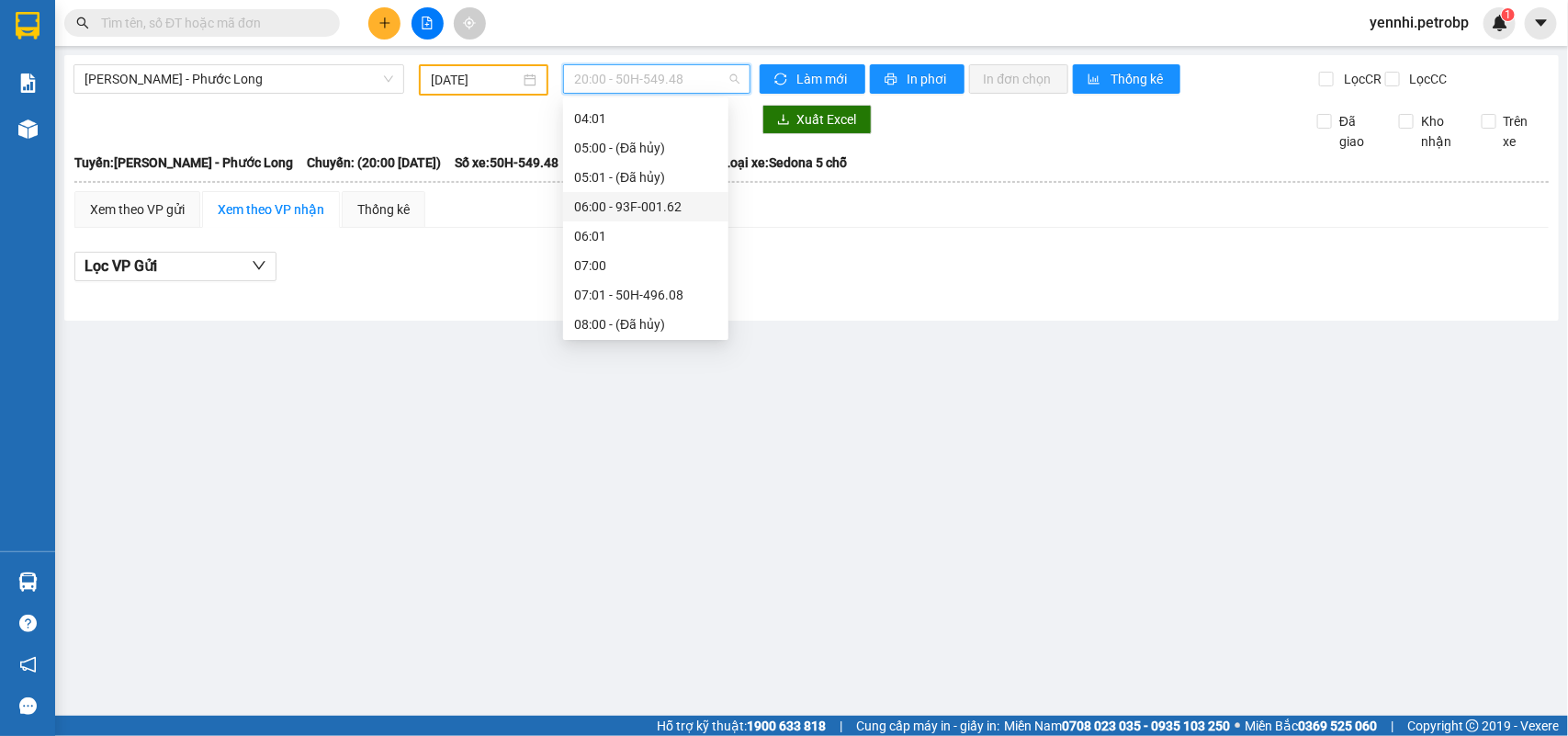
scroll to position [345, 0]
click at [685, 244] on div "09:02 (TC) - 50H-074.37" at bounding box center [646, 241] width 144 height 20
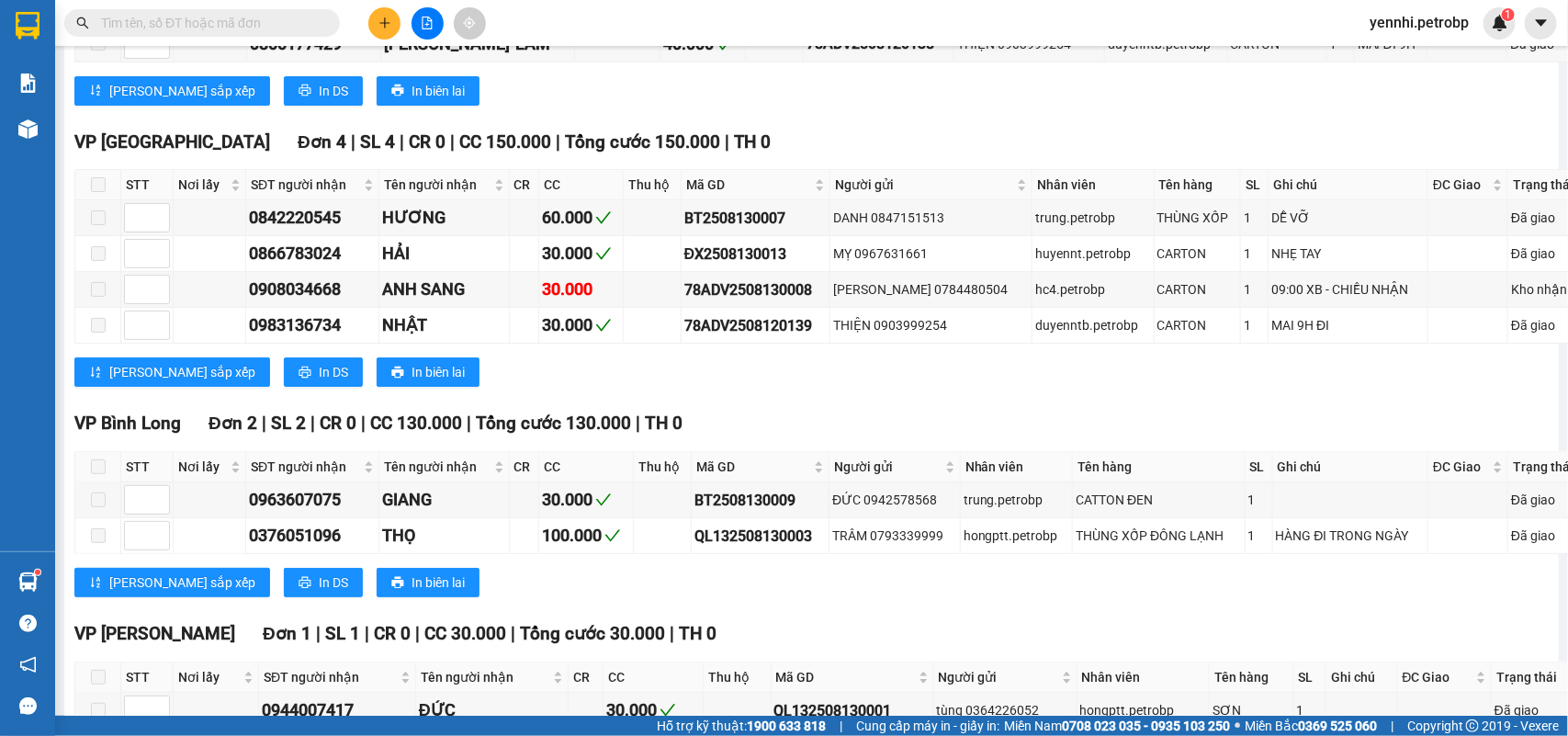
scroll to position [2411, 0]
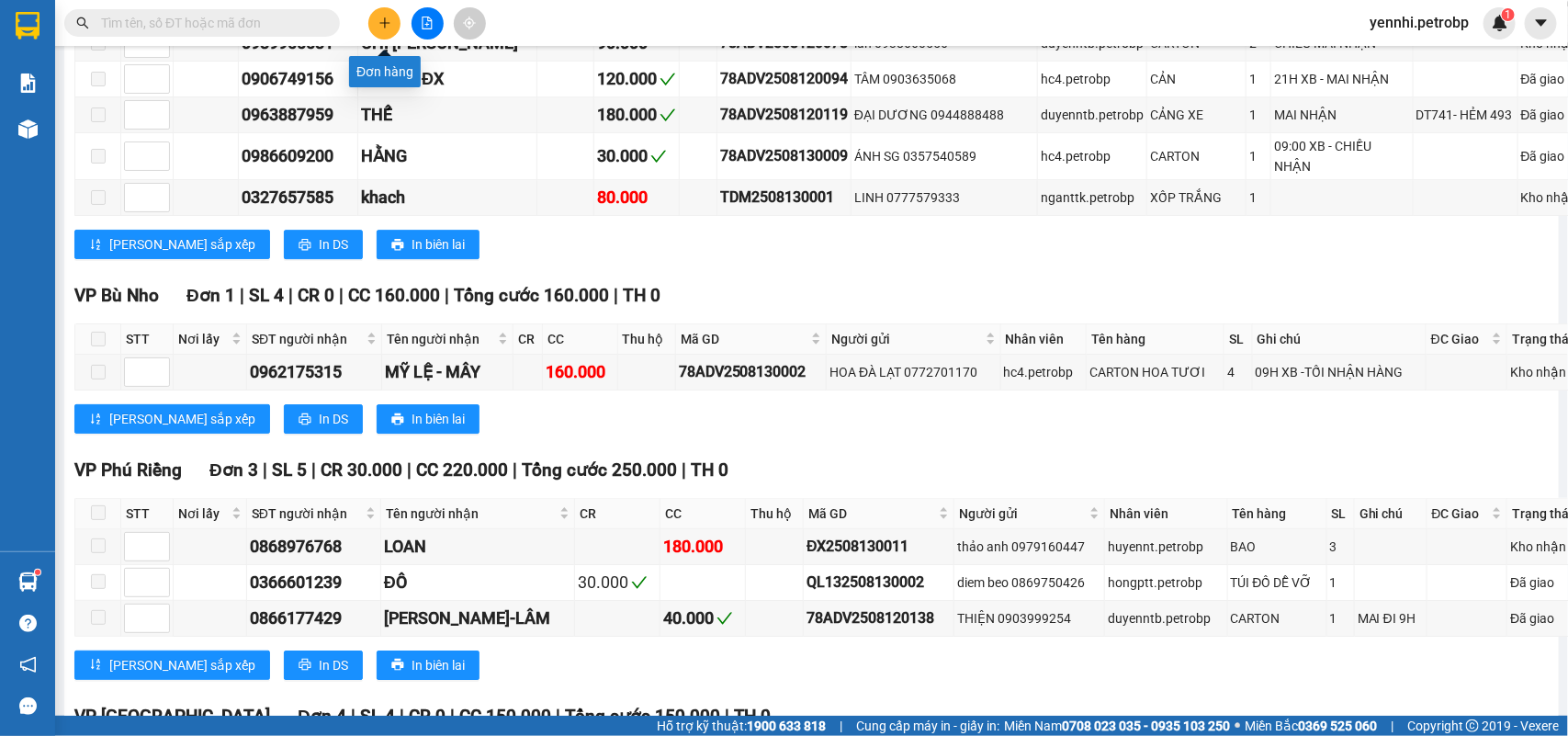
click at [372, 27] on button at bounding box center [385, 24] width 32 height 32
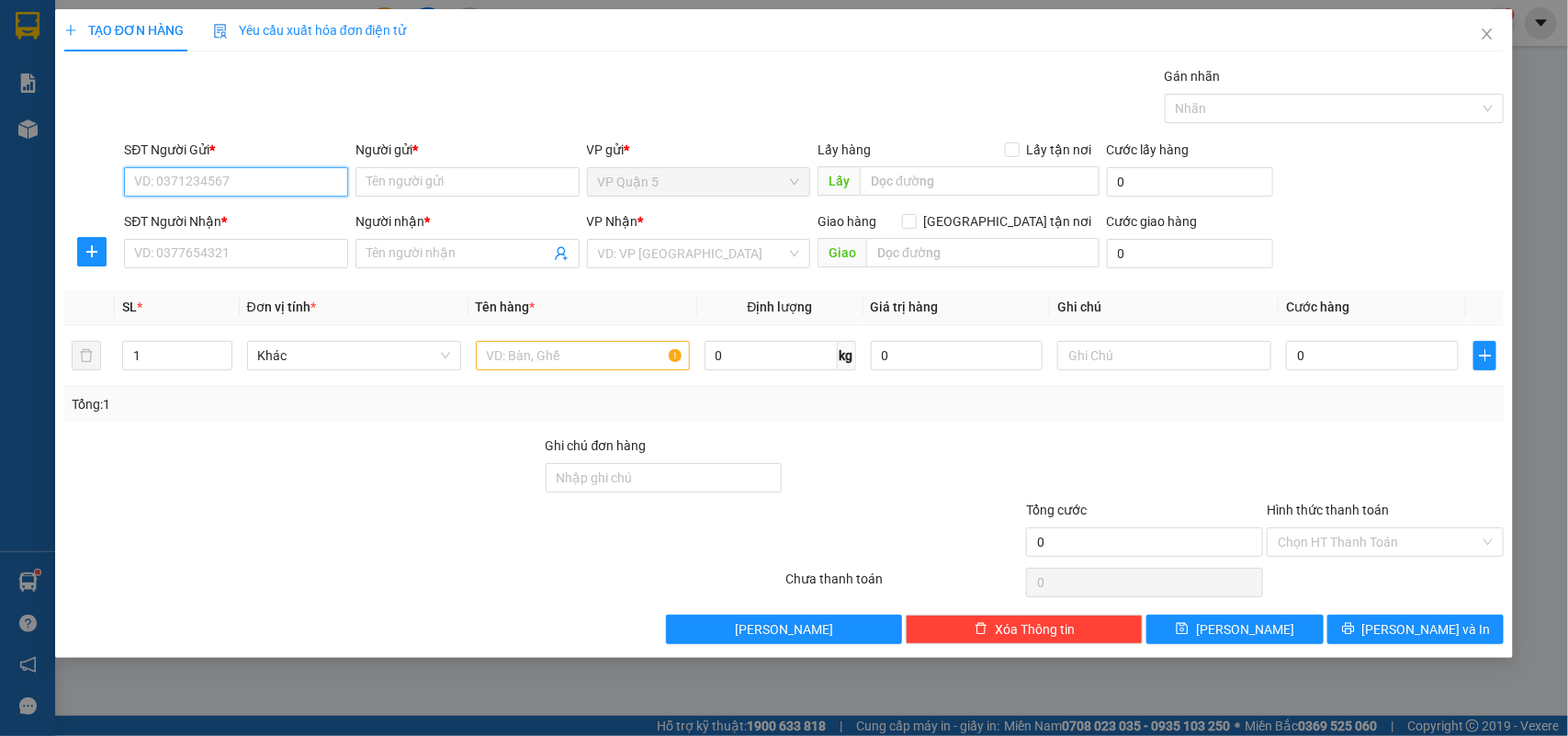
click at [203, 180] on input "SĐT Người Gửi *" at bounding box center [235, 181] width 224 height 29
click at [215, 257] on input "SĐT Người Nhận *" at bounding box center [235, 253] width 224 height 29
click at [577, 366] on input "text" at bounding box center [583, 355] width 215 height 29
click at [218, 359] on icon "down" at bounding box center [221, 361] width 7 height 7
click at [1095, 368] on div at bounding box center [1164, 355] width 215 height 37
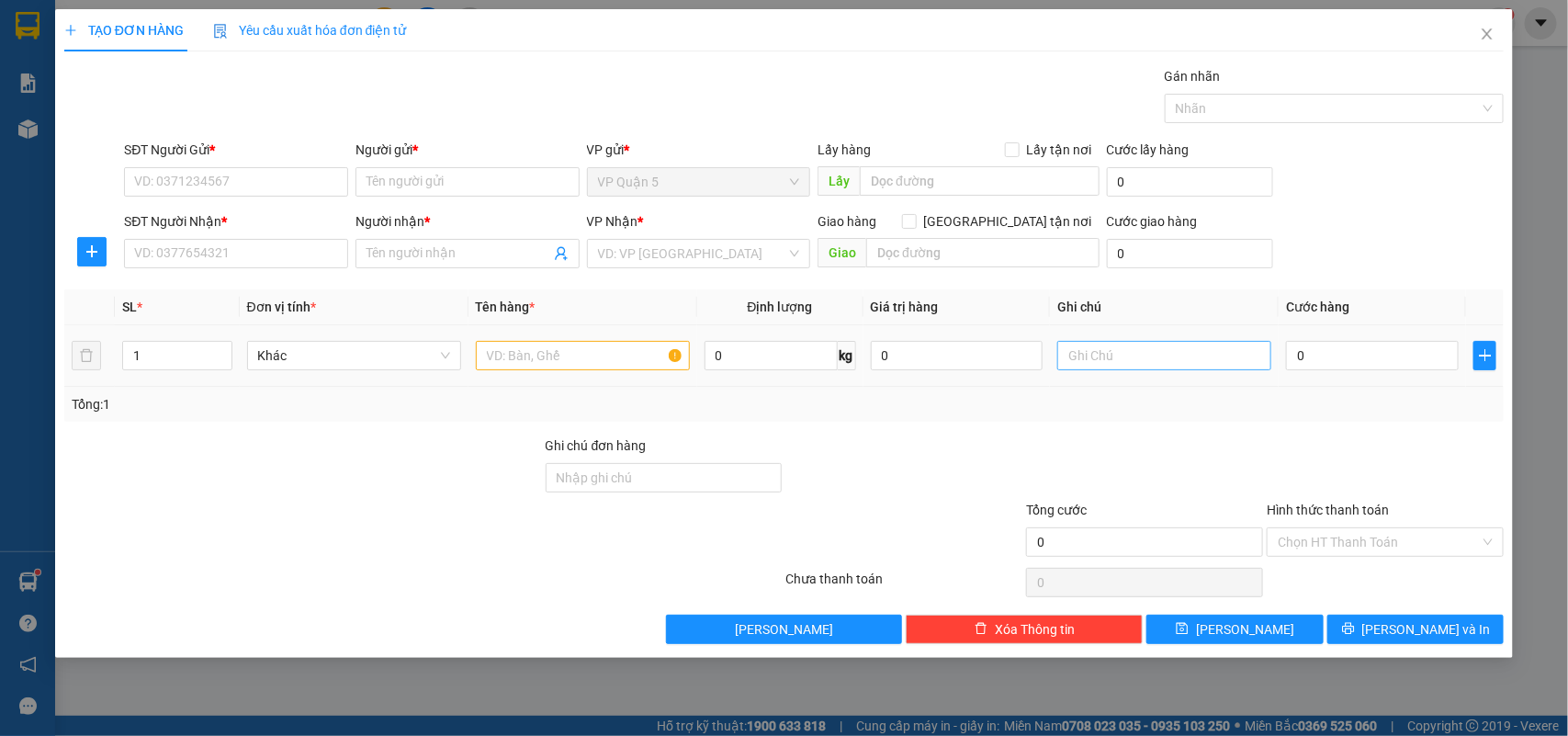
click at [1113, 360] on input "text" at bounding box center [1164, 355] width 215 height 29
click at [1357, 370] on input "0" at bounding box center [1372, 355] width 173 height 29
type input "2"
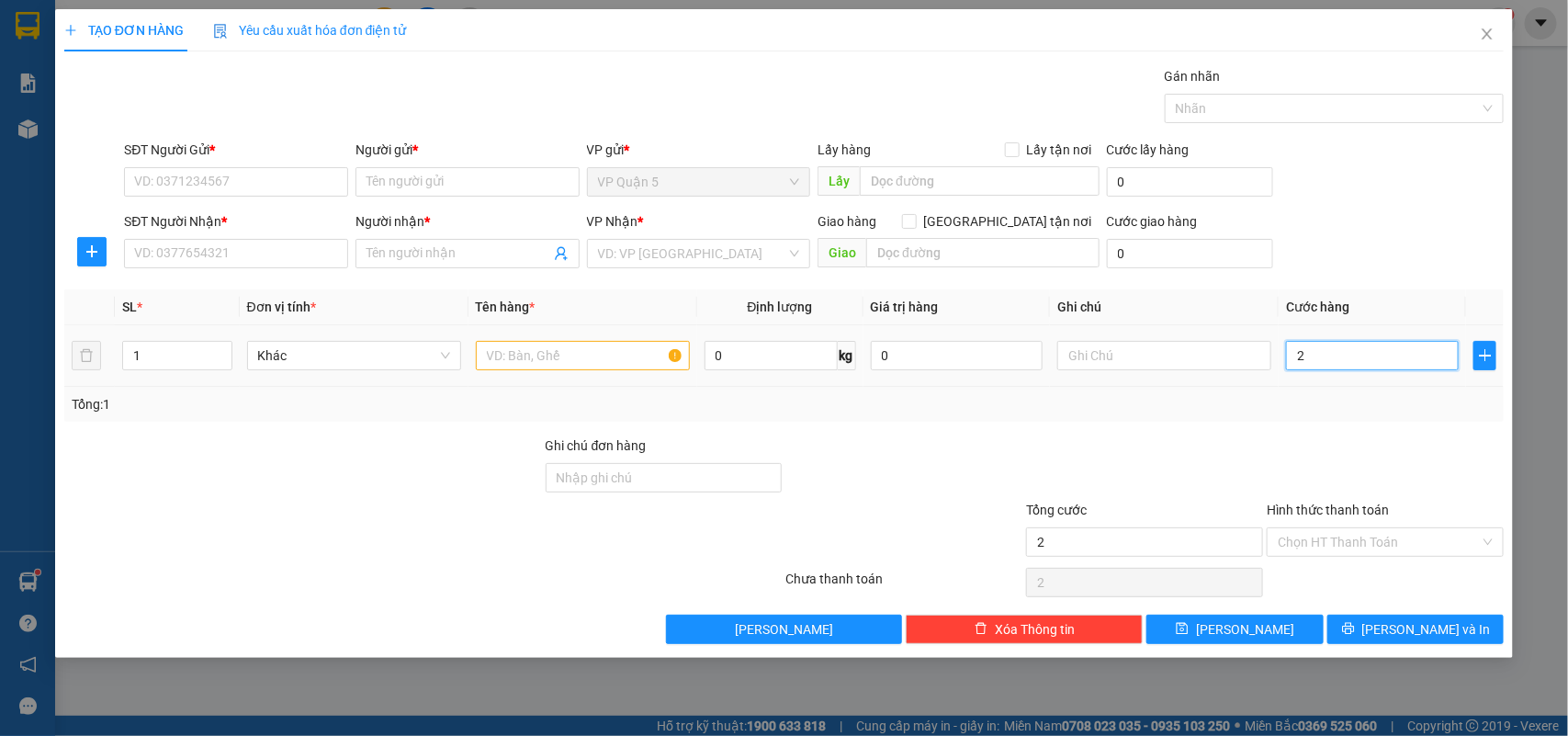
type input "25"
type input "255"
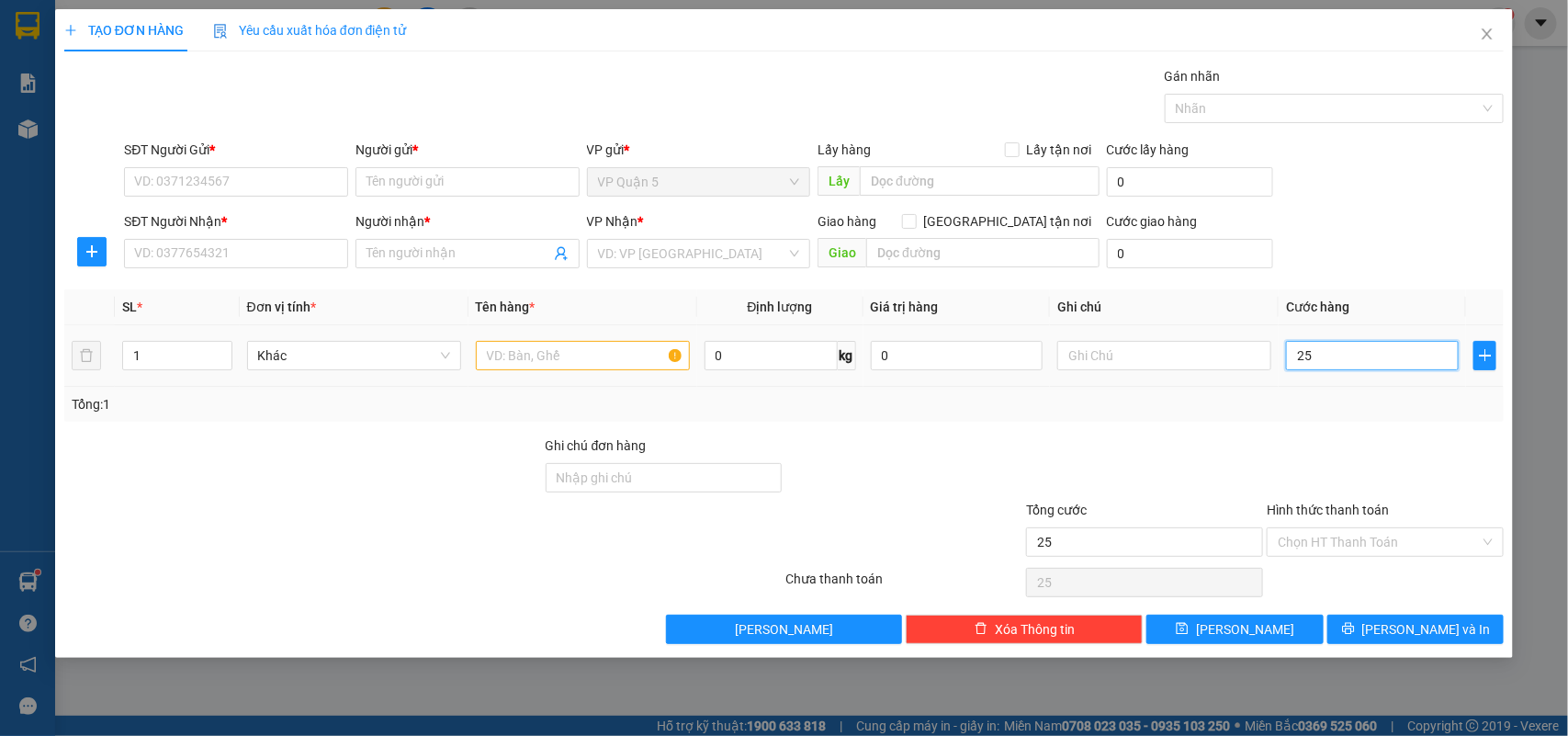
type input "255"
type input "255.000"
click at [1395, 214] on div "SĐT Người Nhận * VD: 0377654321 Người nhận * Tên người nhận VP Nhận * VD: VP Sà…" at bounding box center [814, 244] width 1387 height 64
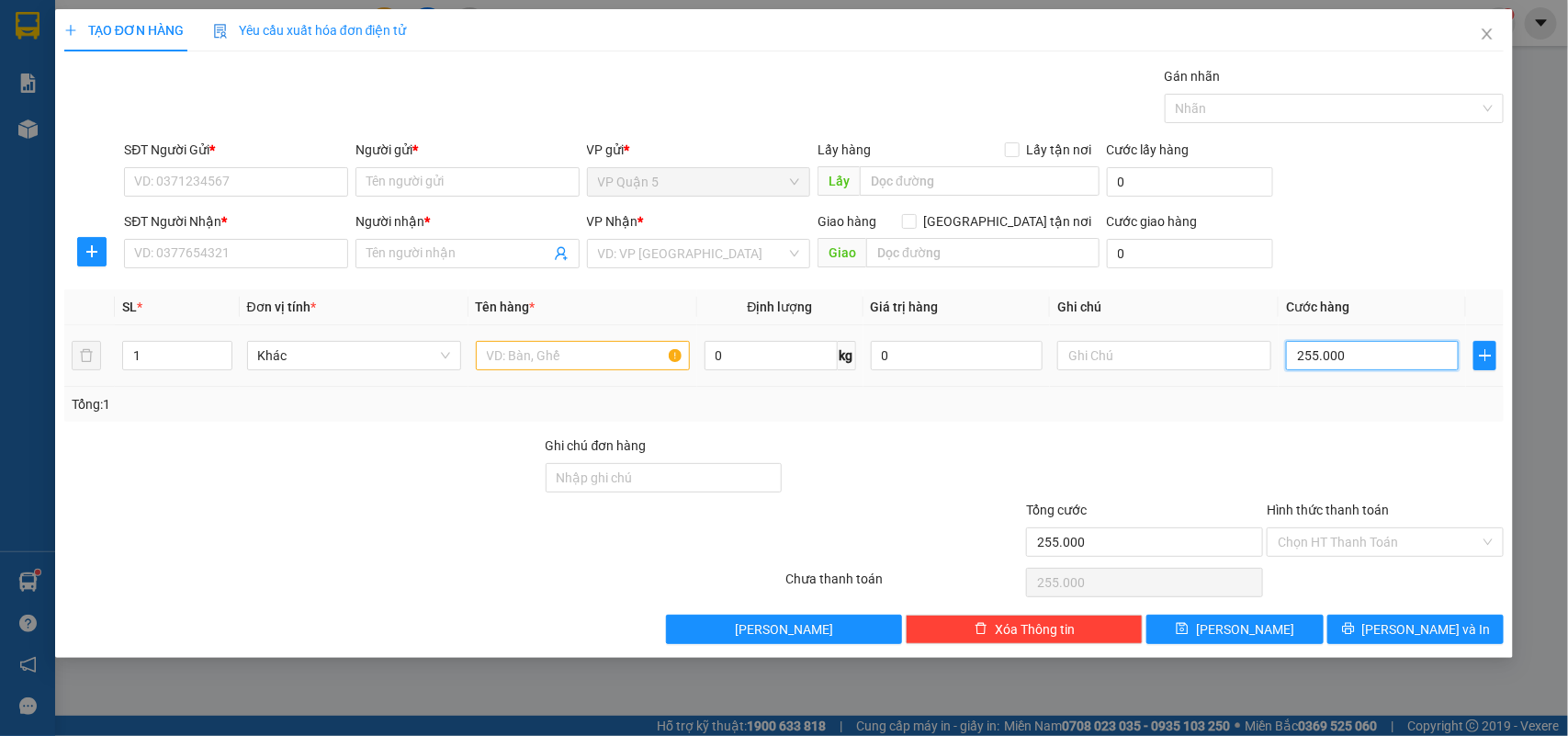
click at [1371, 351] on input "255.000" at bounding box center [1372, 355] width 173 height 29
type input "0"
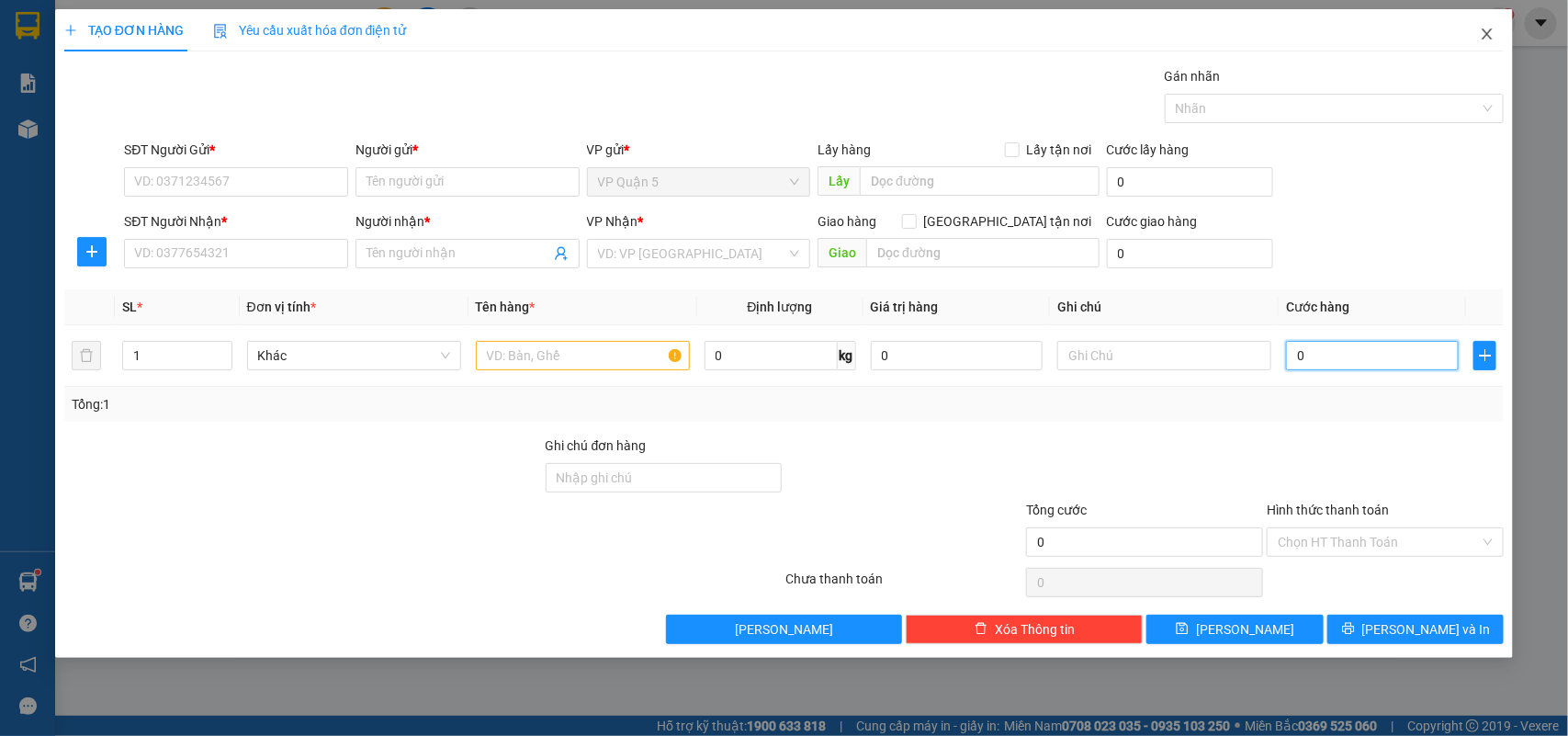
type input "0"
click at [1481, 33] on icon "close" at bounding box center [1488, 34] width 15 height 15
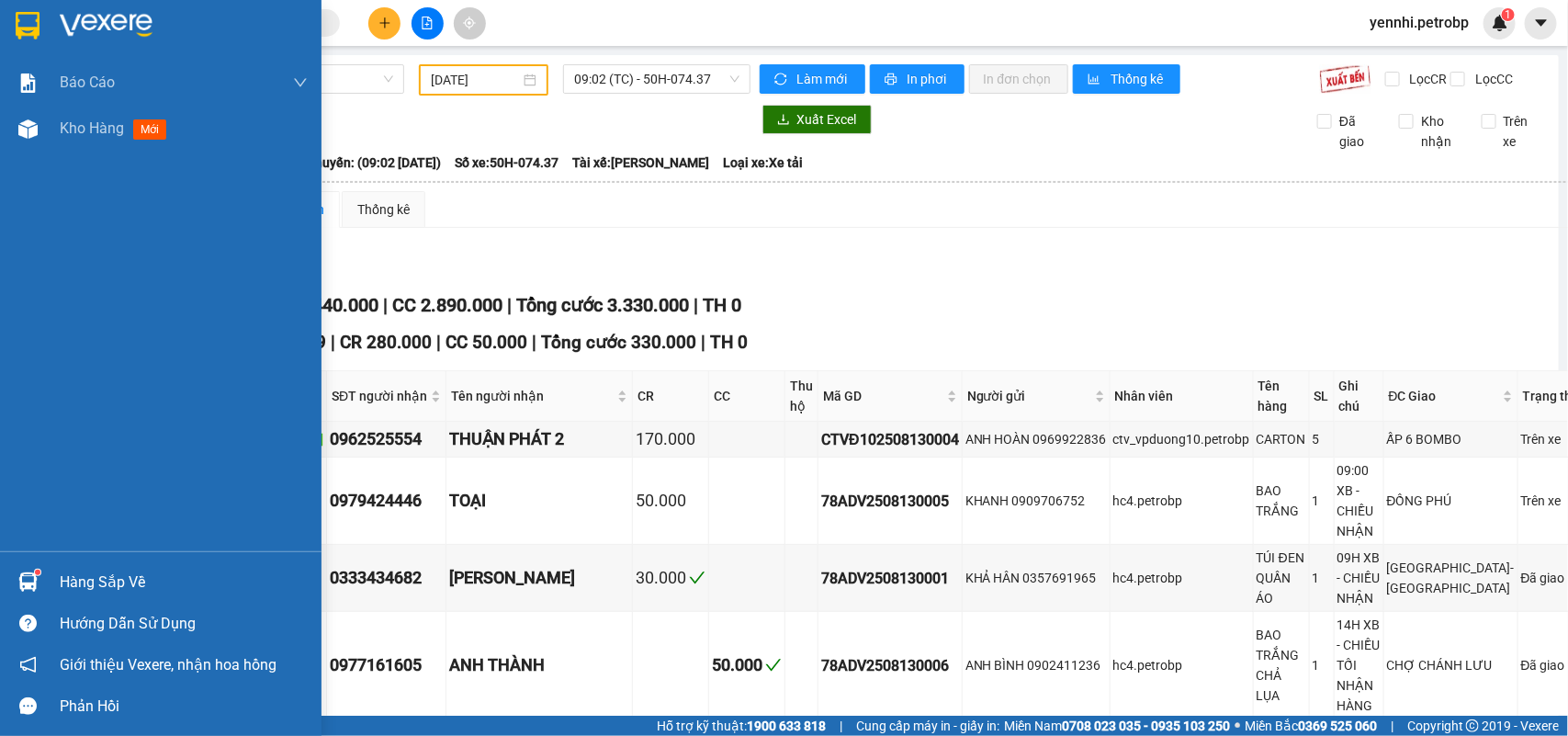
click at [82, 30] on img at bounding box center [106, 26] width 93 height 27
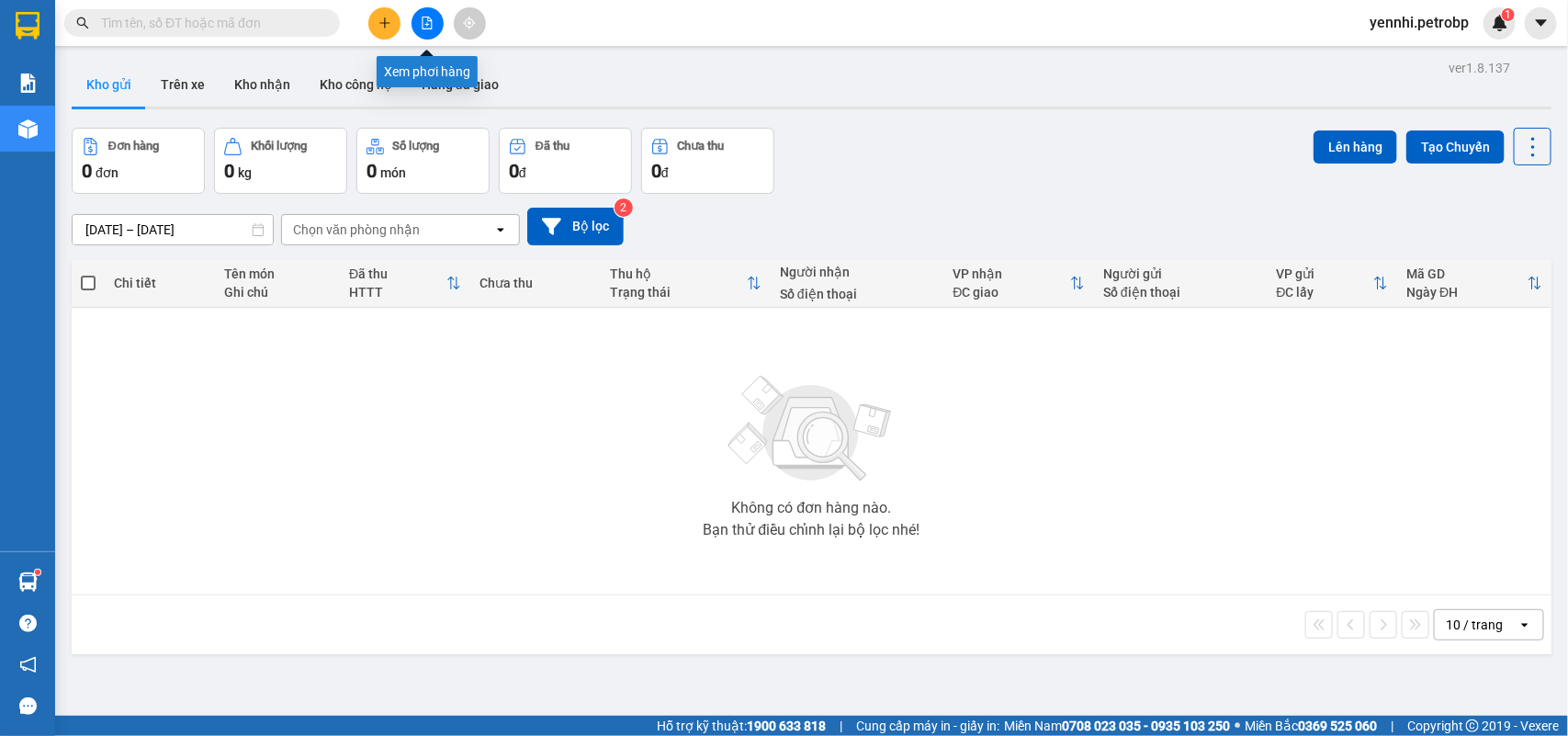
click at [428, 19] on icon "file-add" at bounding box center [427, 23] width 10 height 13
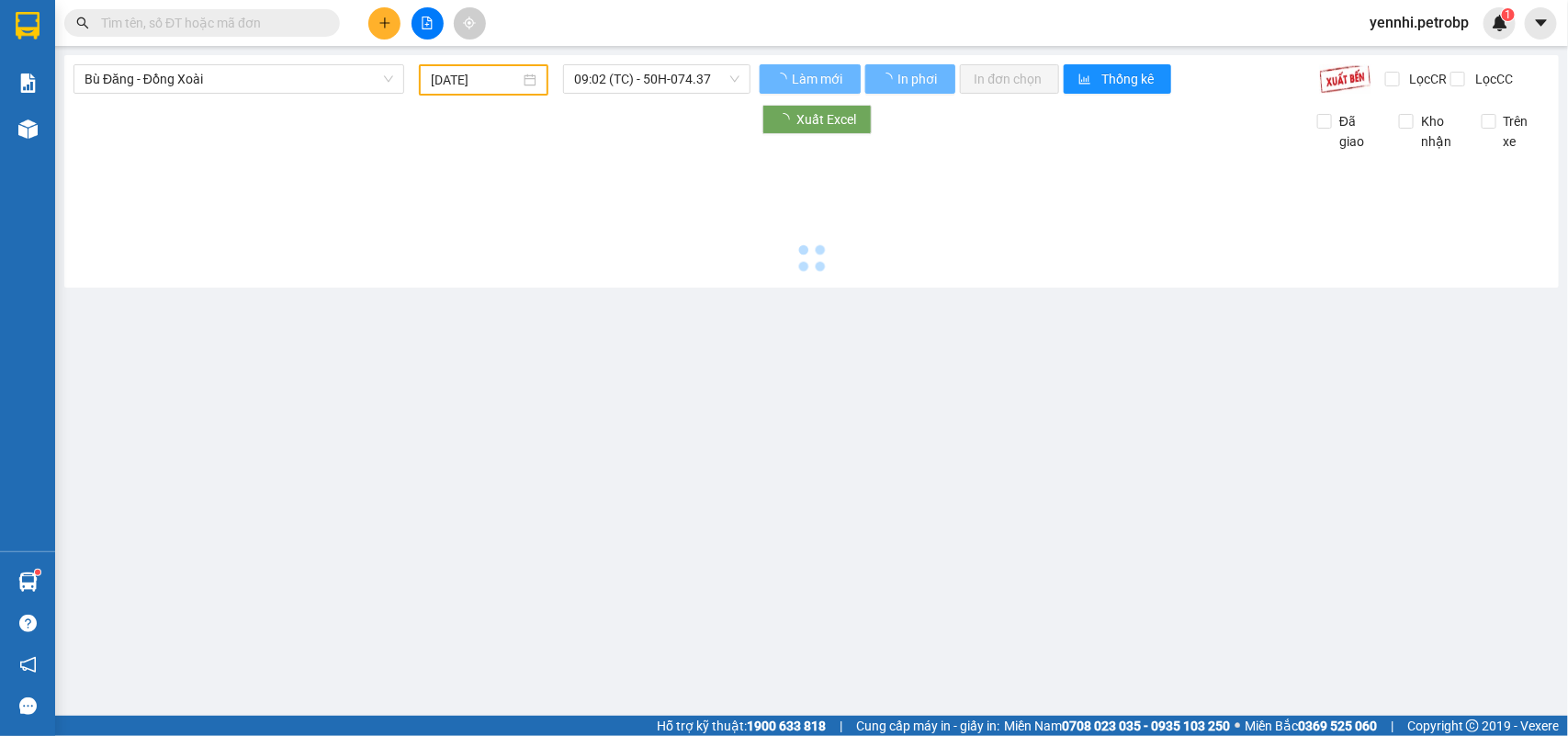
type input "[DATE]"
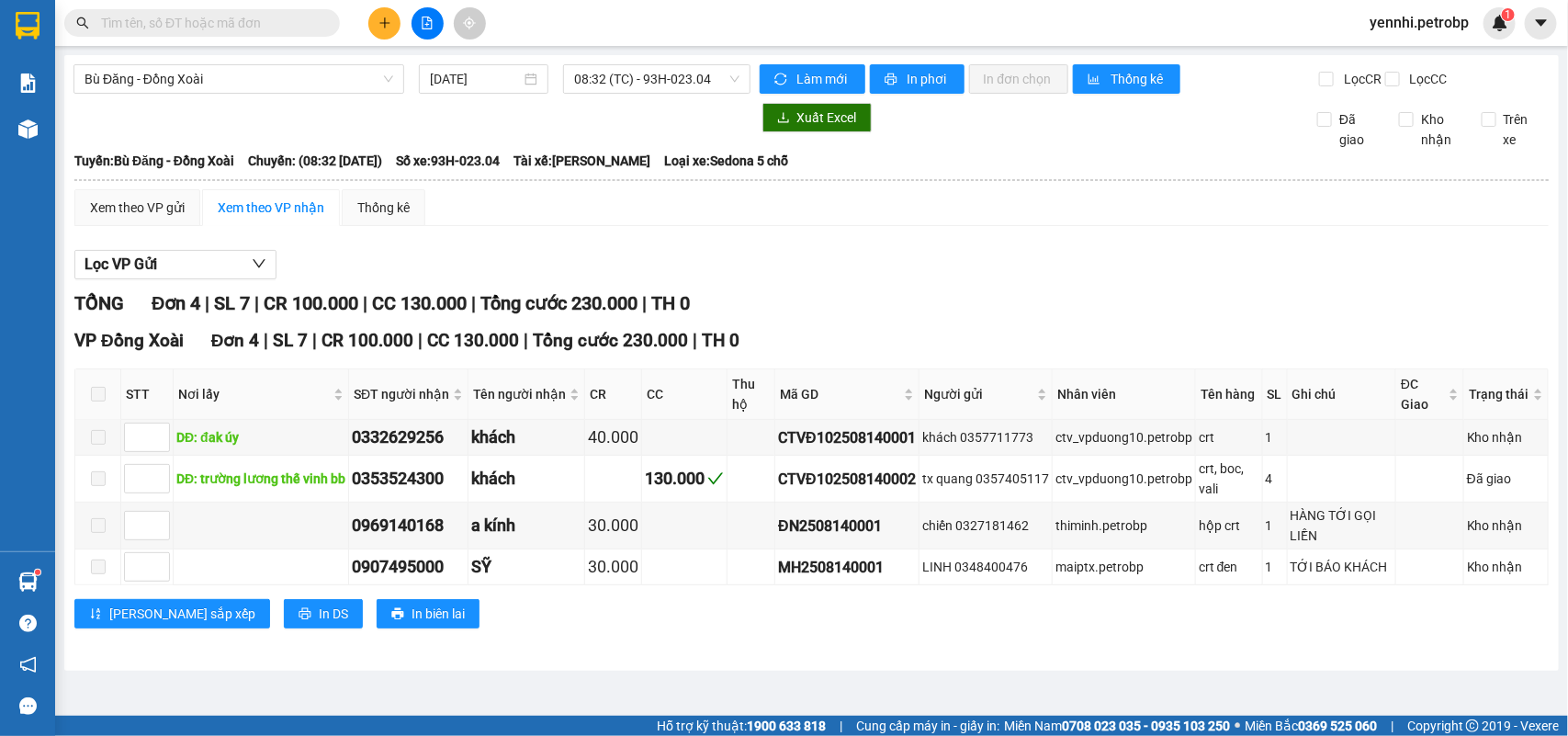
click at [1022, 300] on div "Lọc VP Gửi TỔNG Đơn 4 | SL 7 | CR 100.000 | CC 130.000 | Tổng cước 230.000 | T…" at bounding box center [812, 446] width 1474 height 411
click at [271, 87] on span "Bù Đăng - Đồng Xoài" at bounding box center [238, 78] width 309 height 27
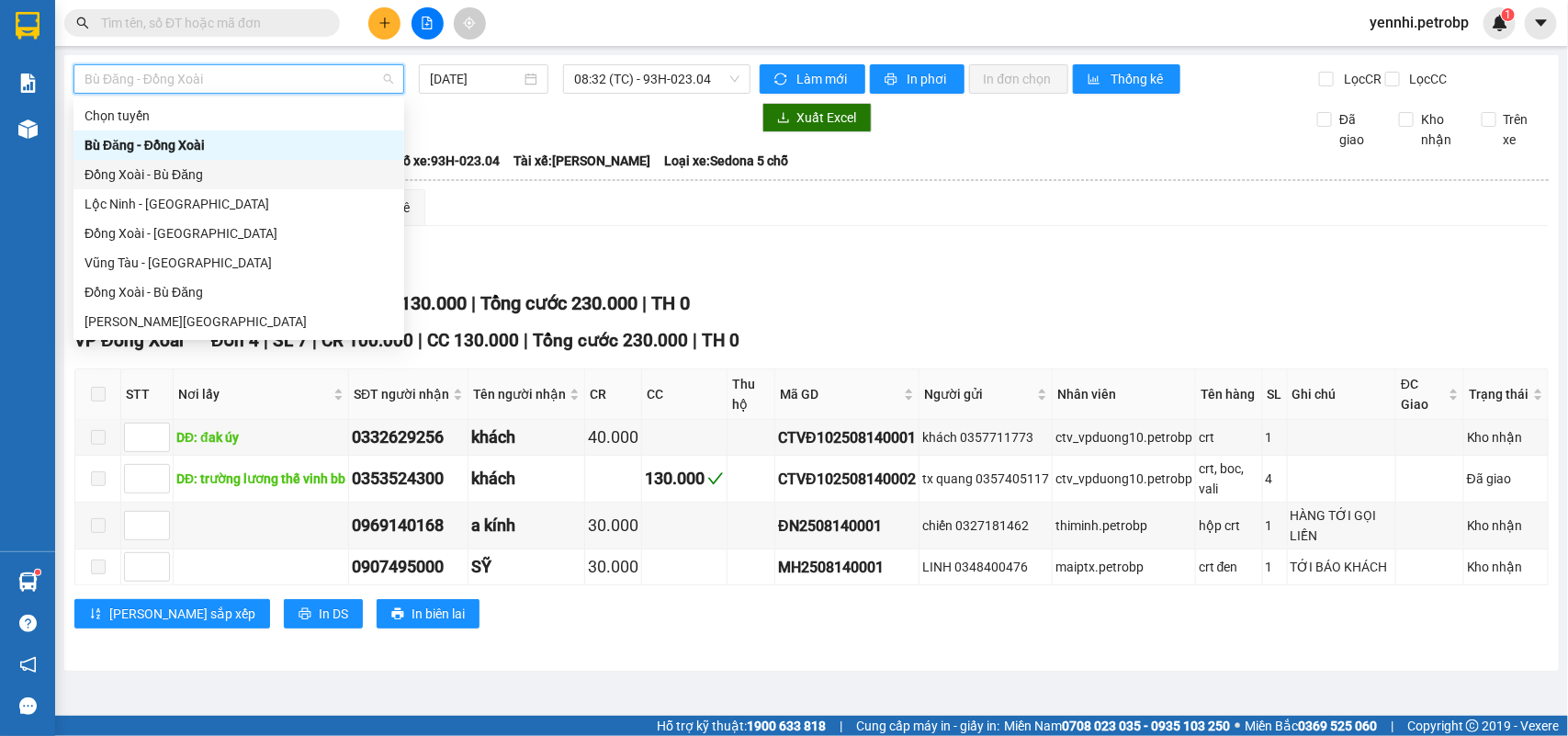
click at [222, 173] on div "Đồng Xoài - Bù Đăng" at bounding box center [238, 174] width 309 height 20
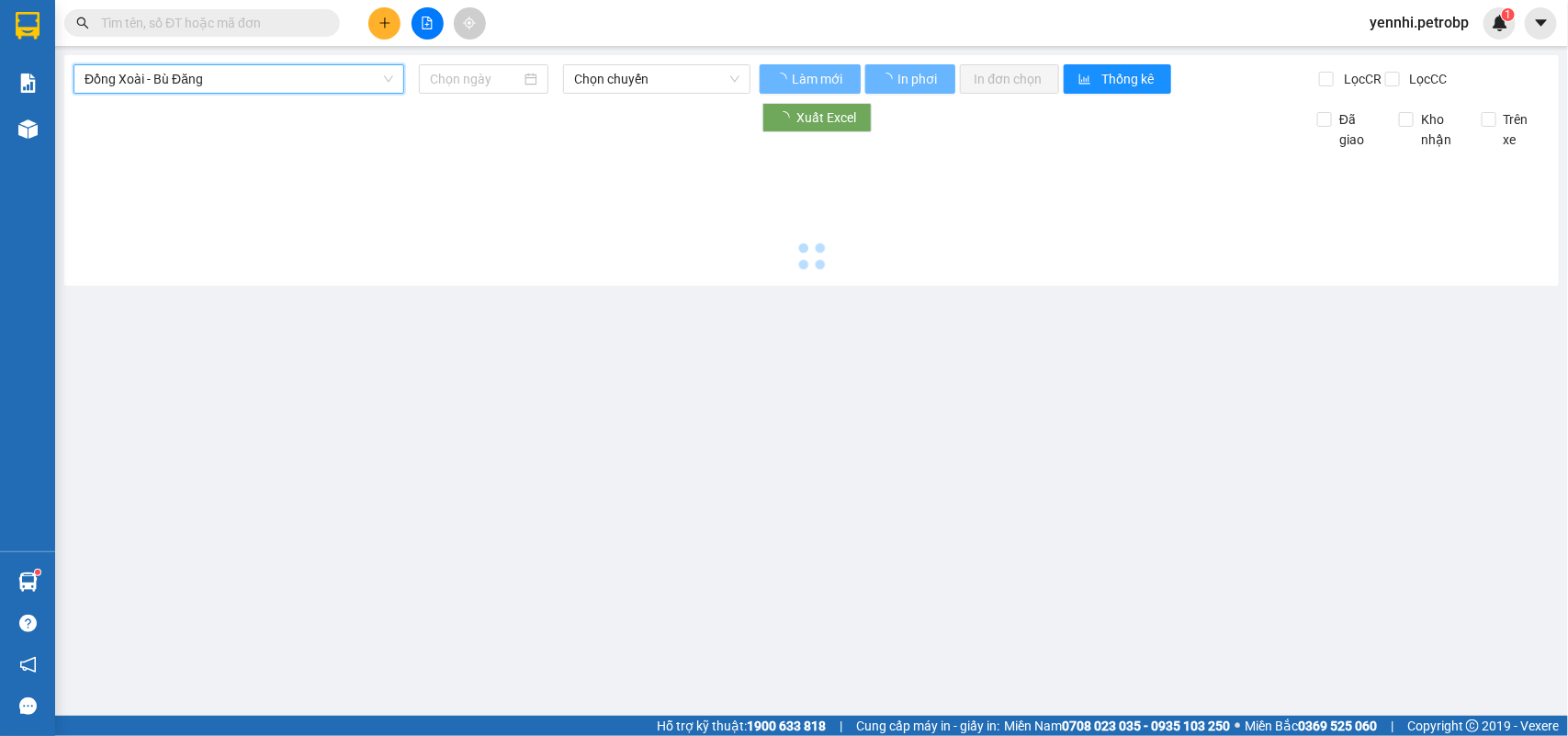
type input "[DATE]"
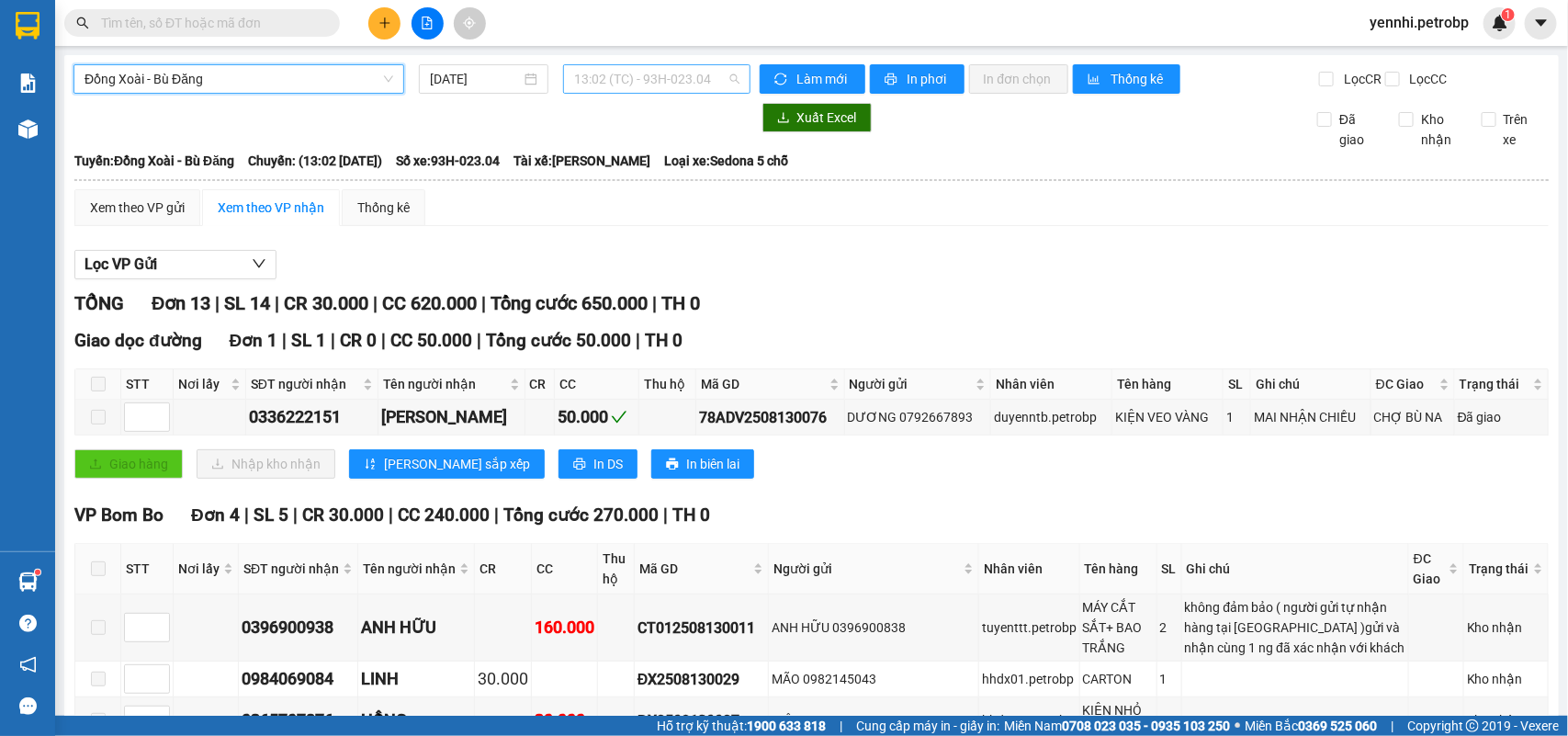
click at [700, 78] on span "13:02 (TC) - 93H-023.04" at bounding box center [657, 78] width 164 height 27
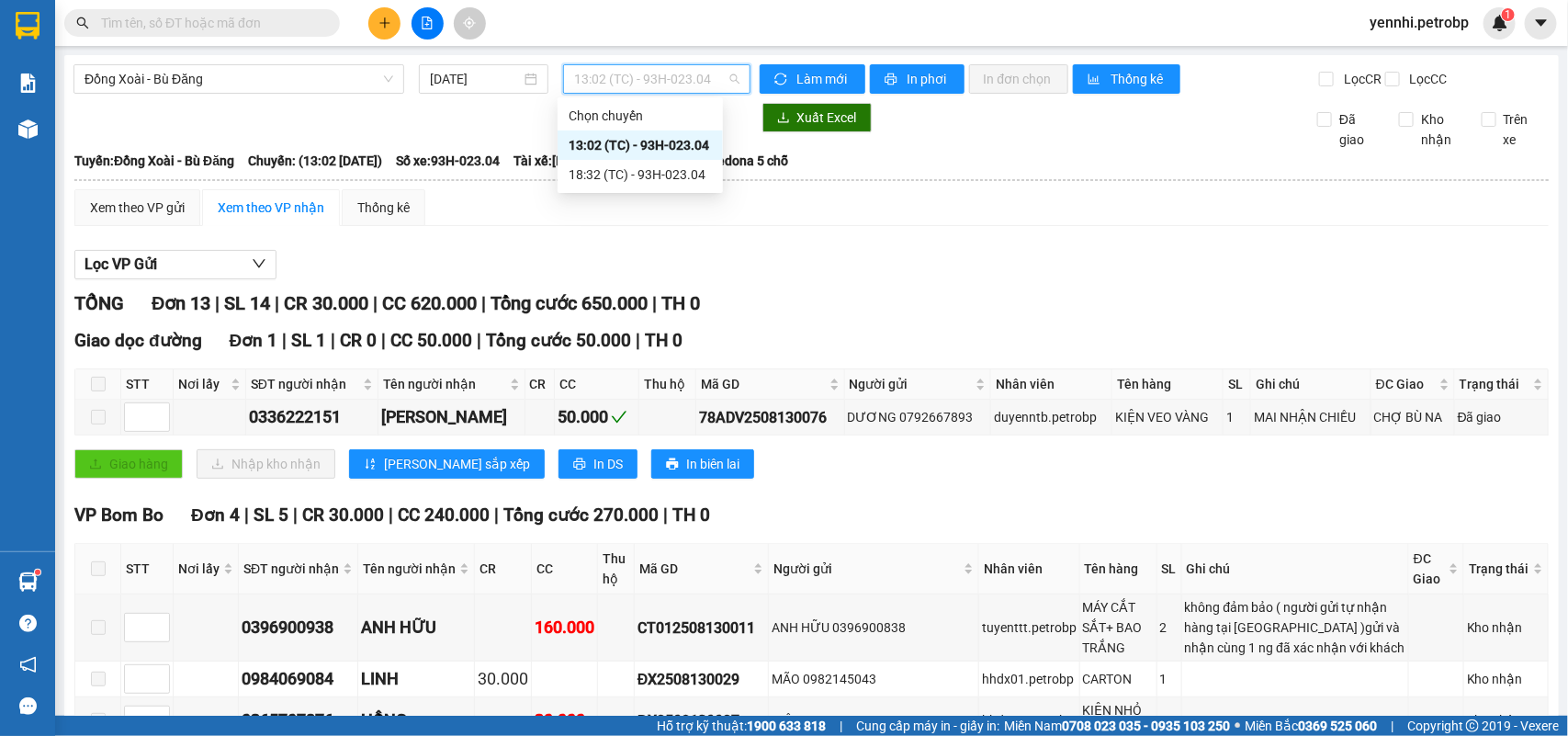
click at [680, 140] on div "13:02 (TC) - 93H-023.04" at bounding box center [641, 145] width 144 height 20
click at [708, 77] on span "13:02 (TC) - 93H-023.04" at bounding box center [657, 78] width 164 height 27
click at [680, 175] on div "18:32 (TC) - 93H-023.04" at bounding box center [641, 174] width 144 height 20
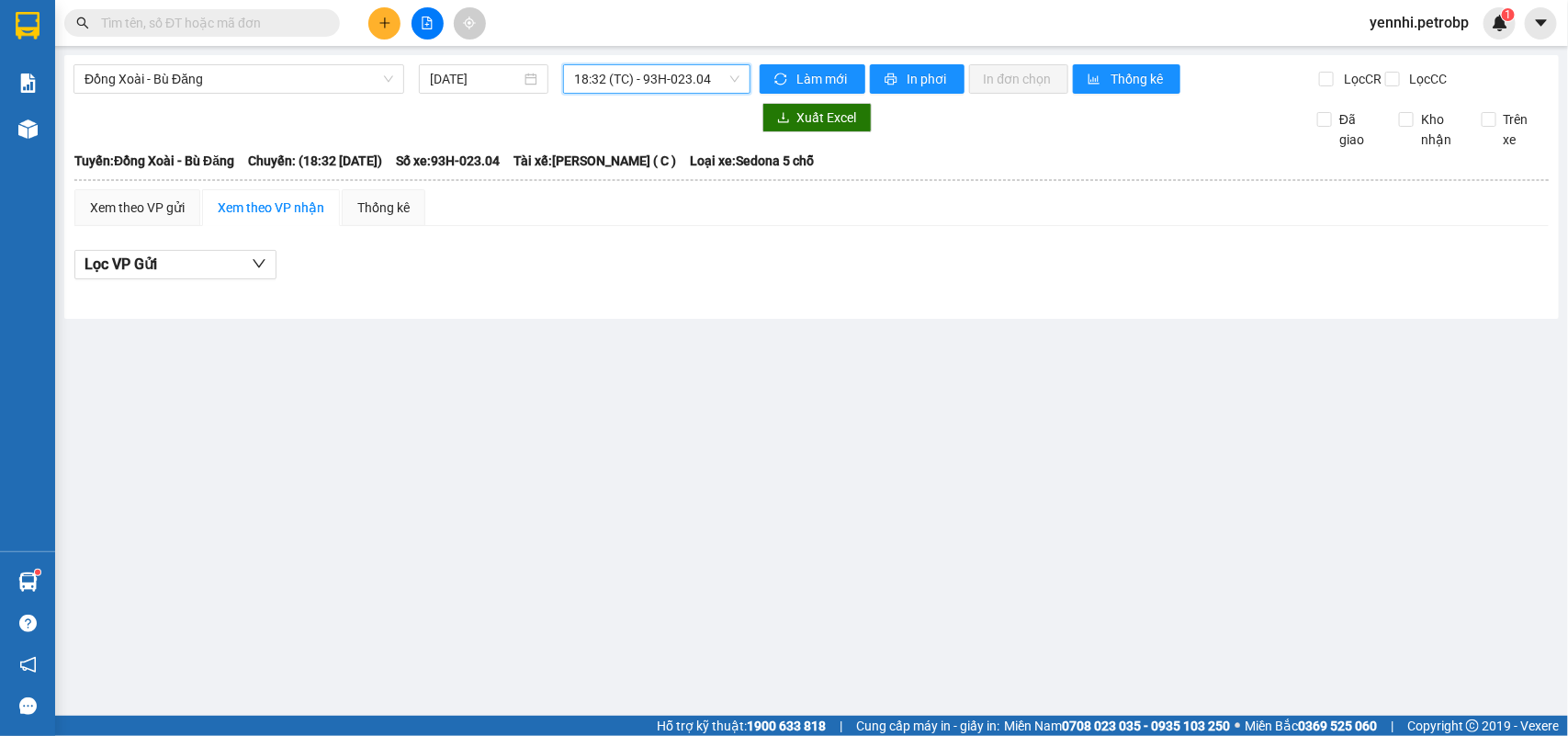
click at [723, 77] on span "18:32 (TC) - 93H-023.04" at bounding box center [657, 78] width 164 height 27
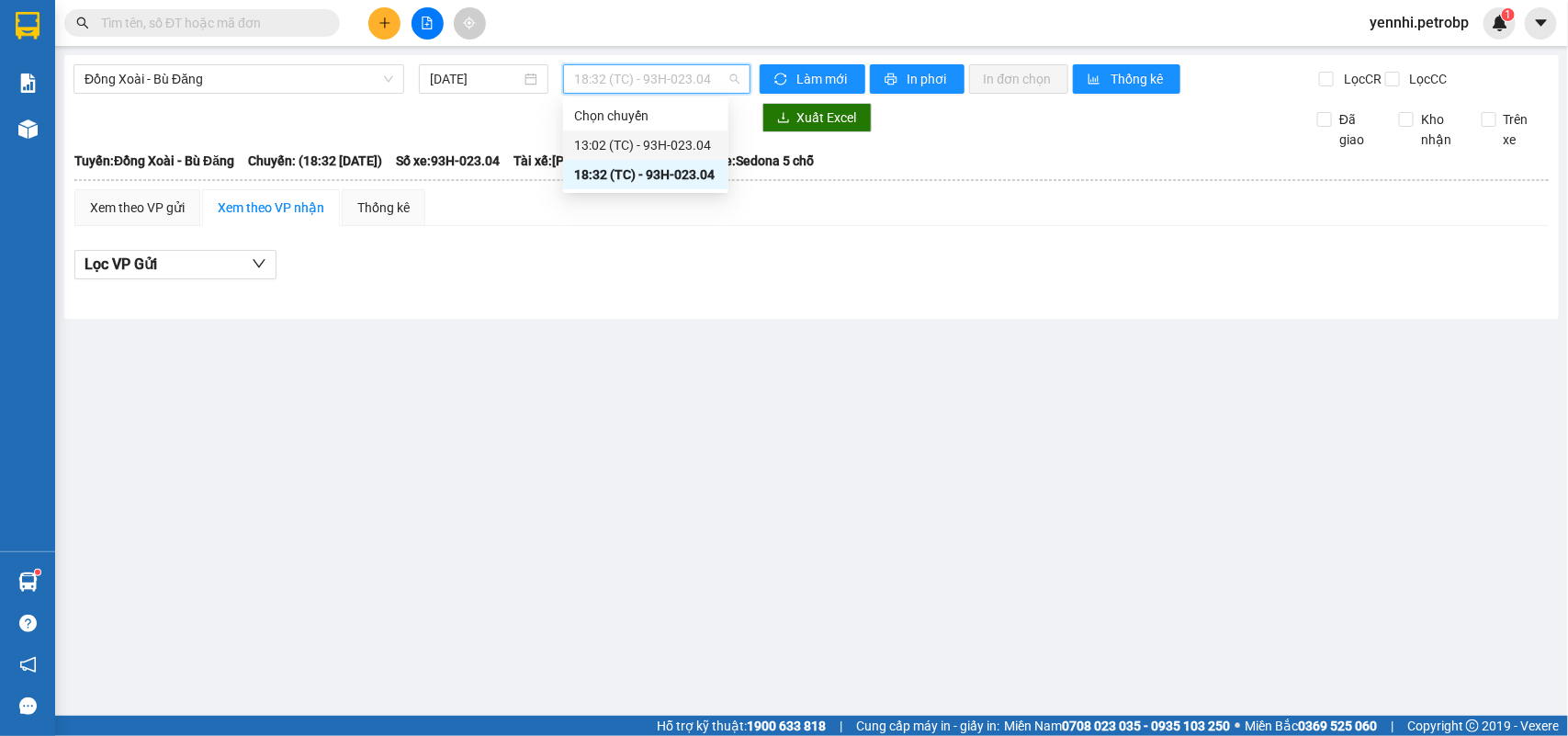
click at [690, 148] on div "13:02 (TC) - 93H-023.04" at bounding box center [646, 145] width 144 height 20
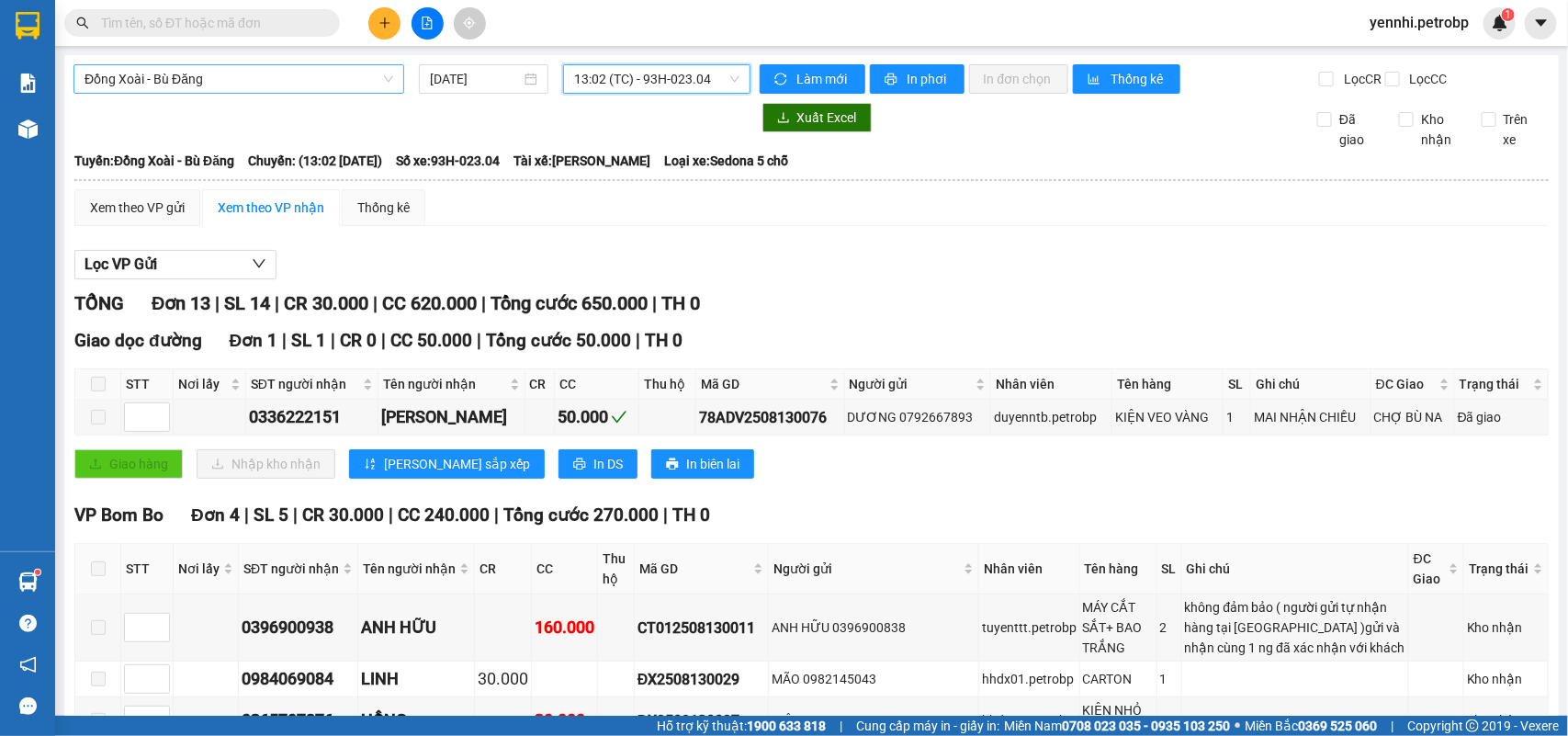
click at [232, 78] on span "Đồng Xoài - Bù Đăng" at bounding box center [238, 78] width 309 height 27
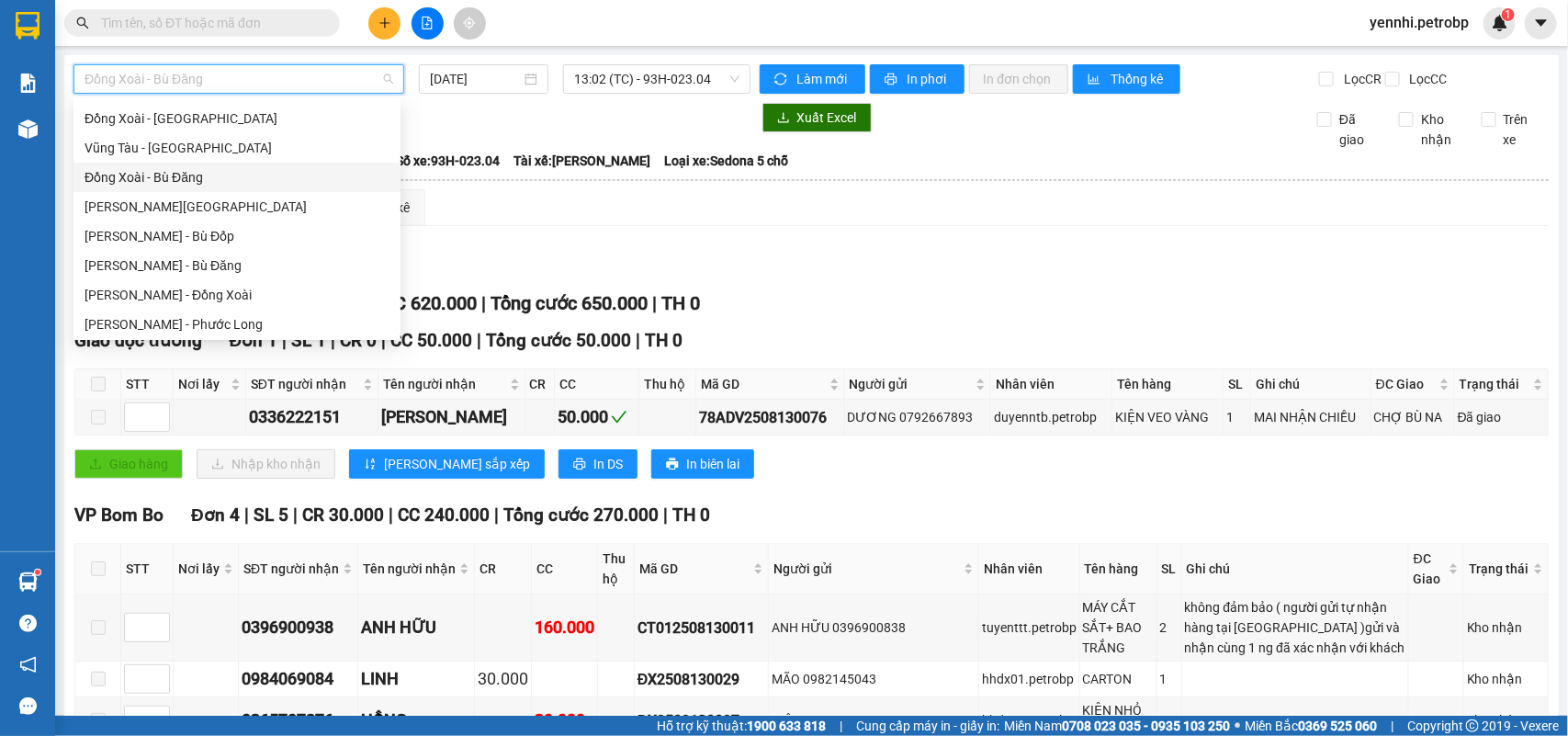
scroll to position [351, 0]
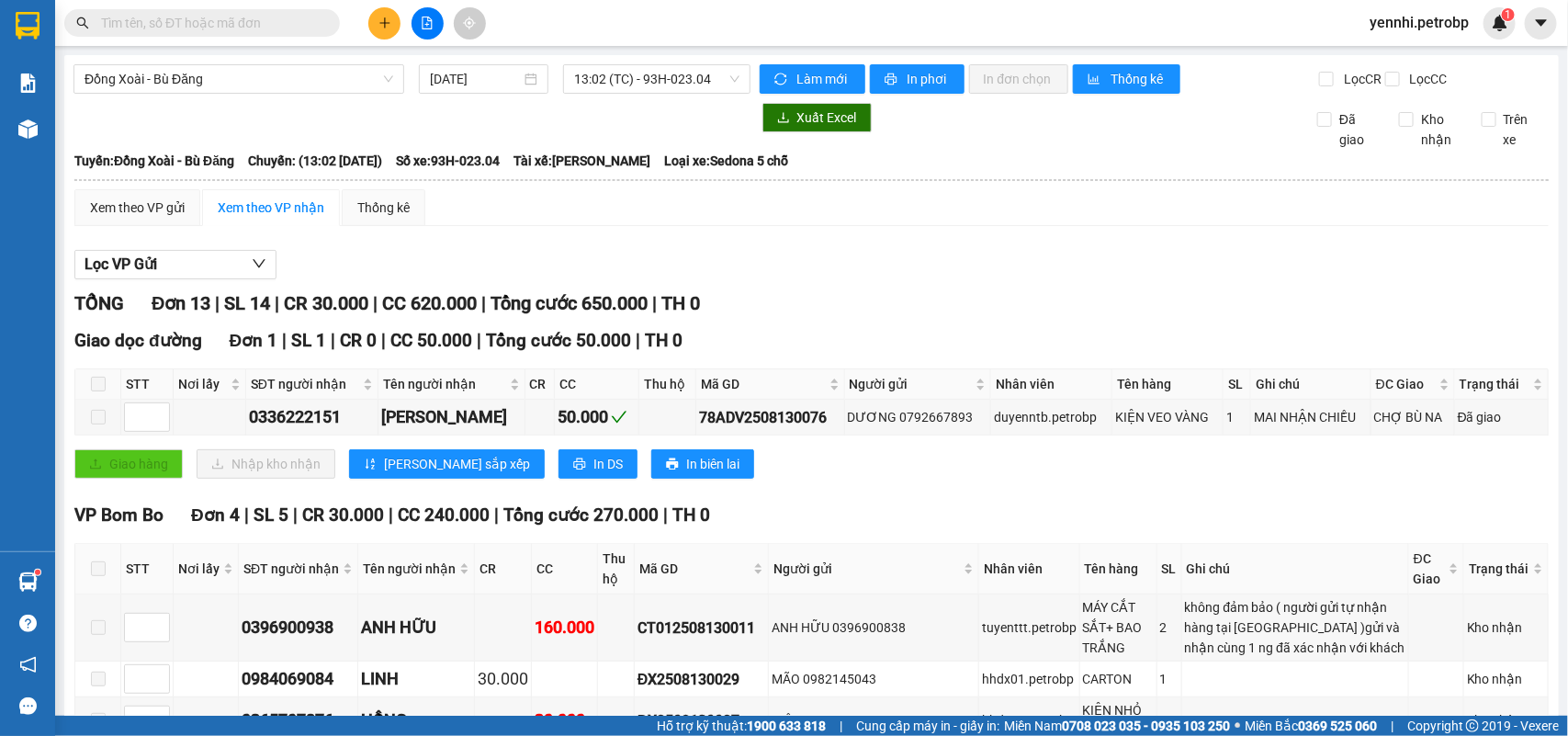
drag, startPoint x: 623, startPoint y: 260, endPoint x: 681, endPoint y: 258, distance: 58.0
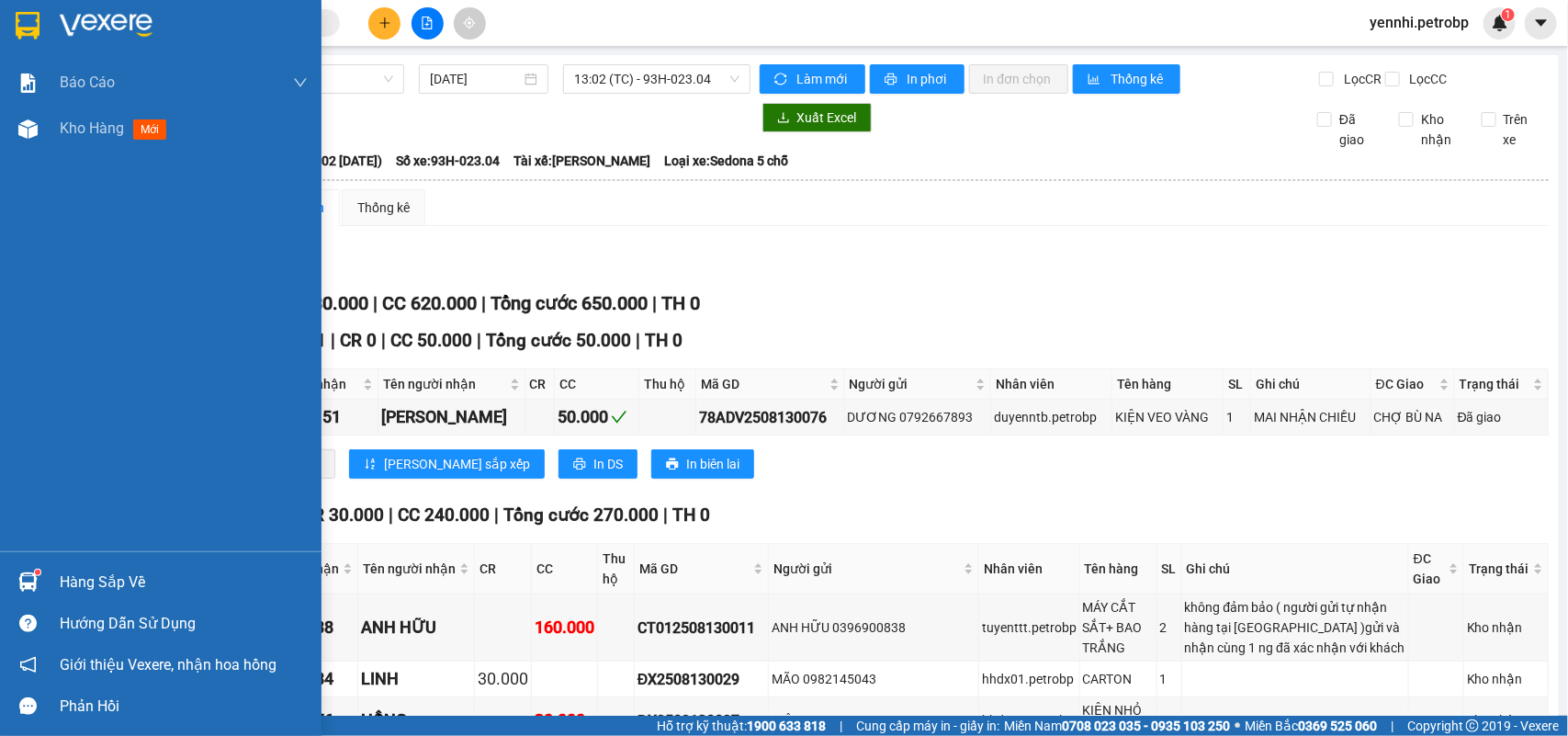
click at [84, 12] on img at bounding box center [106, 26] width 93 height 27
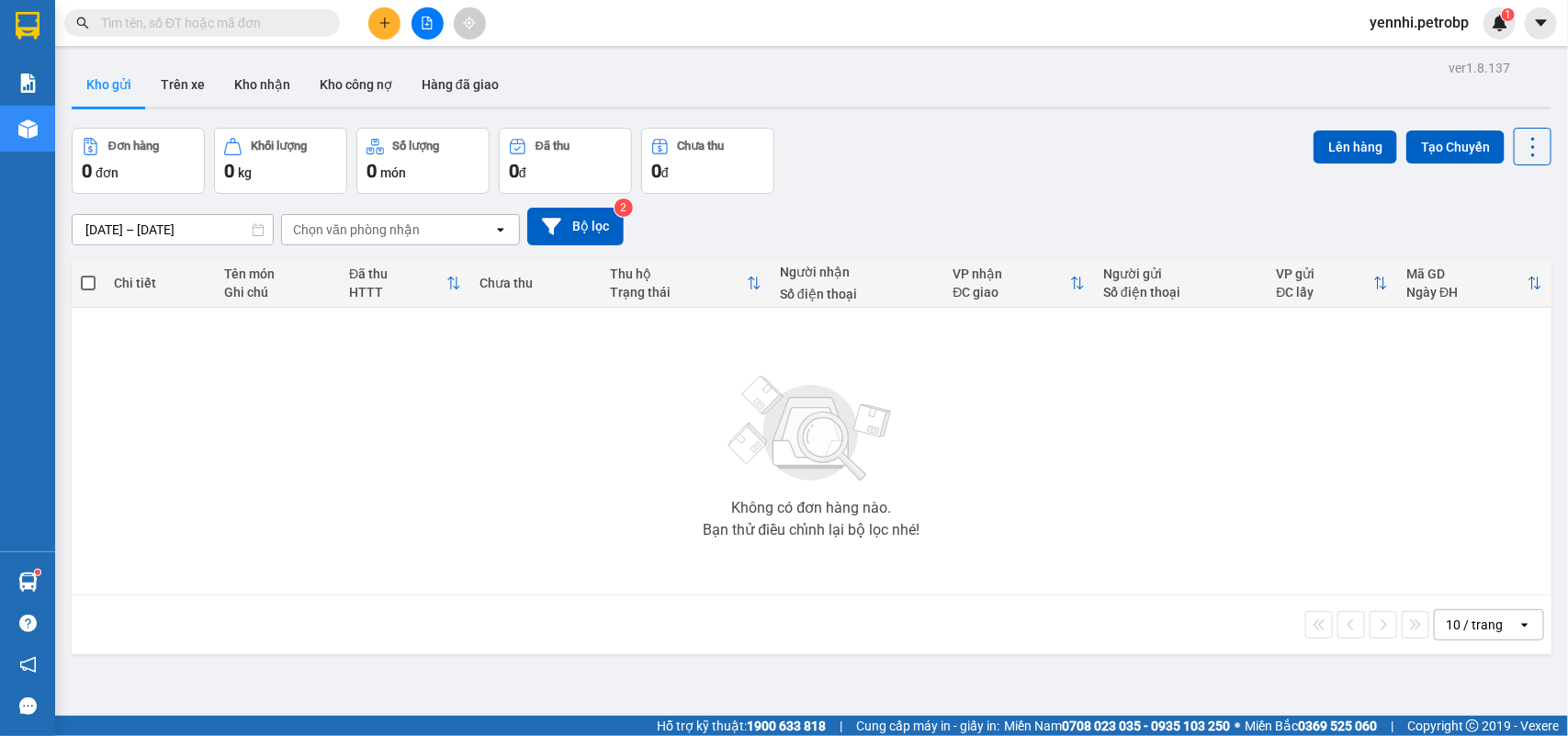
click at [1424, 11] on span "yennhi.petrobp" at bounding box center [1420, 23] width 129 height 23
click at [1413, 60] on span "Đăng xuất" at bounding box center [1427, 57] width 91 height 20
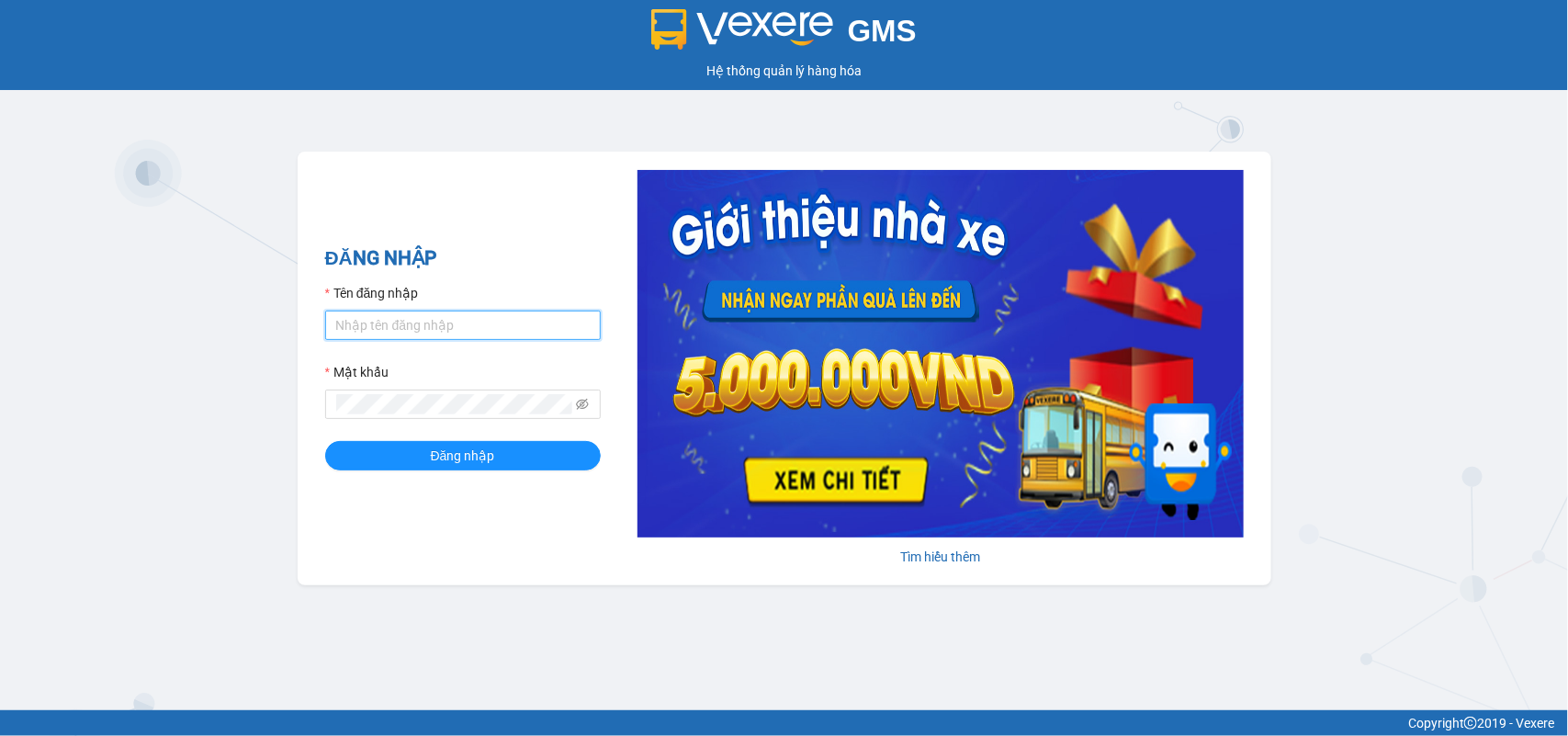
click at [485, 323] on input "Tên đăng nhập" at bounding box center [463, 325] width 276 height 29
click at [461, 323] on input "Tên đăng nhập" at bounding box center [463, 325] width 276 height 29
click at [599, 175] on div "ĐĂNG NHẬP Tên đăng nhập Mật khẩu Đăng nhập Tìm hiểu thêm" at bounding box center [784, 368] width 974 height 434
